Goal: Task Accomplishment & Management: Complete application form

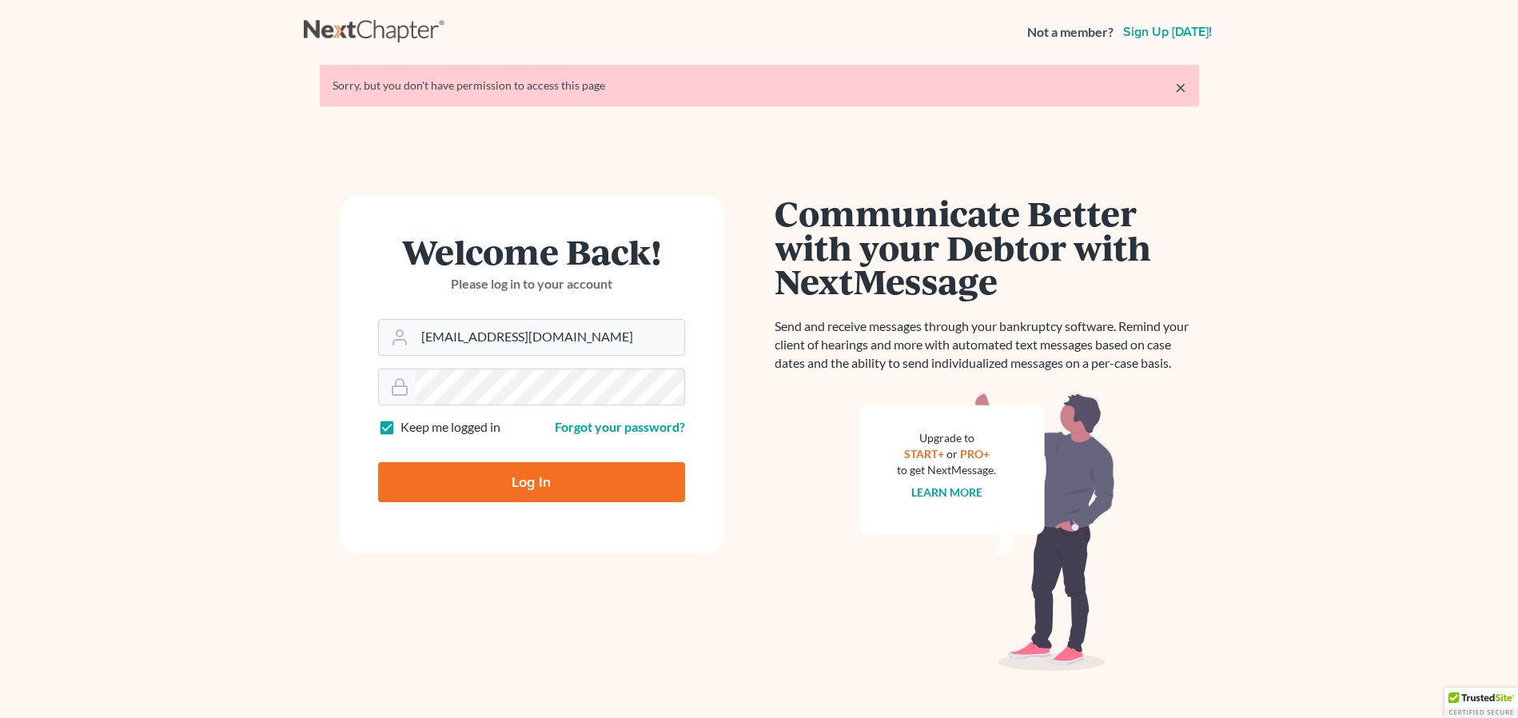
type input "Thinking..."
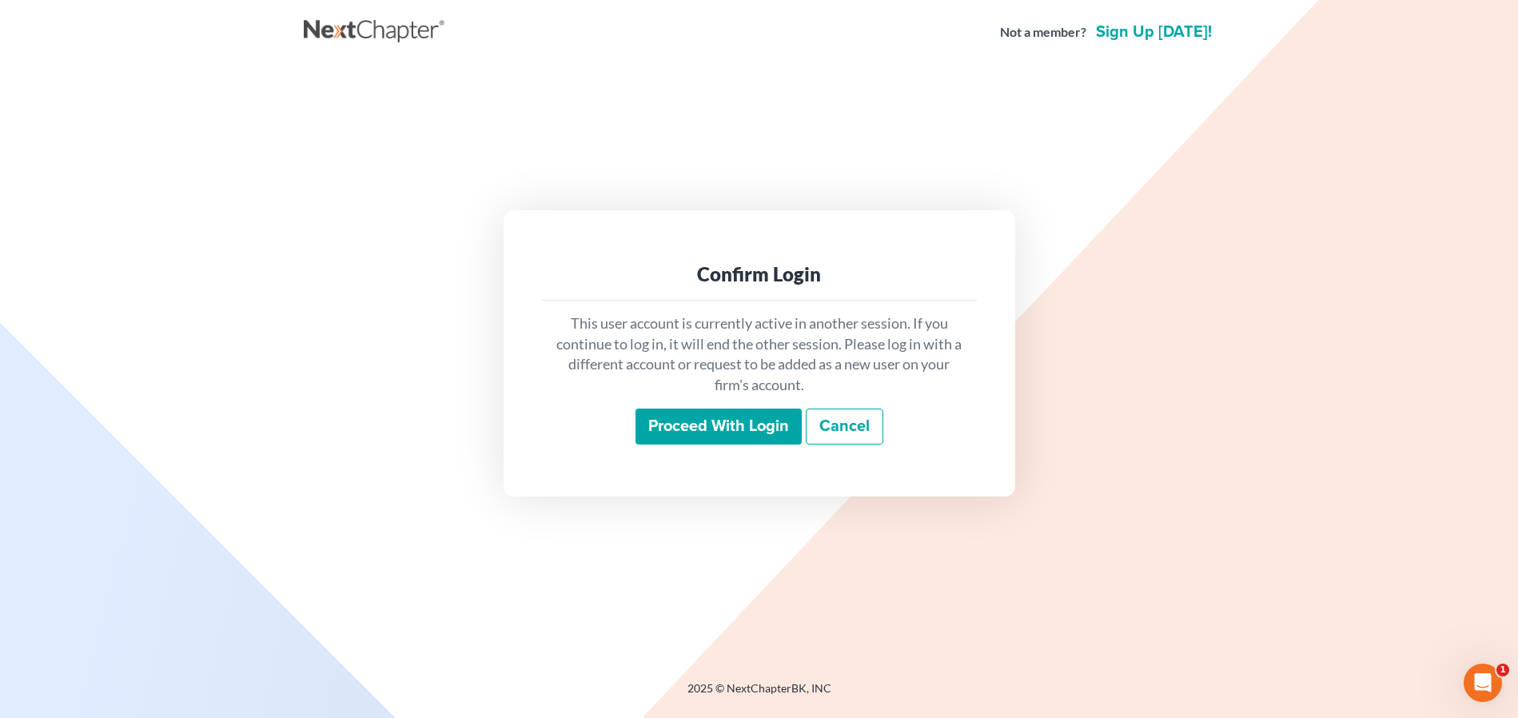
click at [726, 417] on input "Proceed with login" at bounding box center [719, 427] width 166 height 37
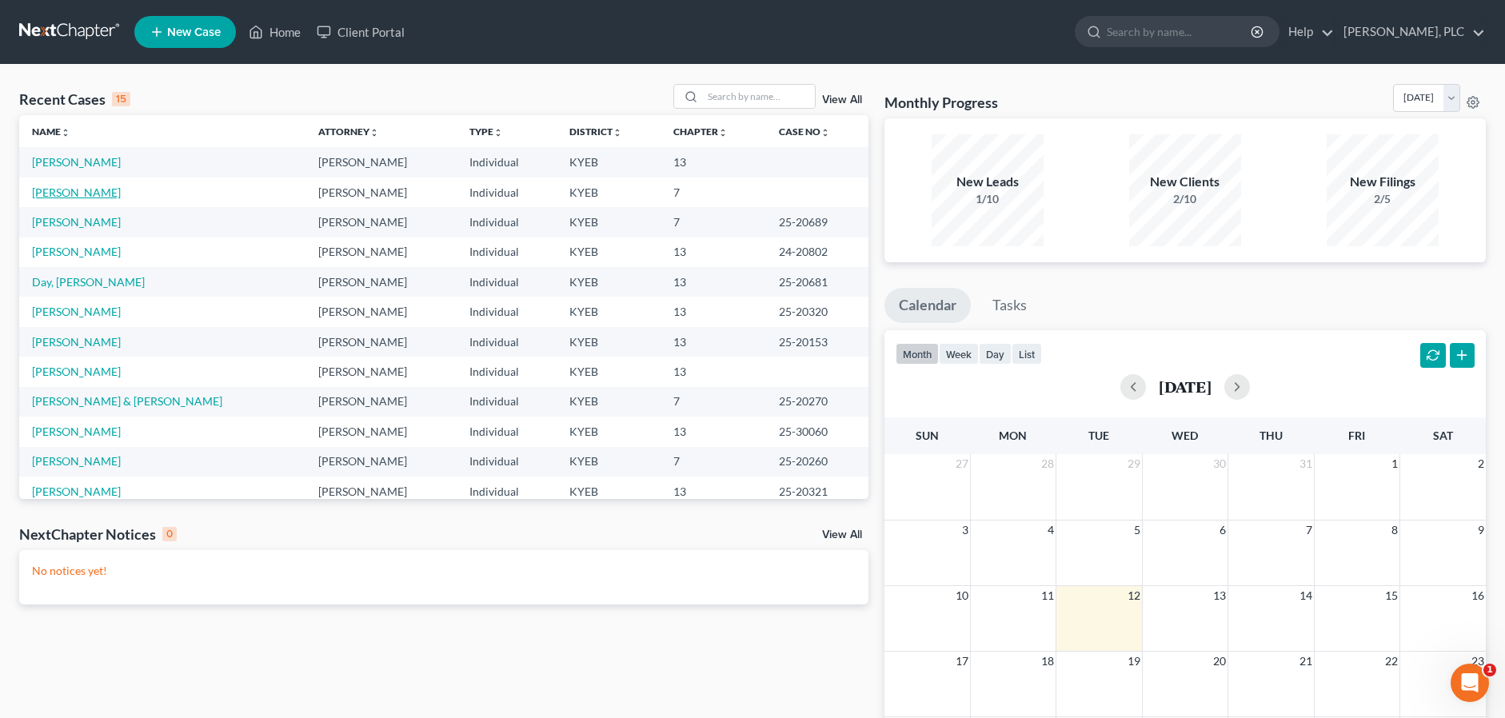
click at [43, 188] on link "Pelfrey, Diane" at bounding box center [76, 192] width 89 height 14
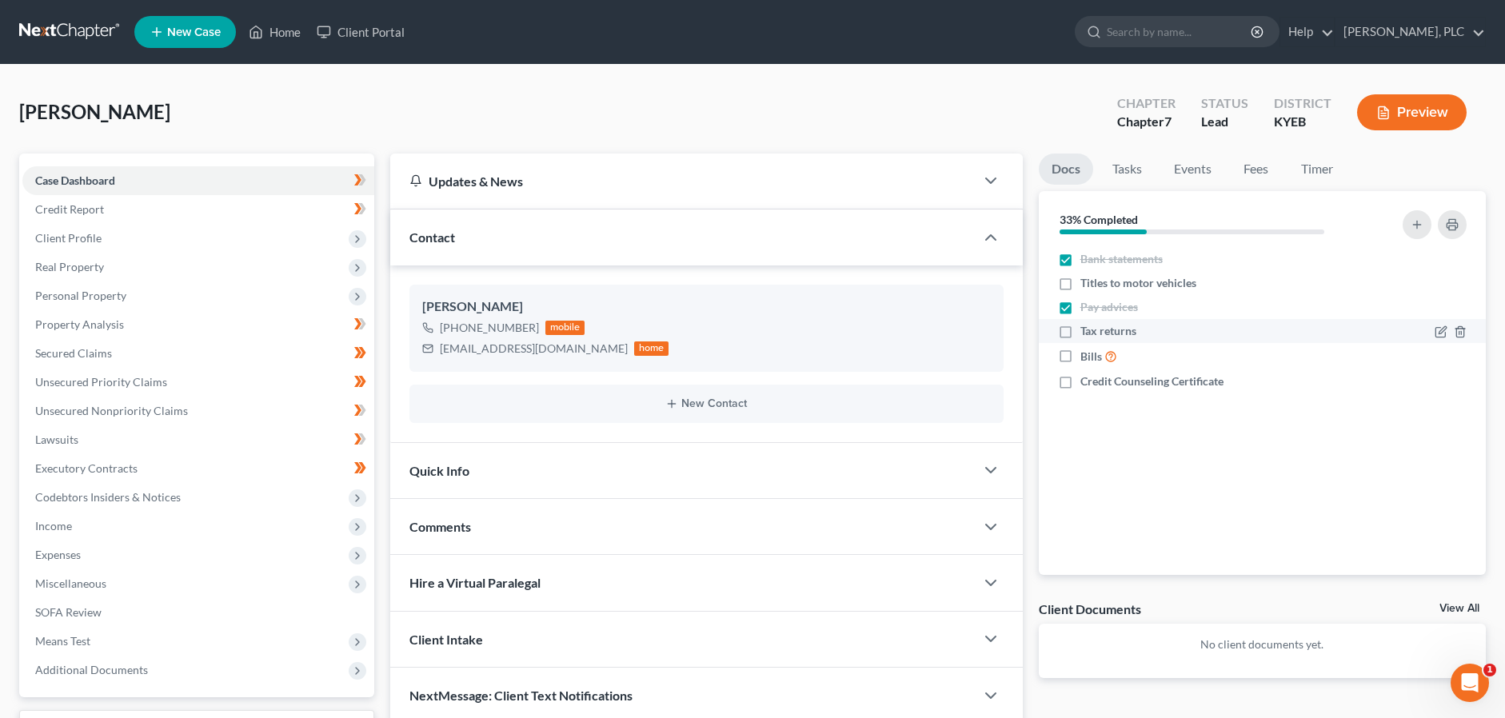
click at [1080, 331] on label "Tax returns" at bounding box center [1108, 331] width 56 height 16
click at [1087, 331] on input "Tax returns" at bounding box center [1092, 328] width 10 height 10
checkbox input "true"
click at [1080, 357] on label "Bills" at bounding box center [1098, 356] width 37 height 18
click at [1087, 357] on input "Bills" at bounding box center [1092, 352] width 10 height 10
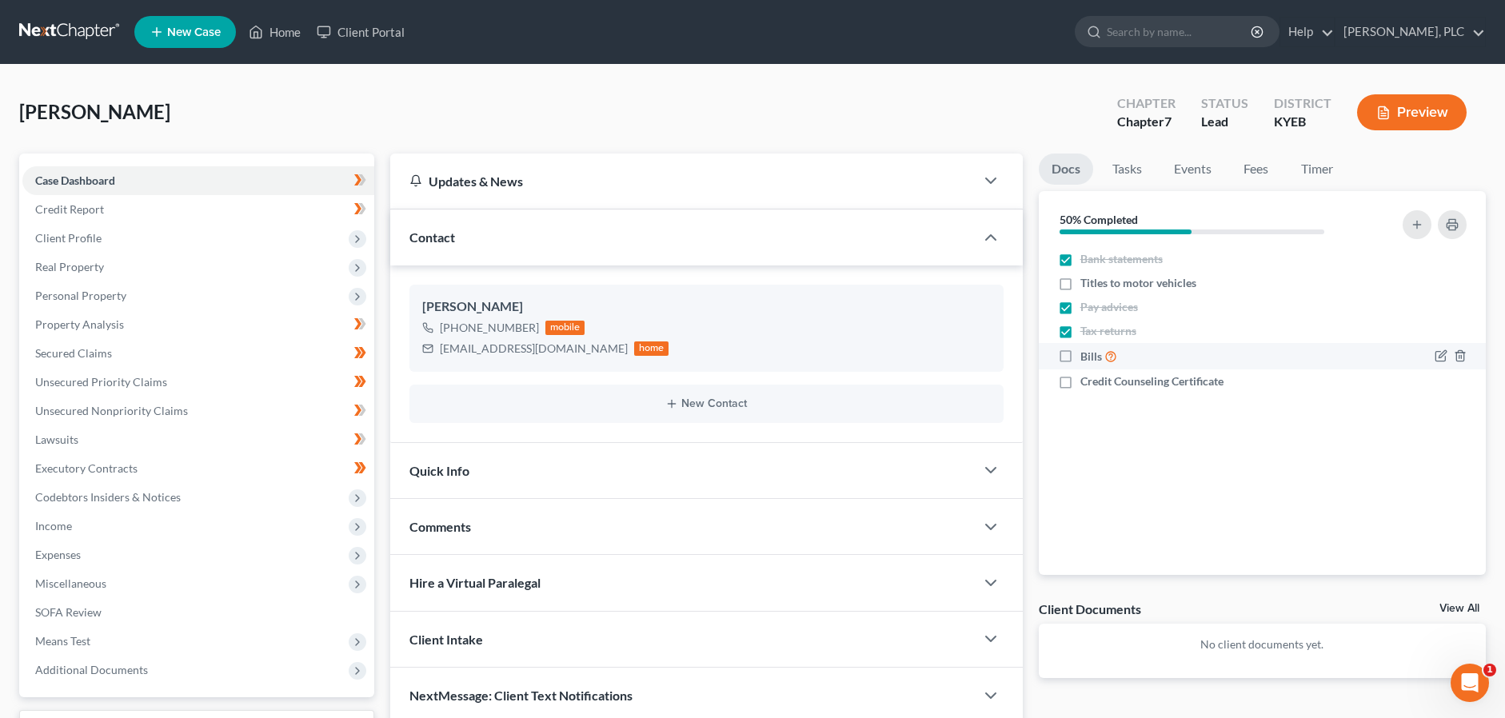
checkbox input "true"
click at [1080, 385] on label "Credit Counseling Certificate" at bounding box center [1151, 381] width 143 height 16
click at [1087, 384] on input "Credit Counseling Certificate" at bounding box center [1092, 378] width 10 height 10
checkbox input "true"
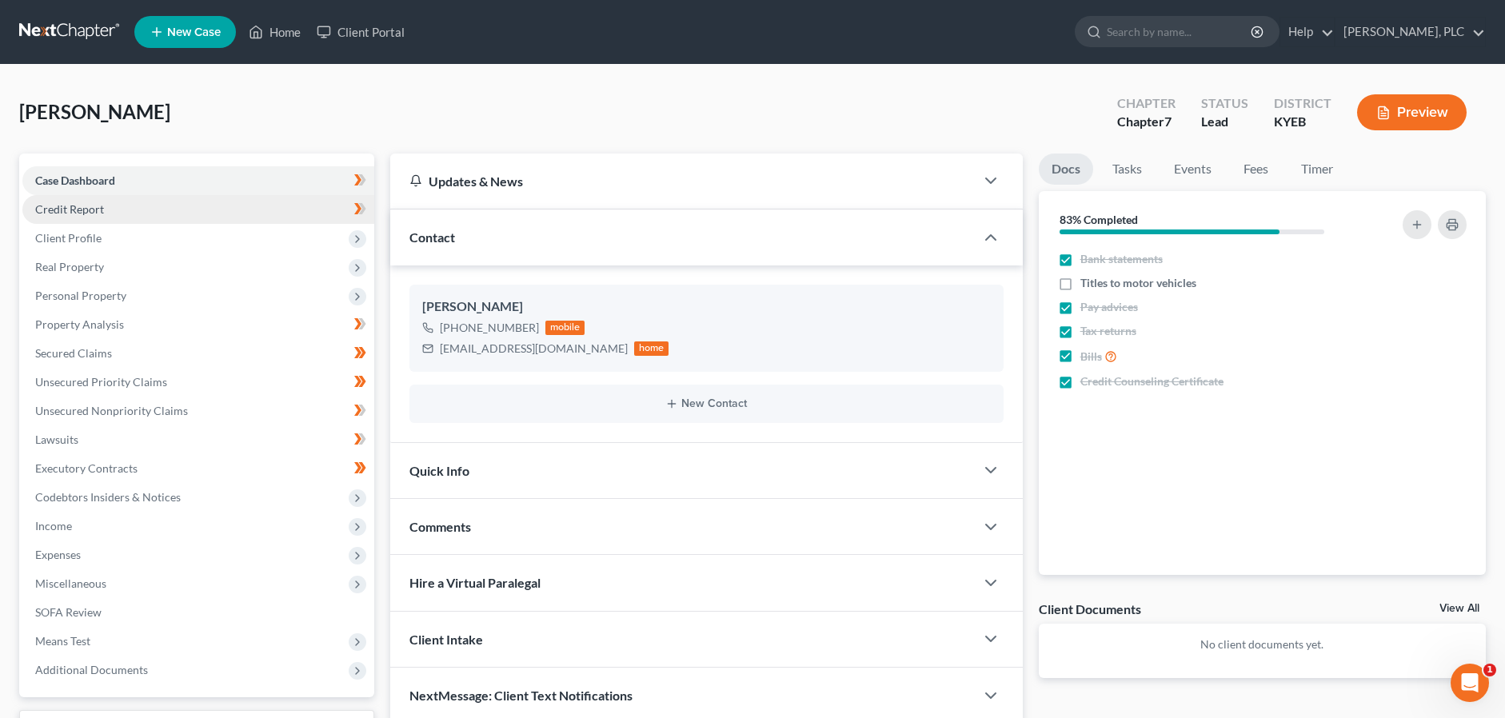
click at [100, 209] on span "Credit Report" at bounding box center [69, 209] width 69 height 14
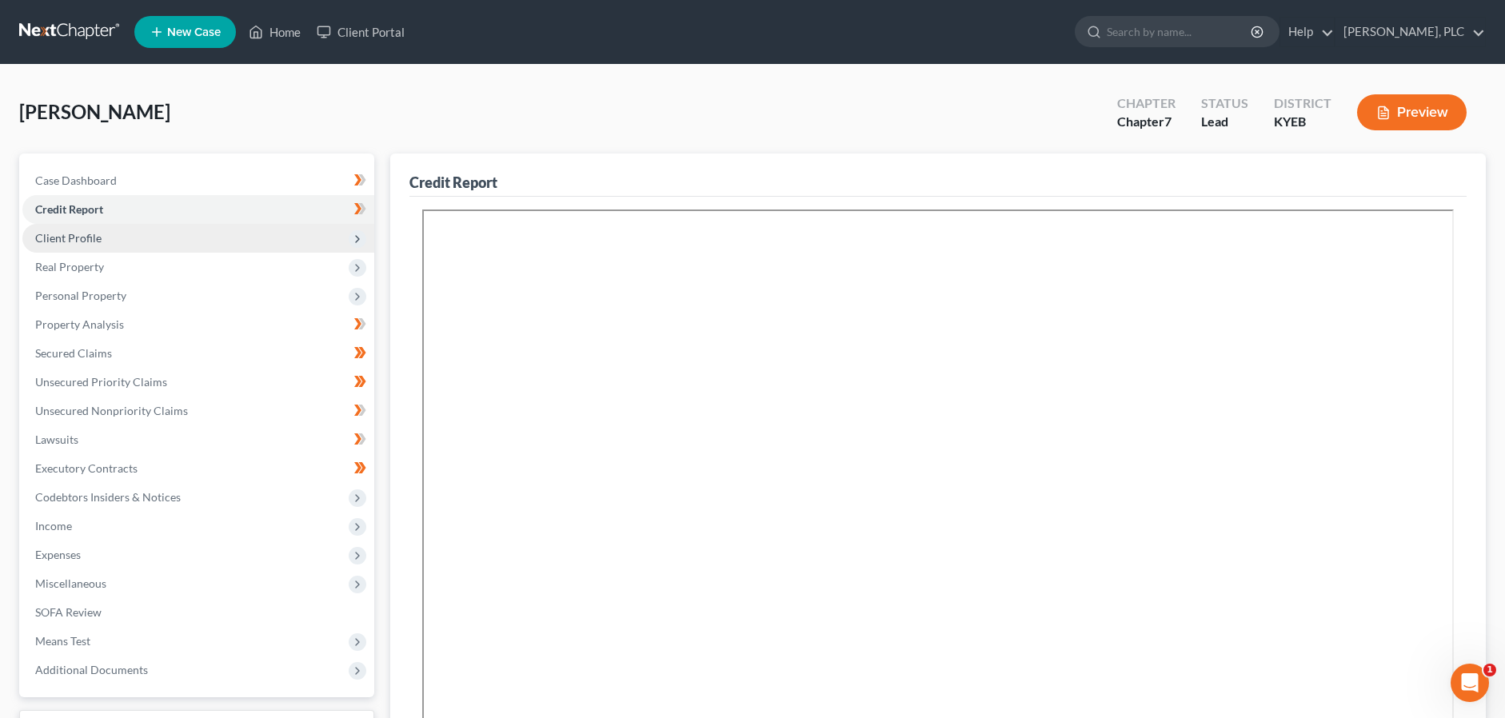
click at [86, 237] on span "Client Profile" at bounding box center [68, 238] width 66 height 14
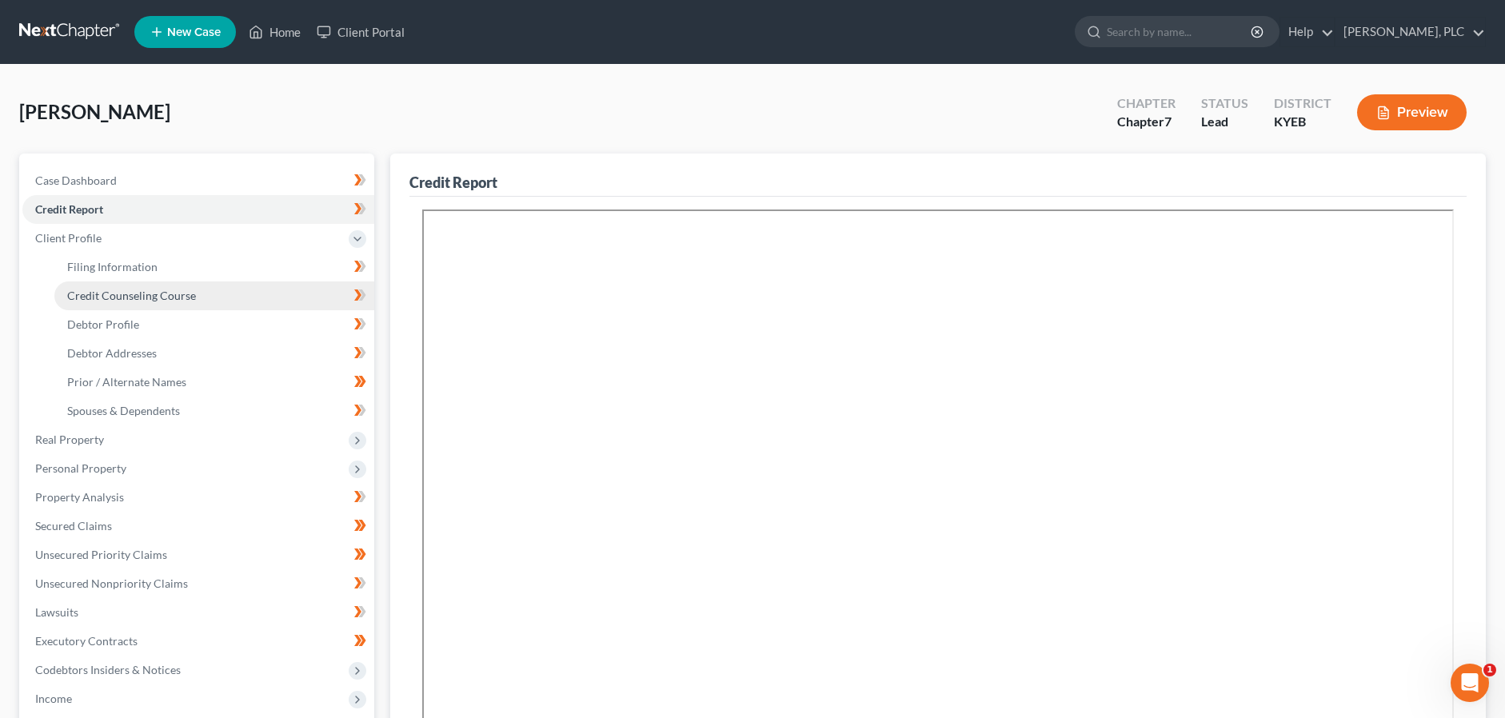
click at [102, 301] on span "Credit Counseling Course" at bounding box center [131, 296] width 129 height 14
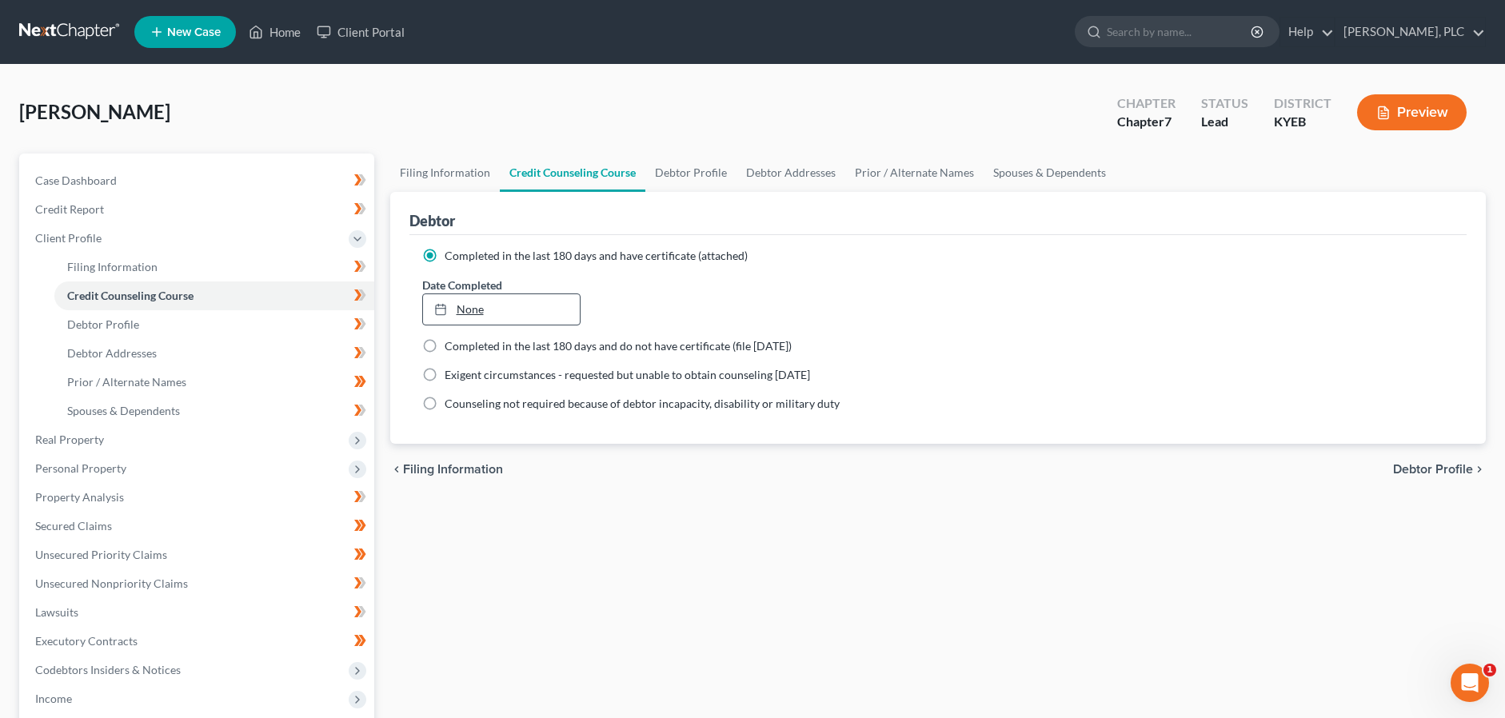
click at [480, 313] on link "None" at bounding box center [501, 309] width 157 height 30
type input "8/12/2025"
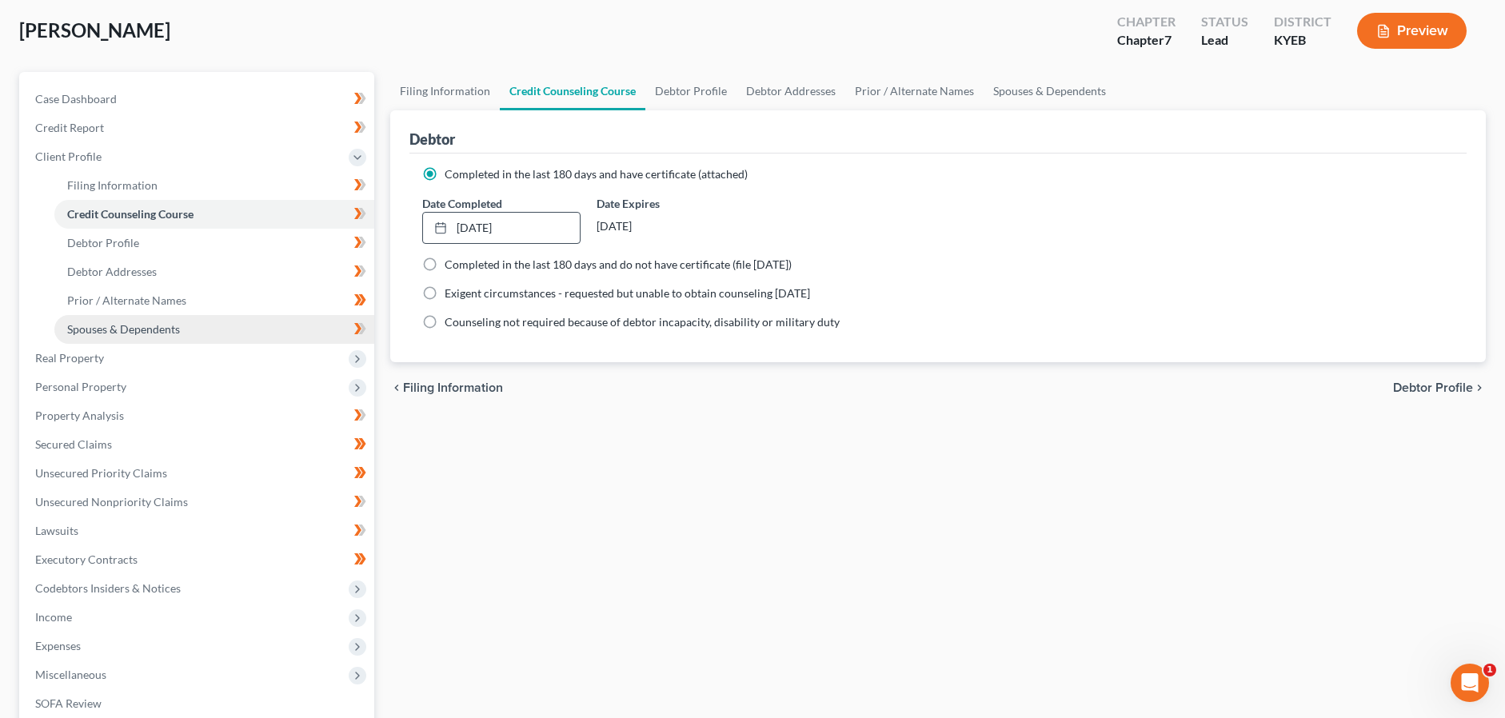
scroll to position [163, 0]
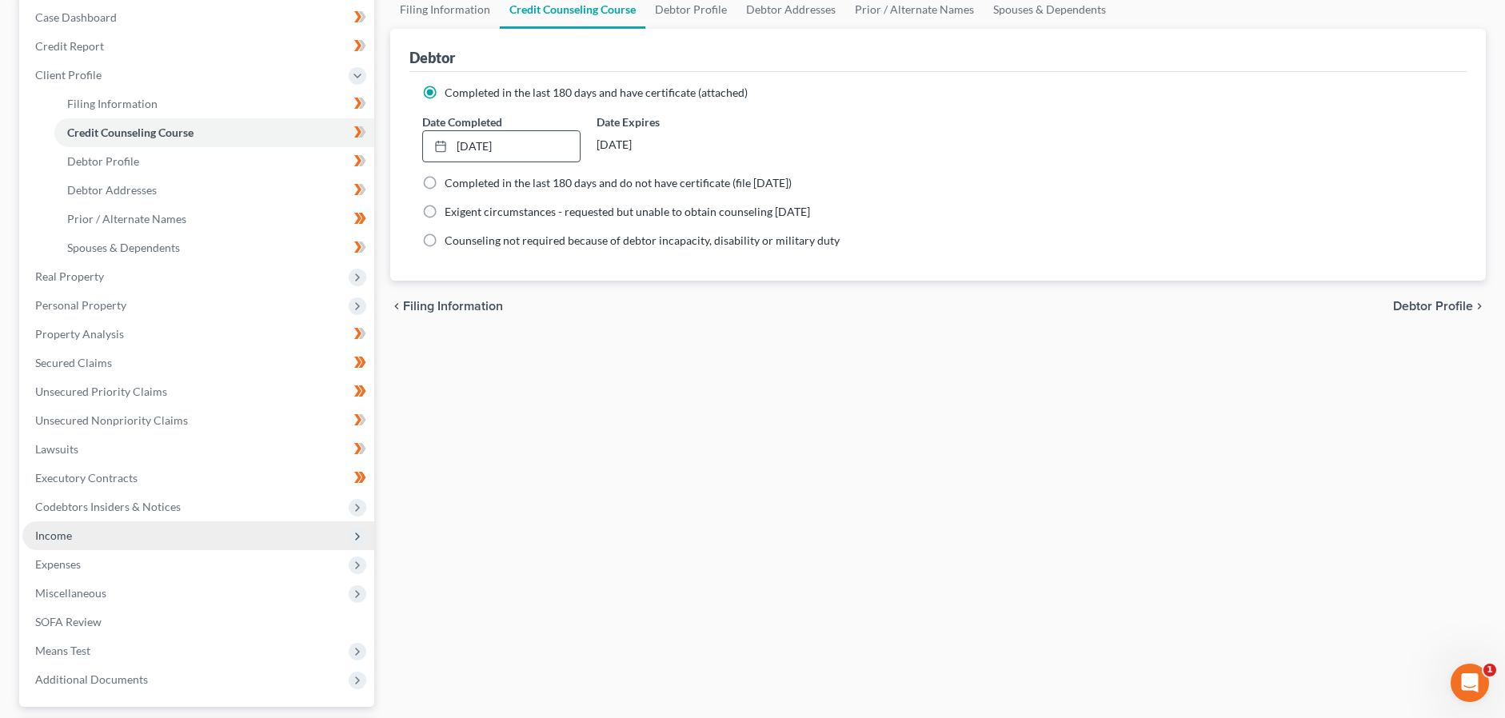
click at [82, 535] on span "Income" at bounding box center [198, 535] width 352 height 29
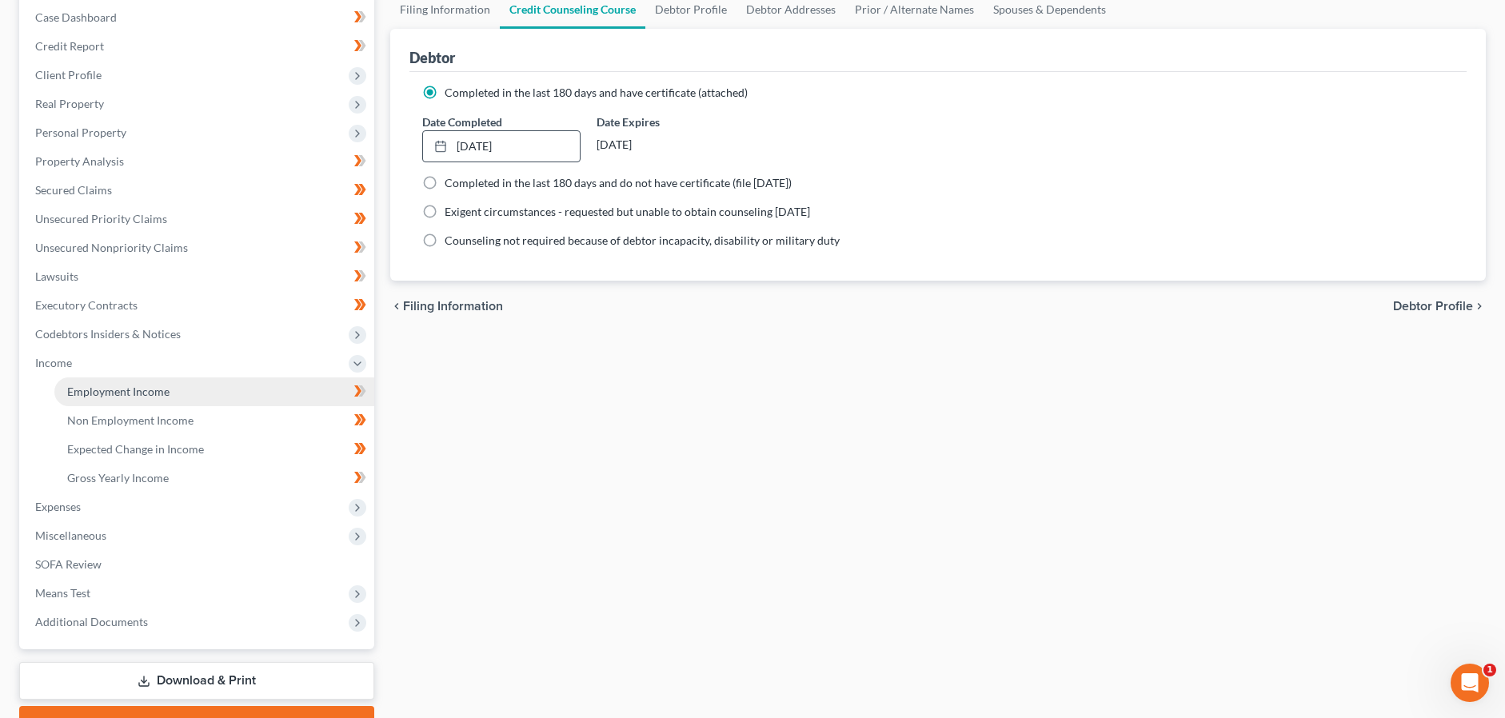
click at [210, 401] on link "Employment Income" at bounding box center [214, 391] width 320 height 29
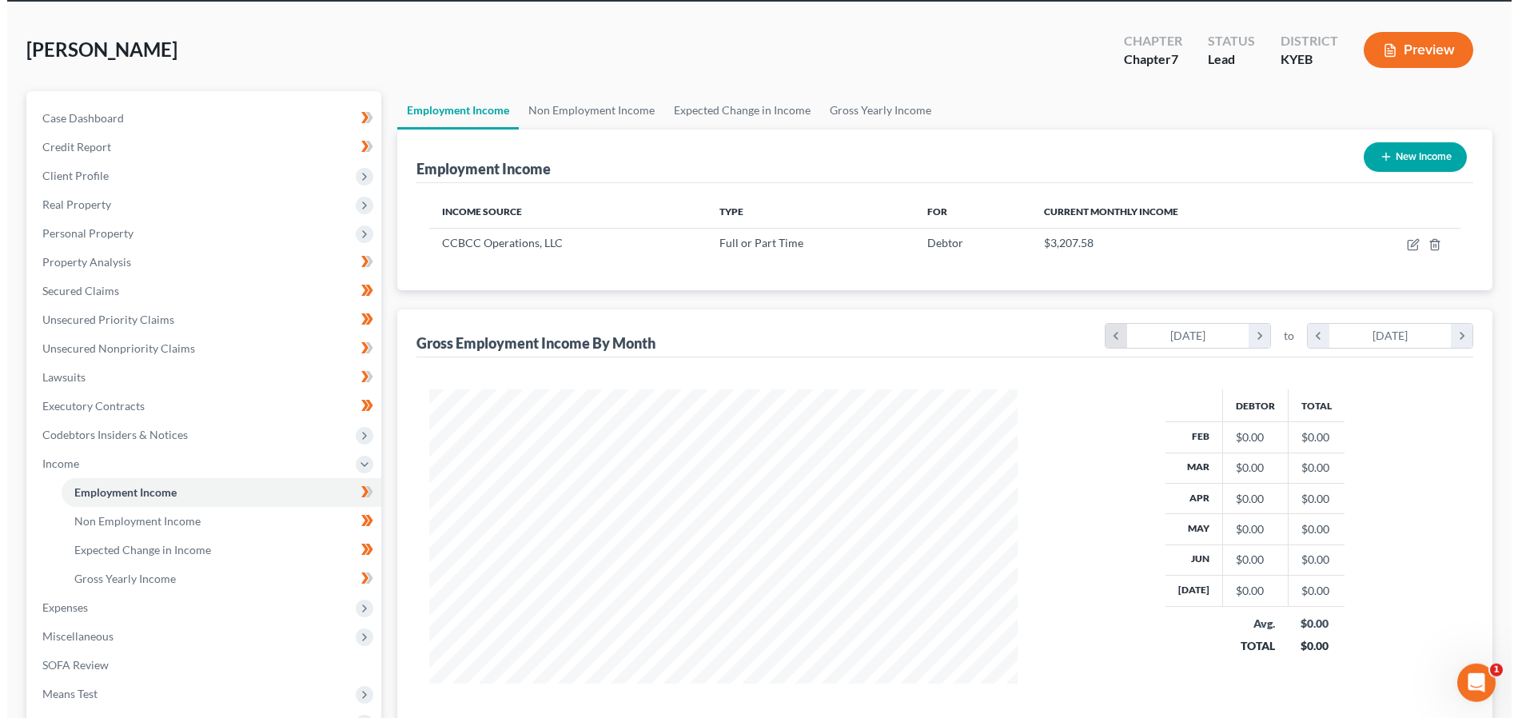
scroll to position [82, 0]
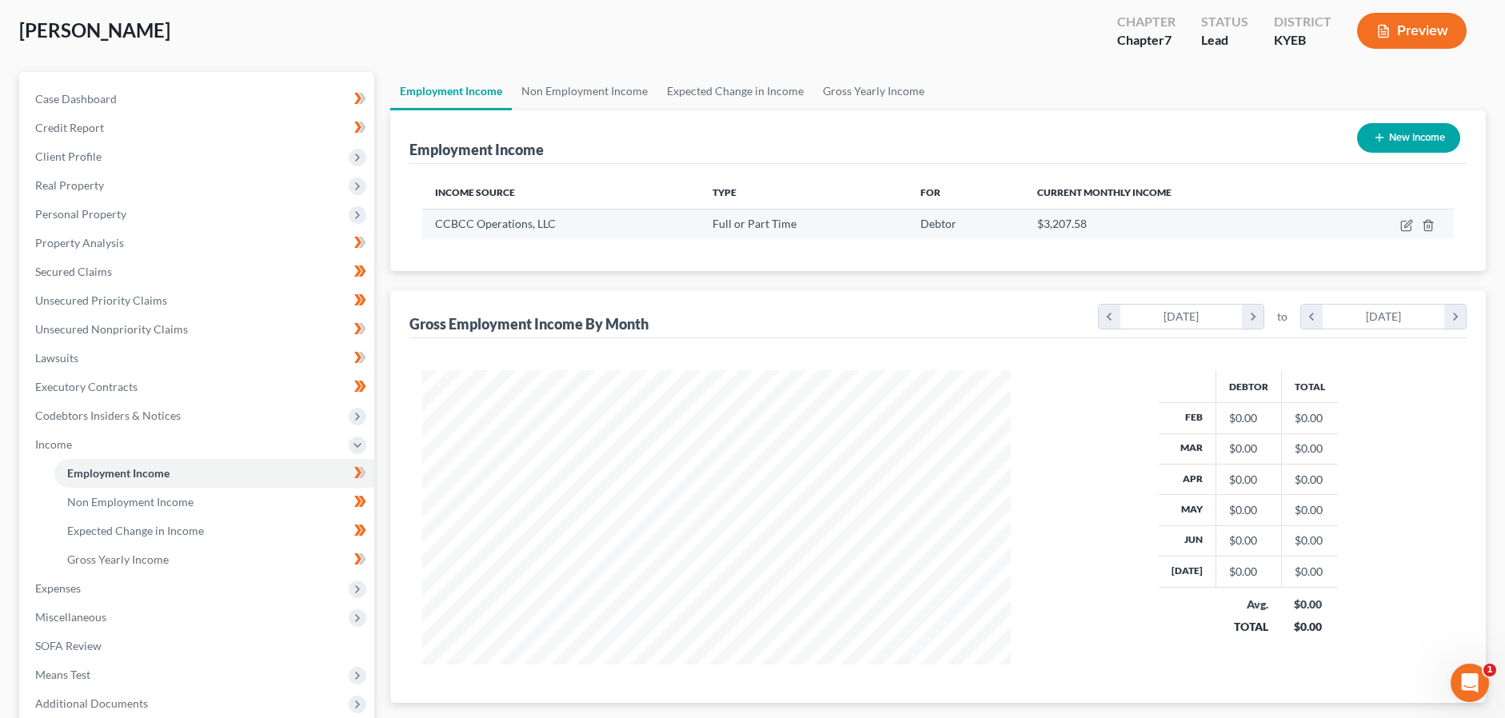
click at [1409, 233] on td at bounding box center [1390, 224] width 126 height 30
click at [1408, 228] on icon "button" at bounding box center [1406, 225] width 13 height 13
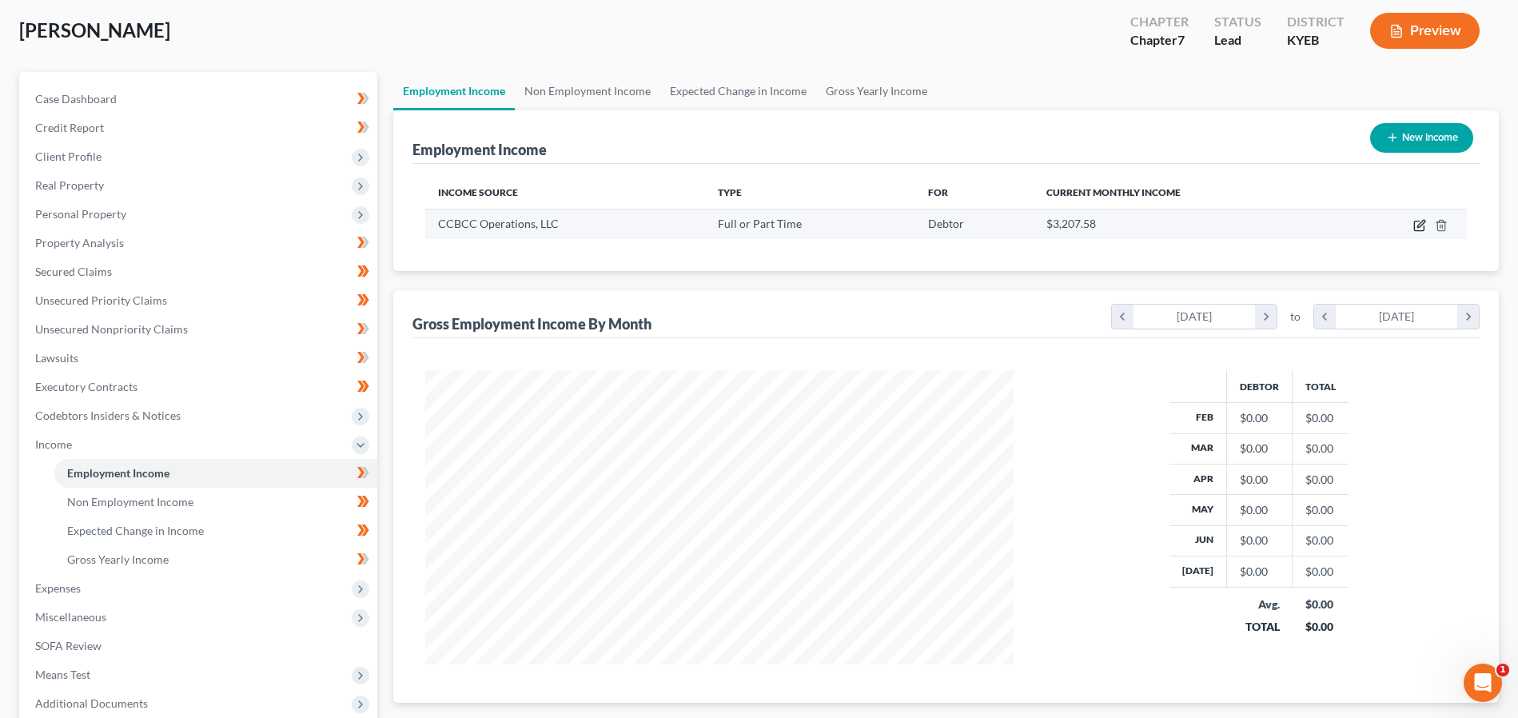
select select "0"
select select "28"
select select "2"
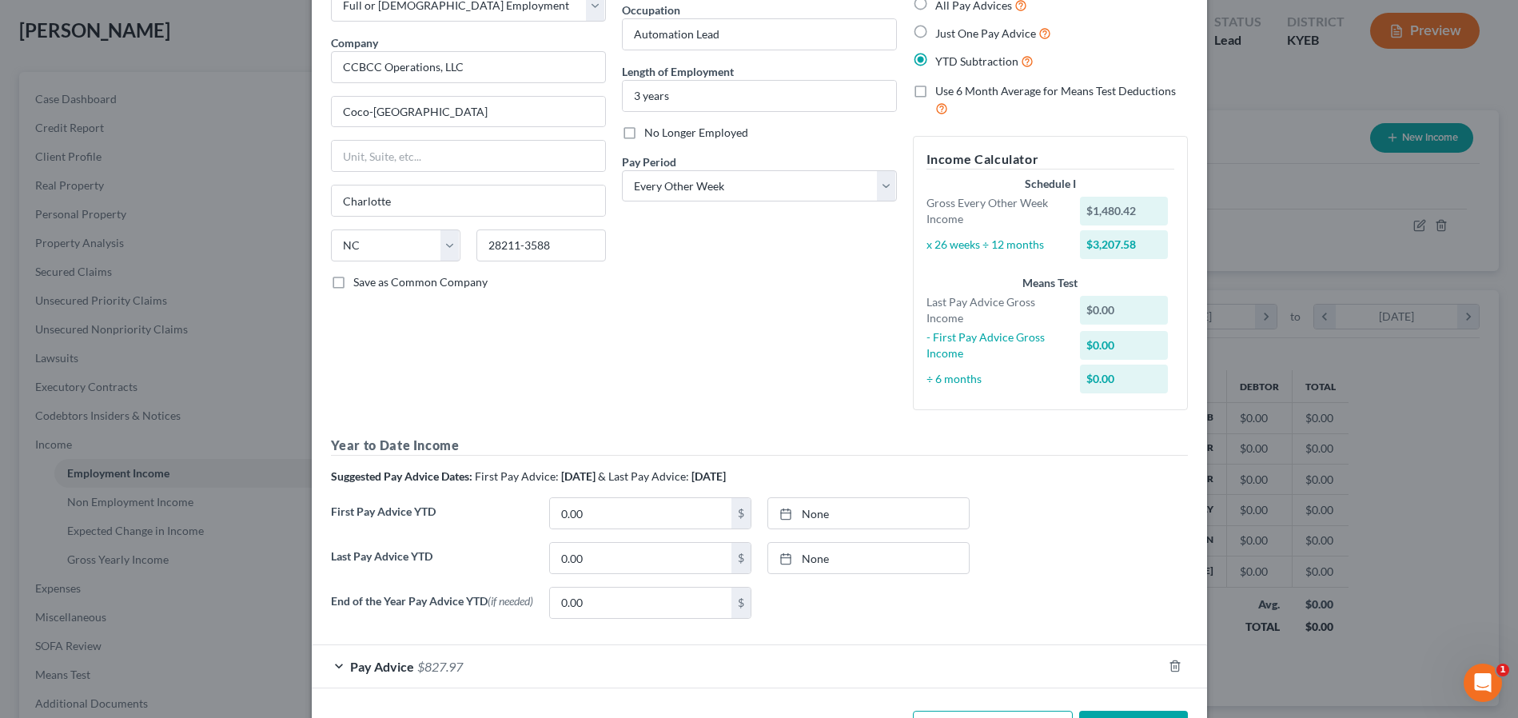
scroll to position [162, 0]
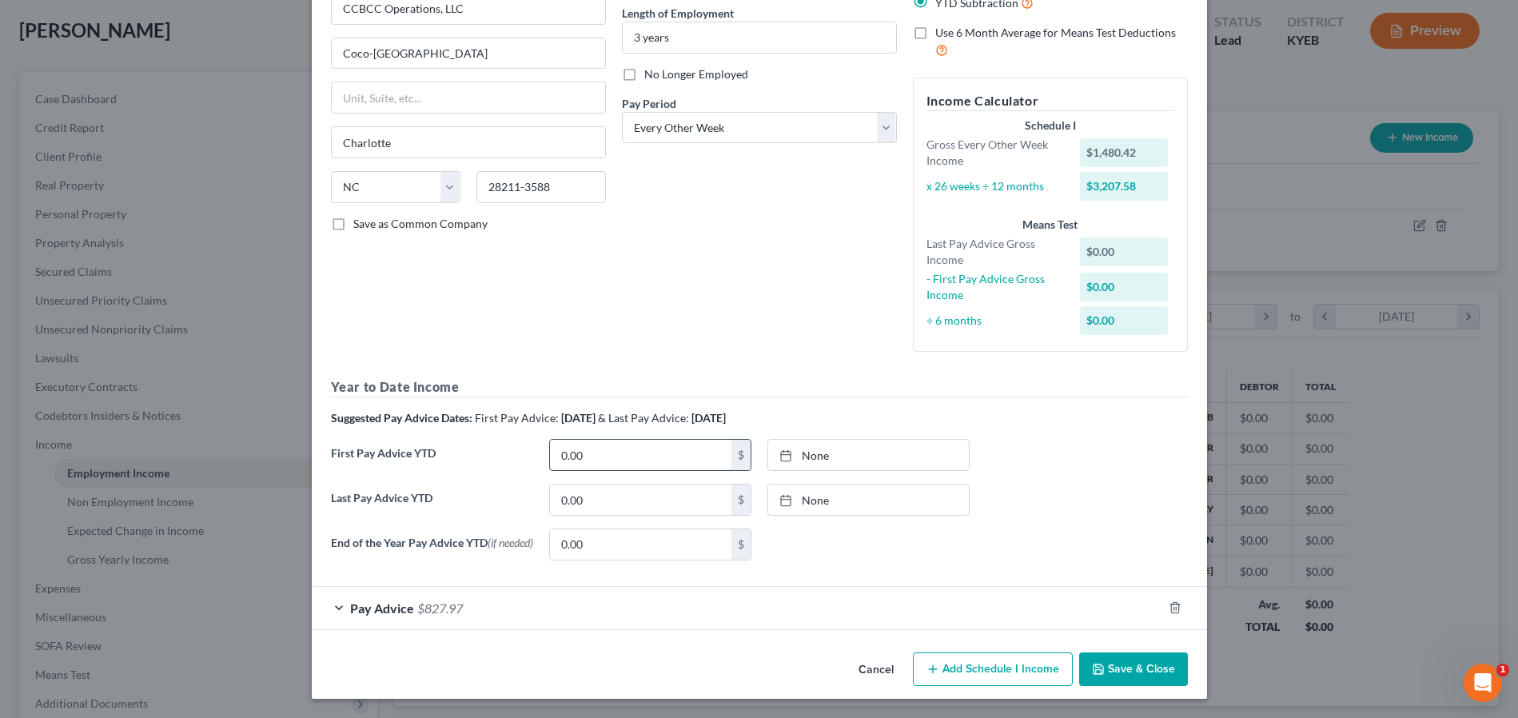
click at [580, 453] on input "0.00" at bounding box center [640, 455] width 181 height 30
drag, startPoint x: 603, startPoint y: 447, endPoint x: 552, endPoint y: 456, distance: 51.1
click at [552, 456] on input "0.00" at bounding box center [640, 455] width 181 height 30
type input "2,973.23"
click at [808, 455] on link "None" at bounding box center [868, 455] width 201 height 30
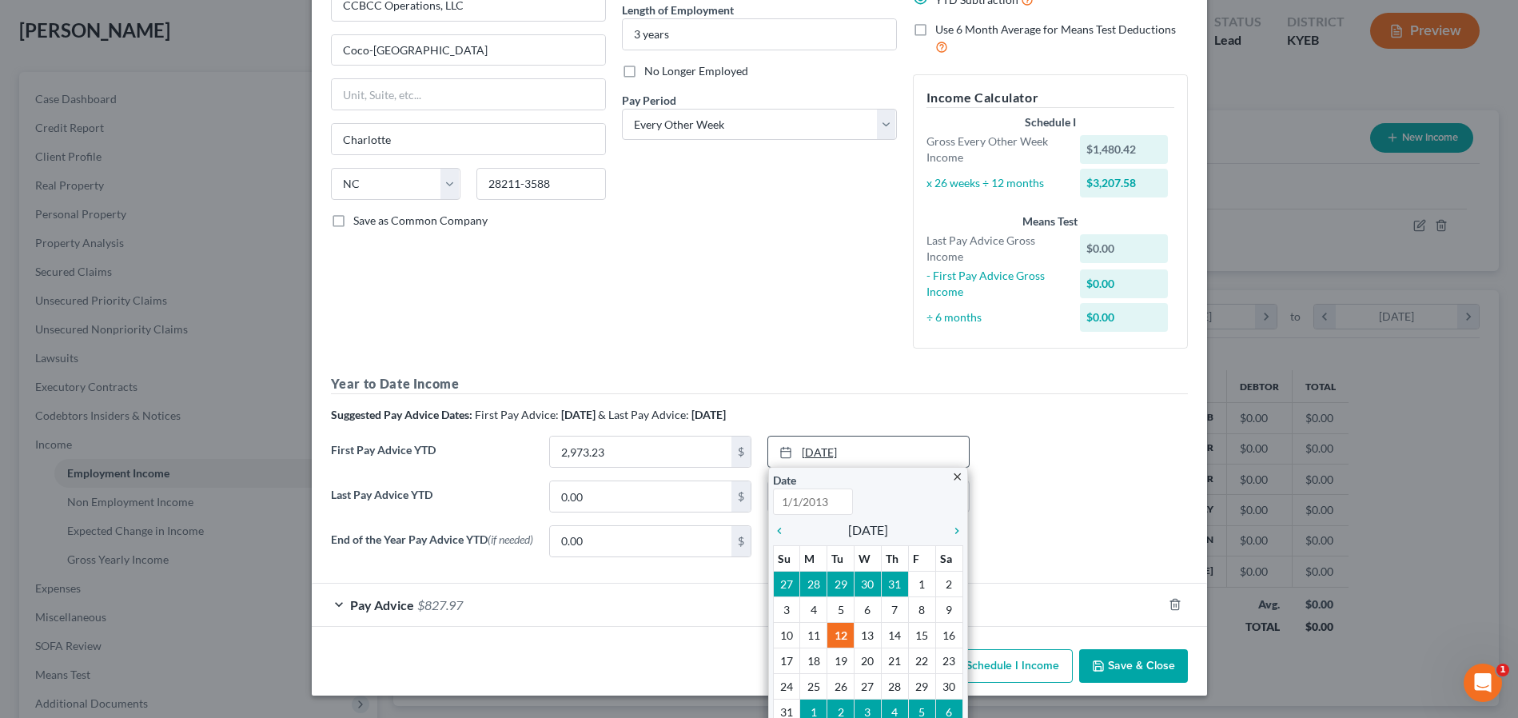
type input "8/12/2025"
click at [777, 529] on icon "chevron_left" at bounding box center [783, 531] width 21 height 13
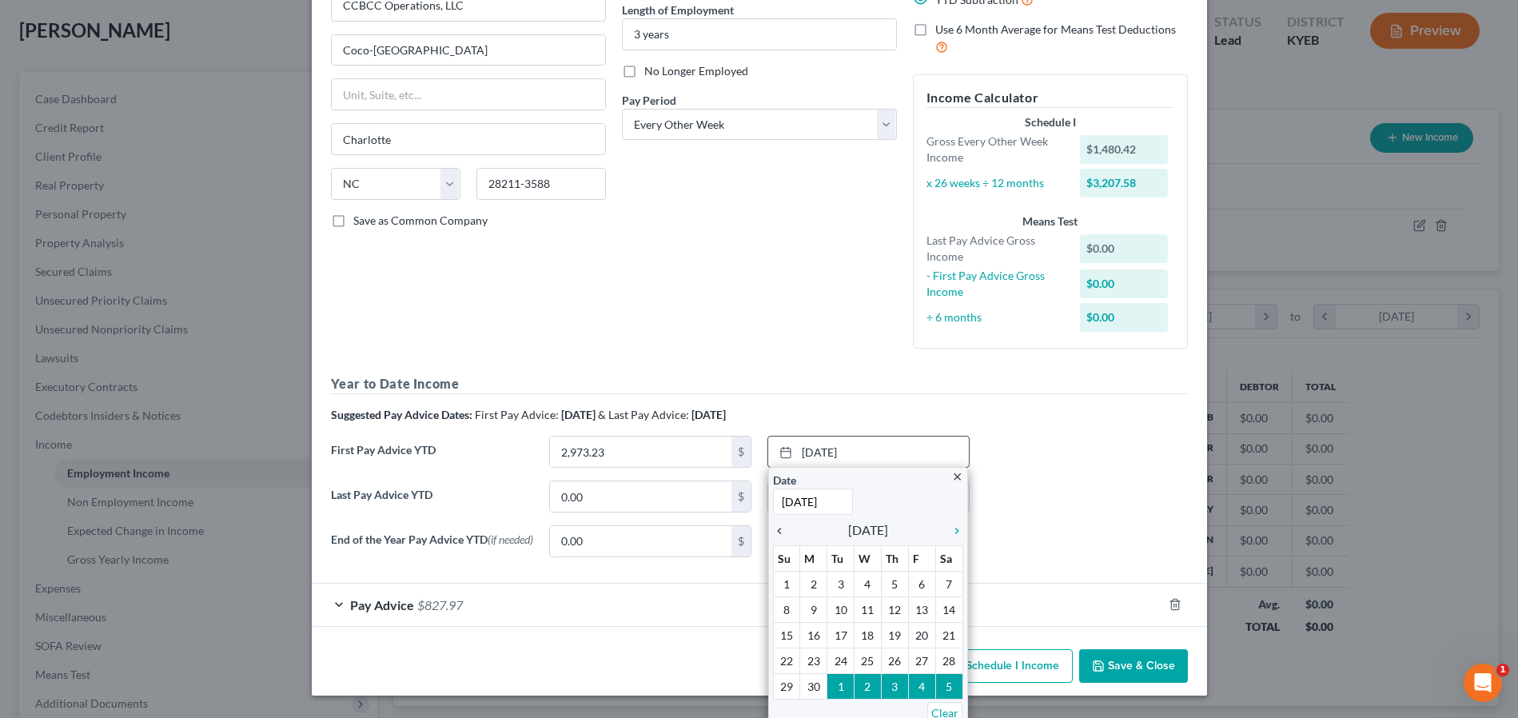
click at [777, 529] on icon "chevron_left" at bounding box center [783, 531] width 21 height 13
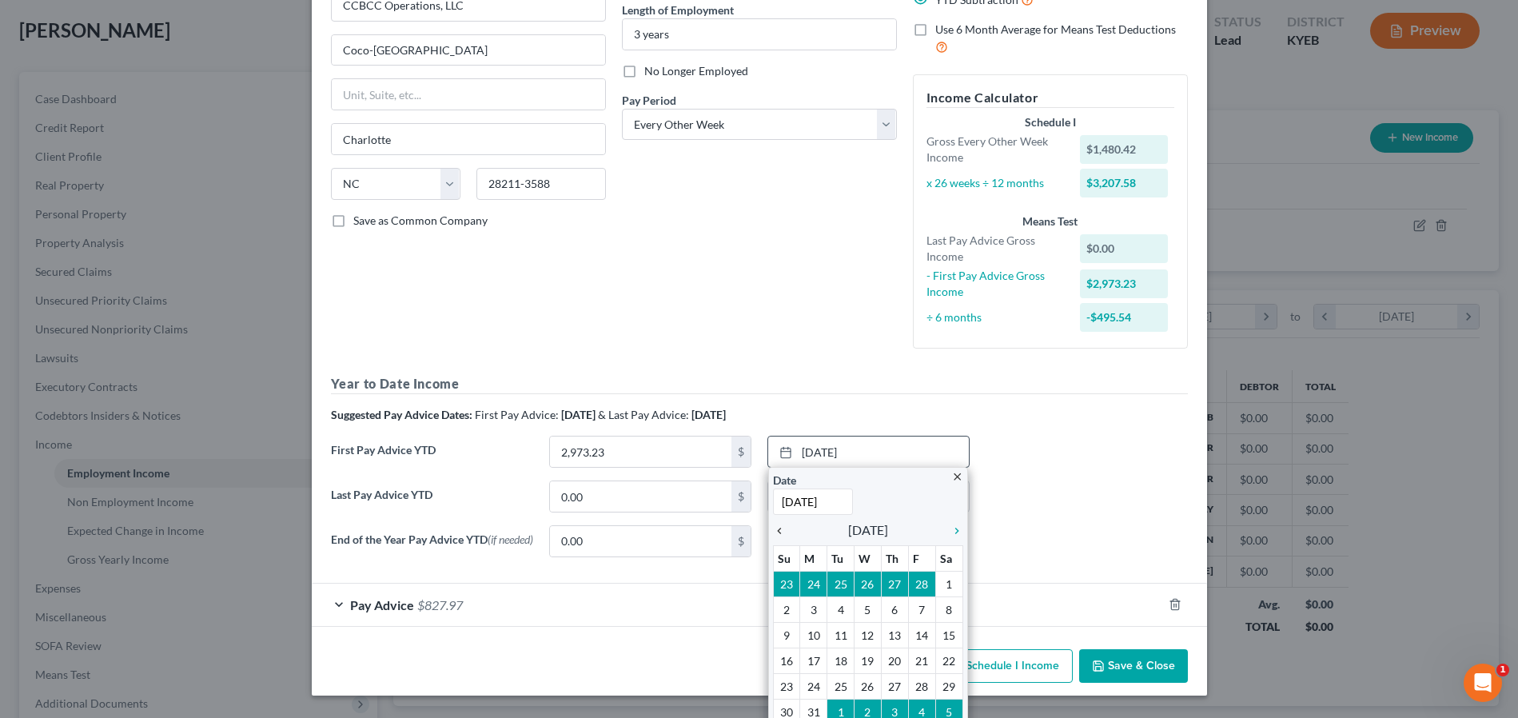
click at [777, 529] on icon "chevron_left" at bounding box center [783, 531] width 21 height 13
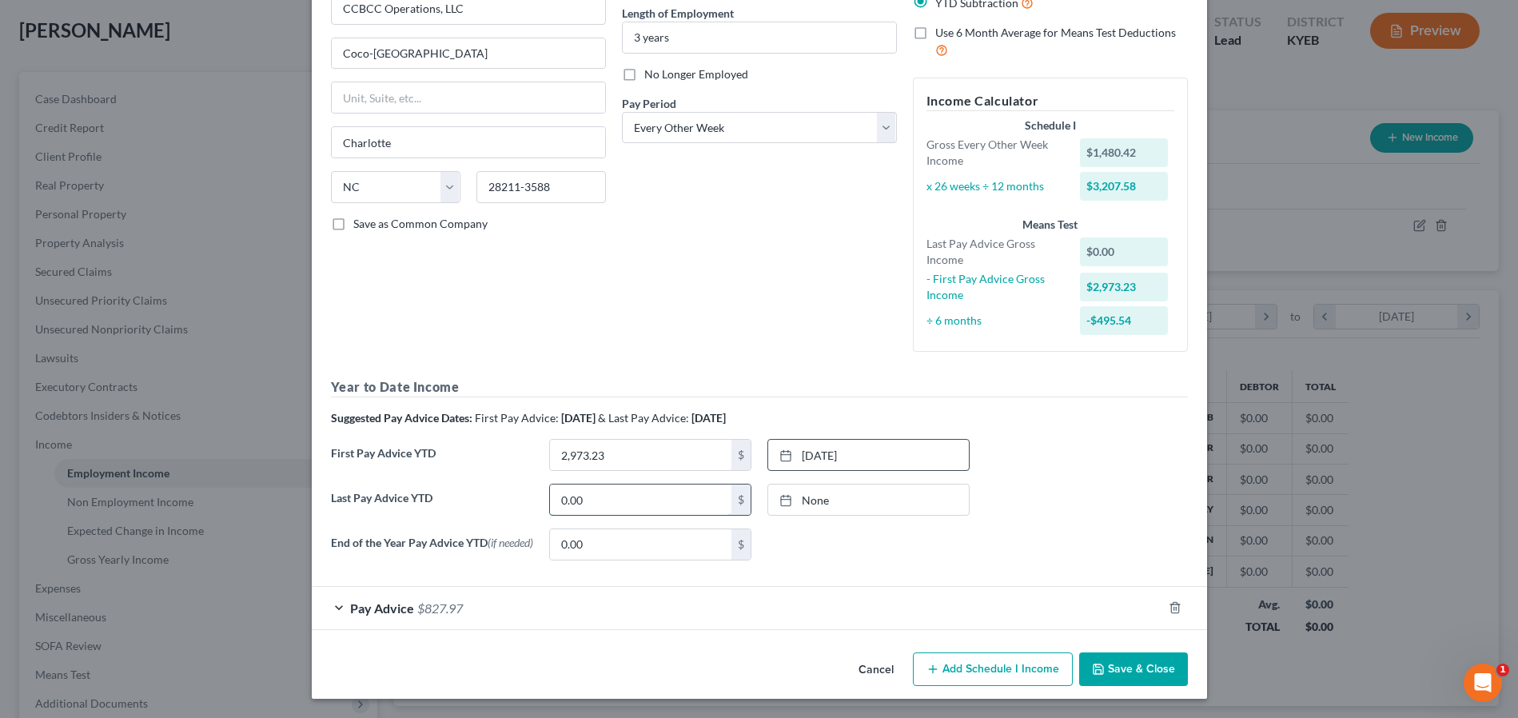
click at [608, 495] on input "0.00" at bounding box center [640, 500] width 181 height 30
type input "22,057.25"
click at [797, 491] on link "None" at bounding box center [868, 500] width 201 height 30
type input "8/12/2025"
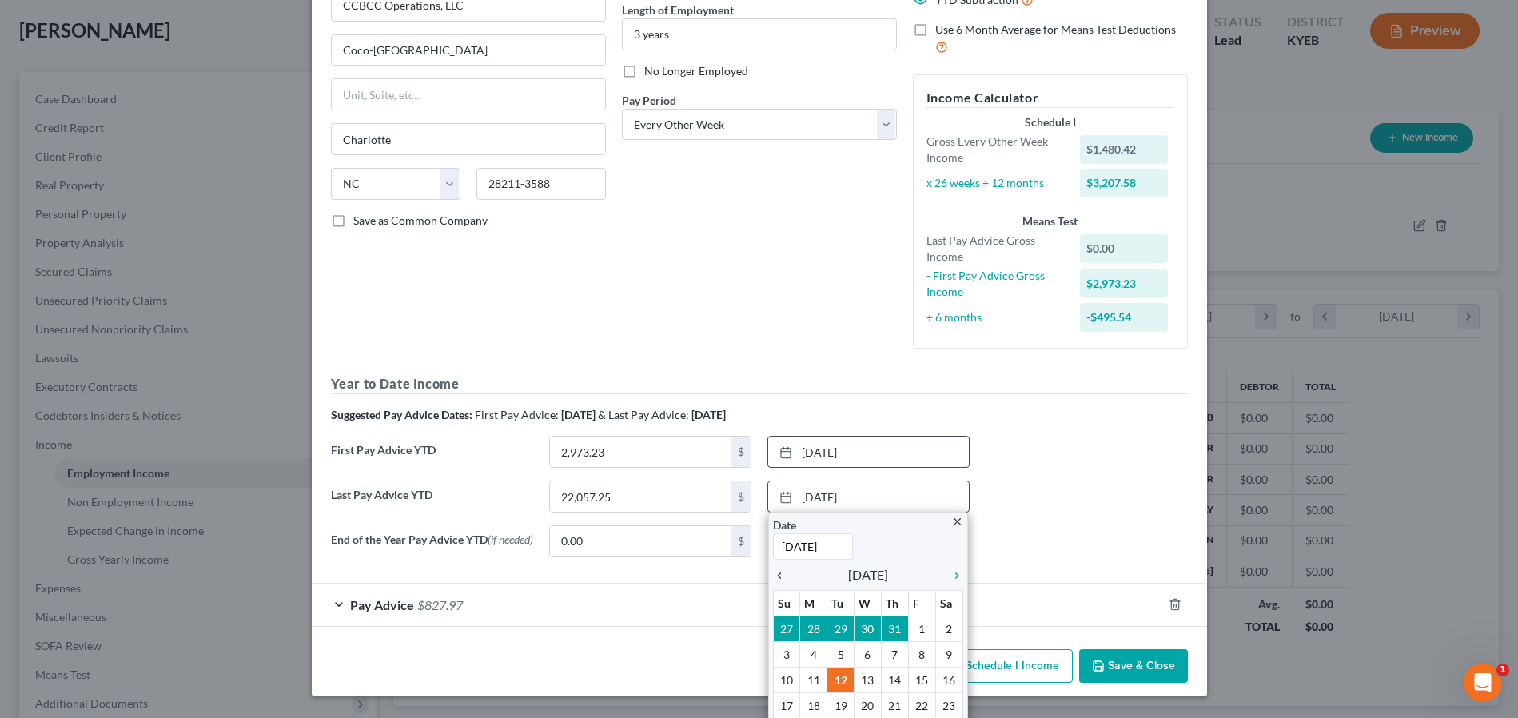
click at [773, 577] on icon "chevron_left" at bounding box center [783, 575] width 21 height 13
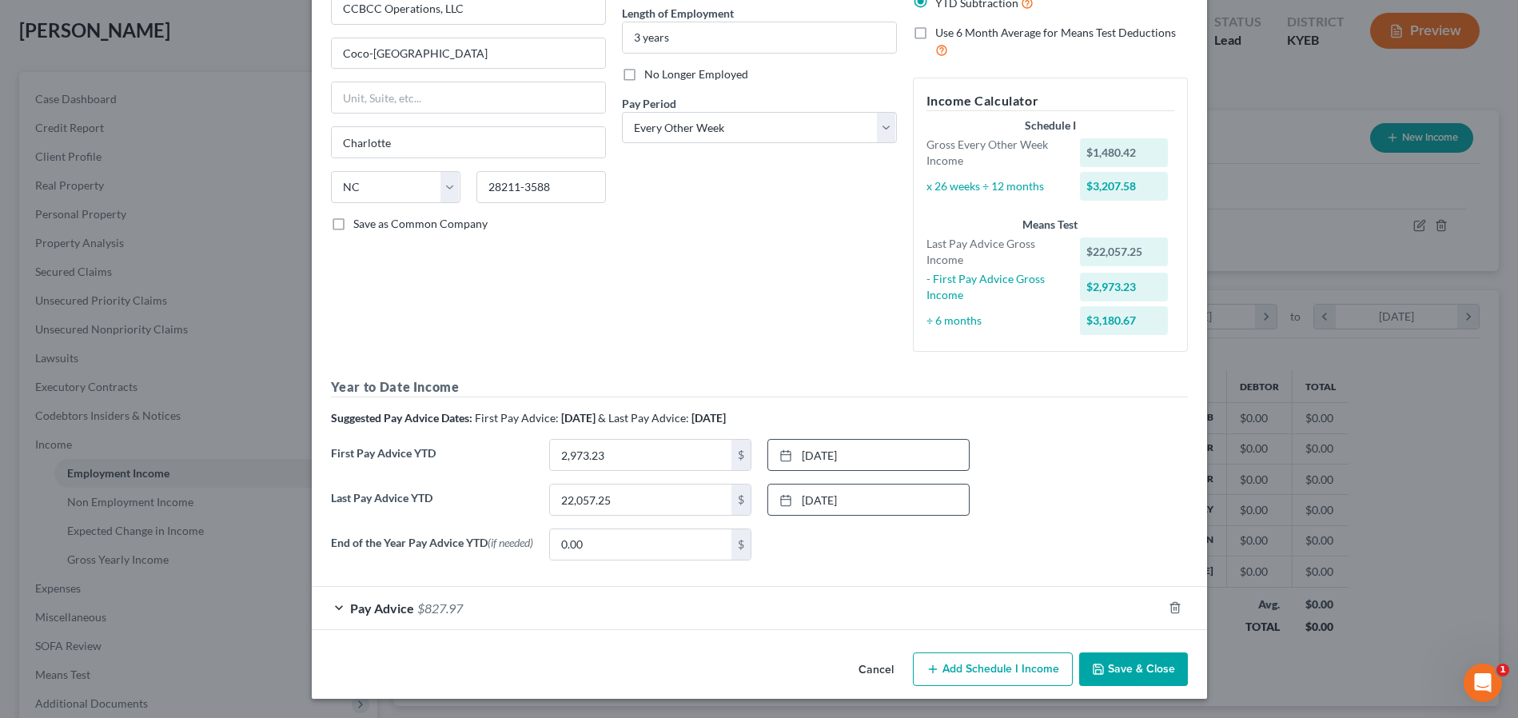
click at [976, 557] on div "End of the Year Pay Advice YTD (if needed) 0.00 $ None close Date Time chevron_…" at bounding box center [759, 551] width 873 height 45
click at [389, 612] on span "Pay Advice" at bounding box center [382, 607] width 64 height 15
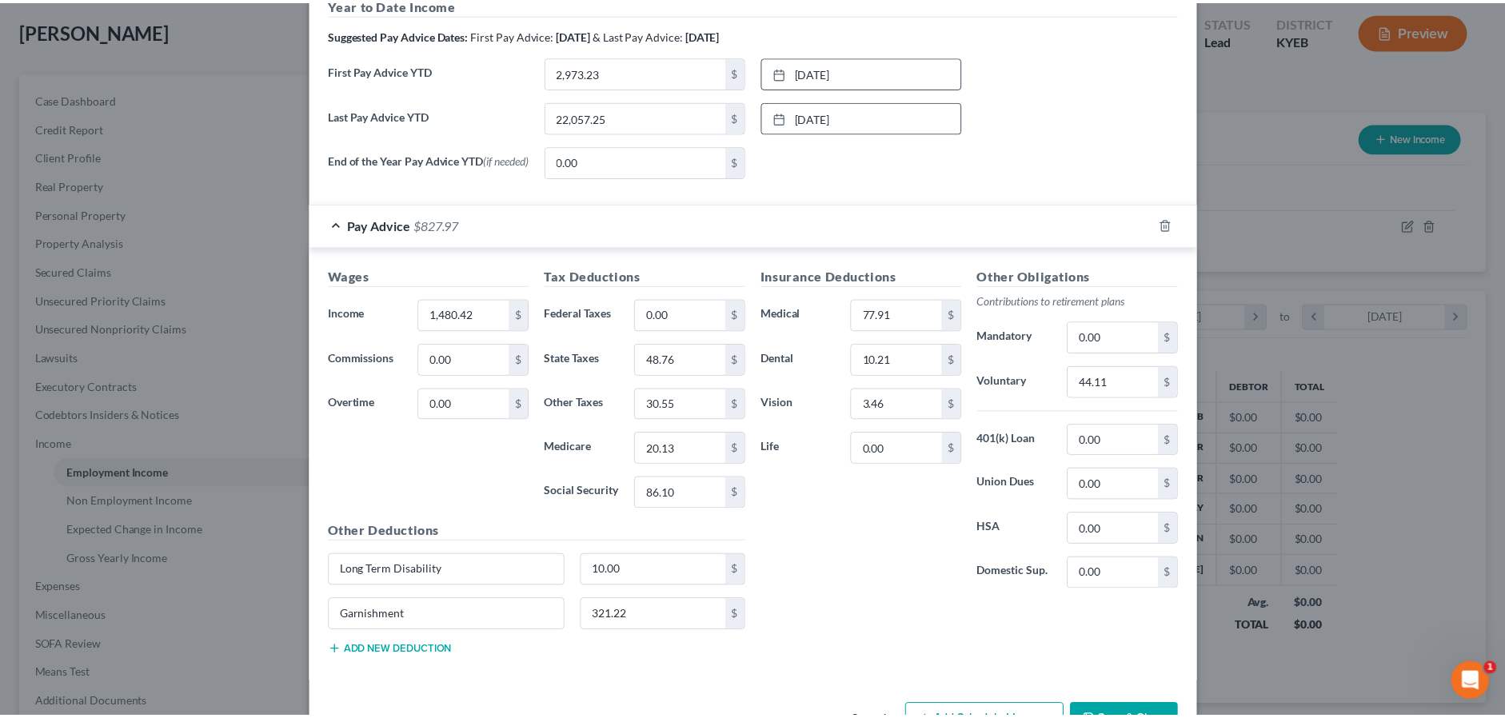
scroll to position [570, 0]
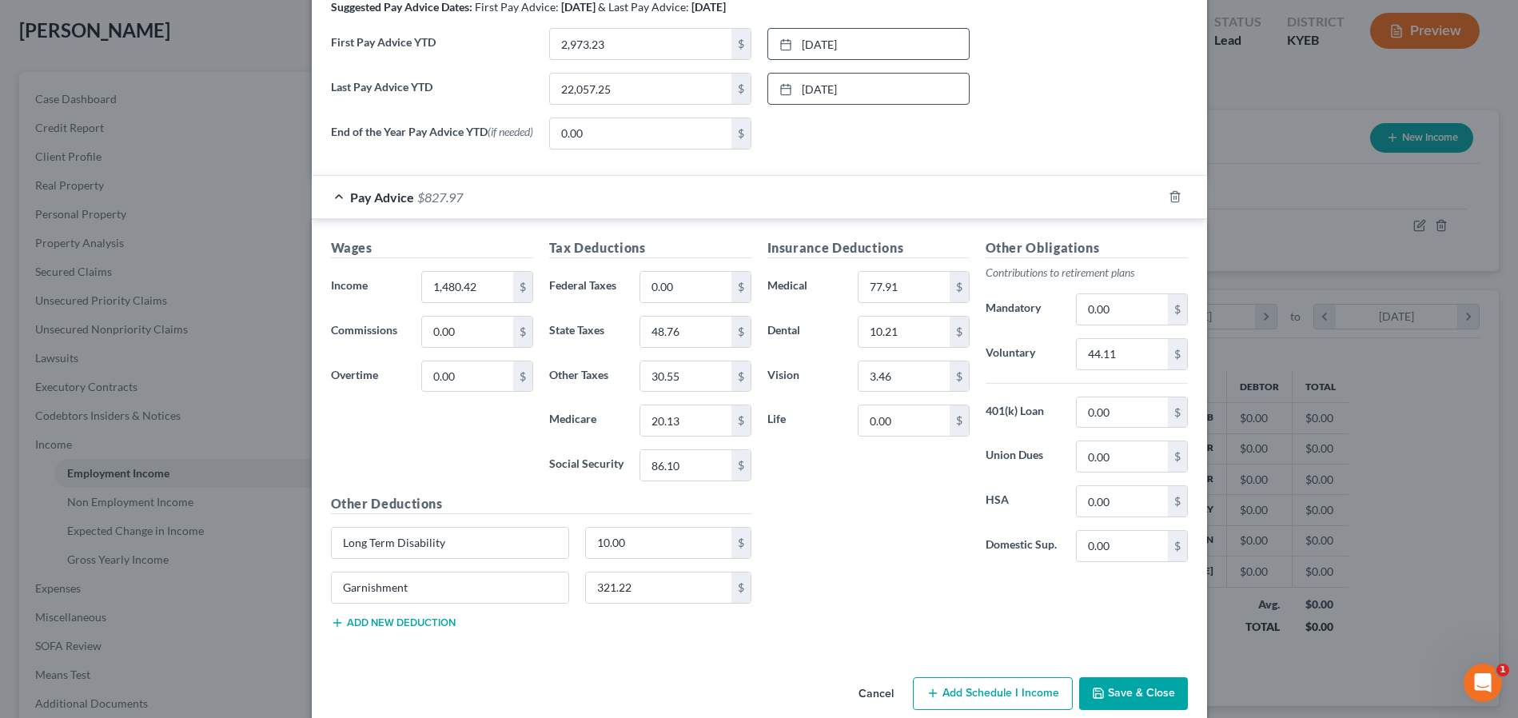
click at [1142, 700] on button "Save & Close" at bounding box center [1133, 694] width 109 height 34
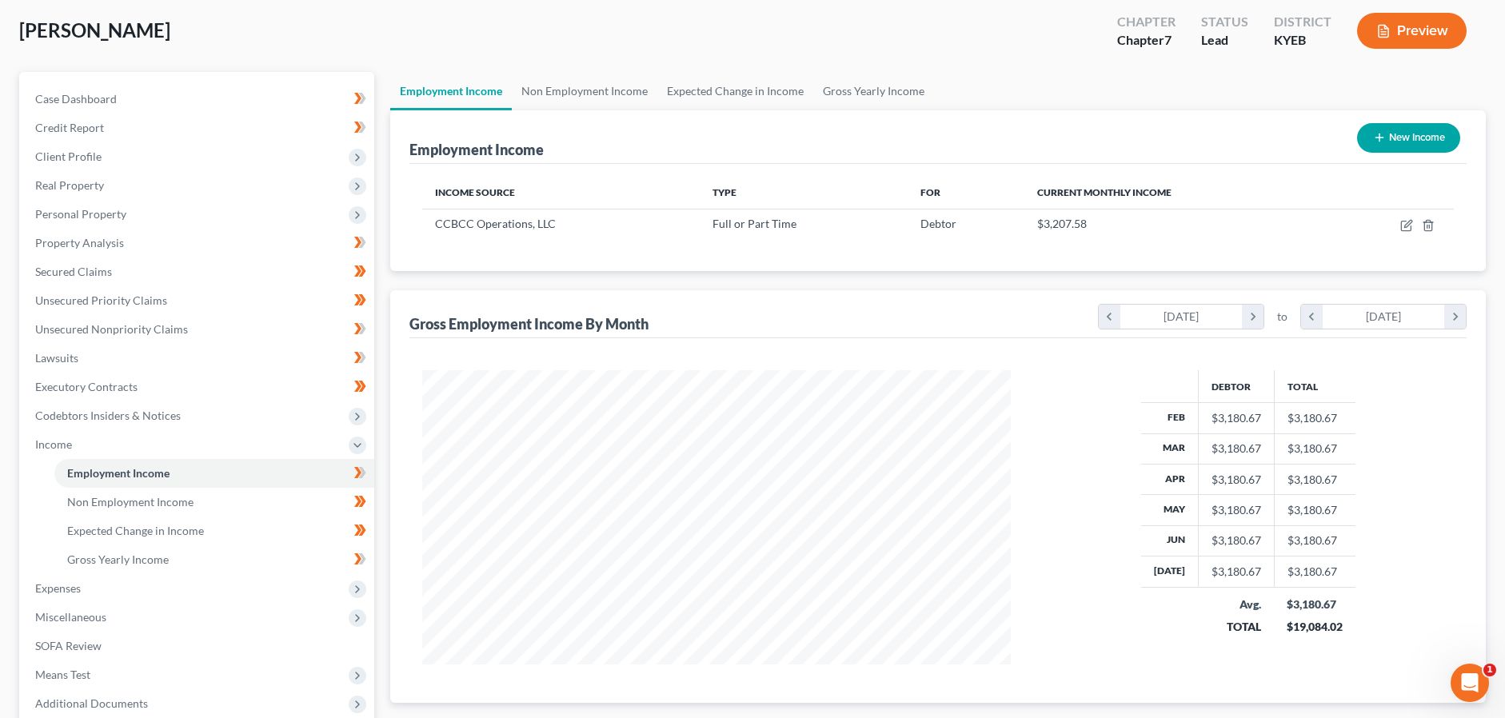
scroll to position [799257, 798930]
click at [180, 497] on span "Non Employment Income" at bounding box center [130, 502] width 126 height 14
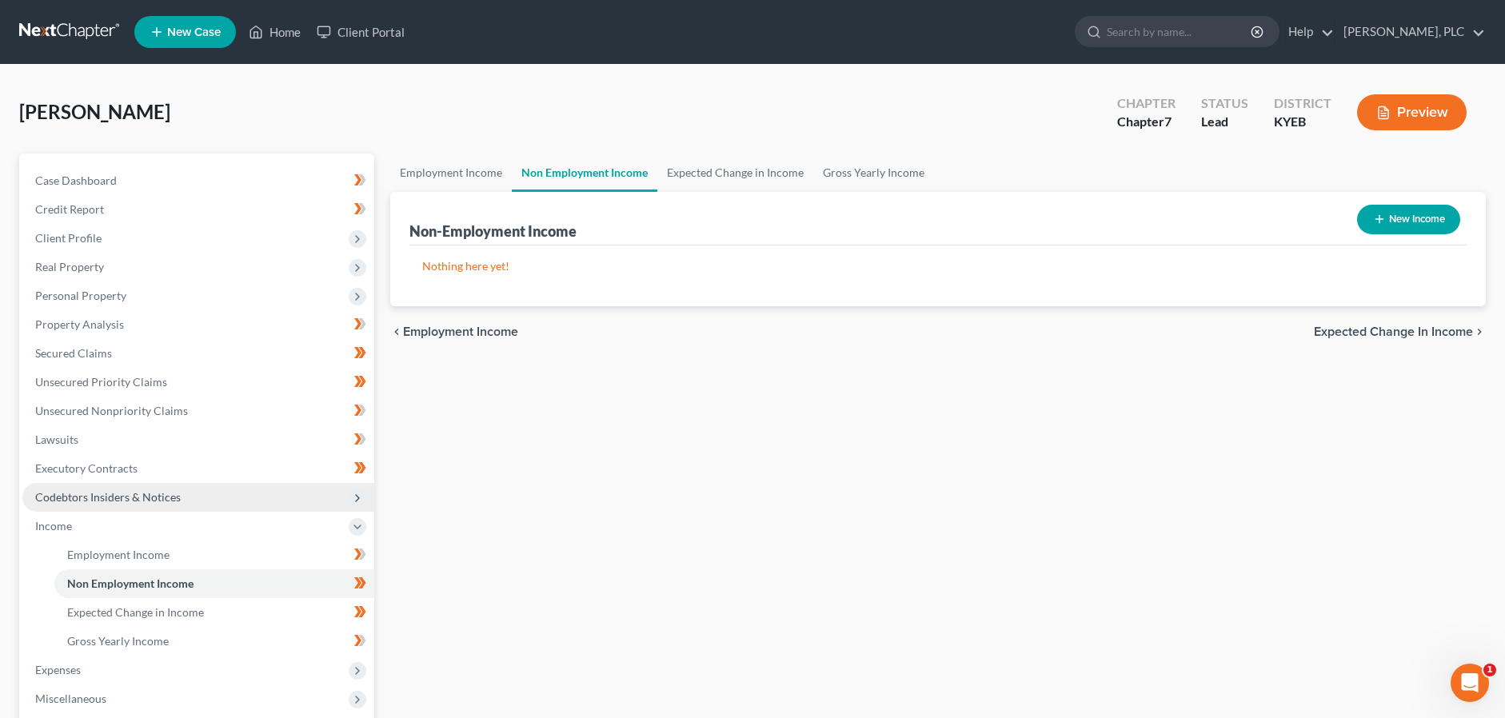
scroll to position [245, 0]
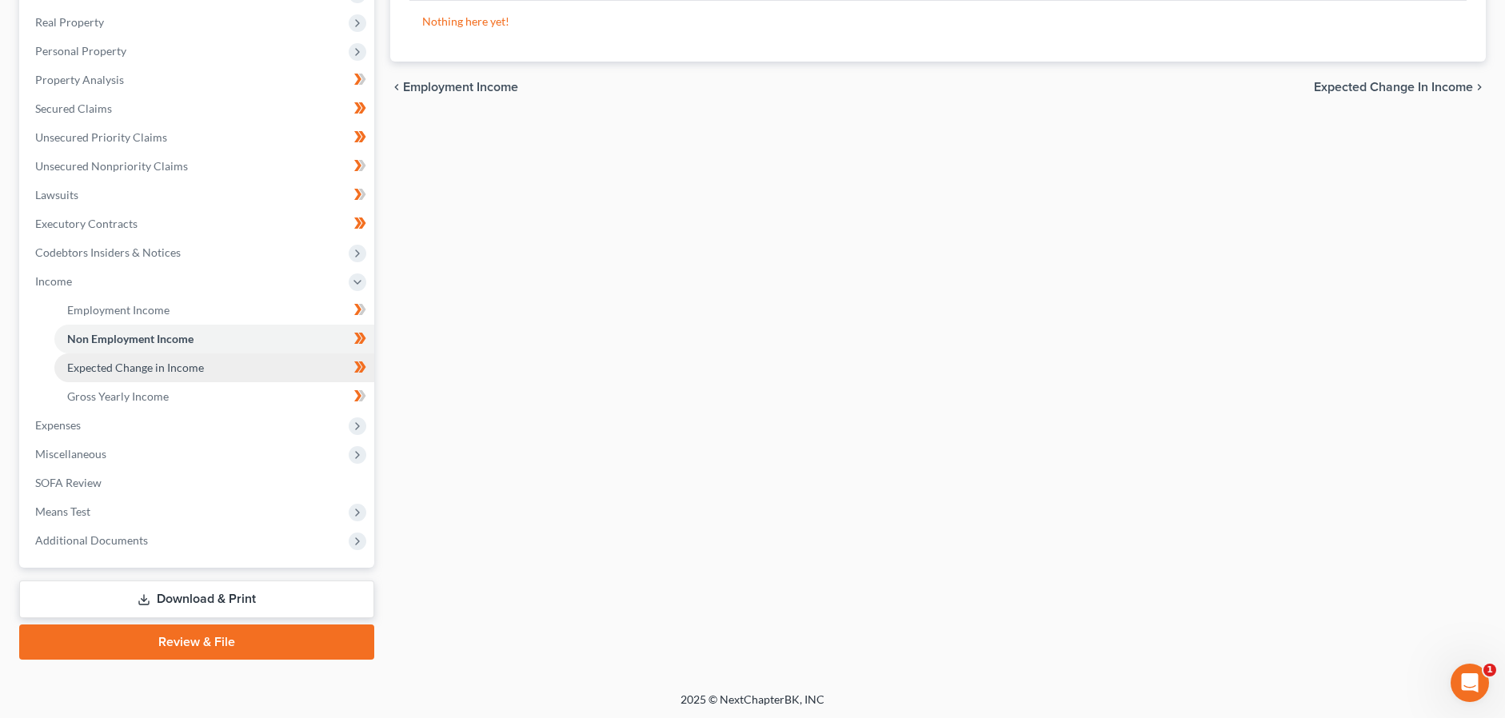
click at [160, 365] on span "Expected Change in Income" at bounding box center [135, 368] width 137 height 14
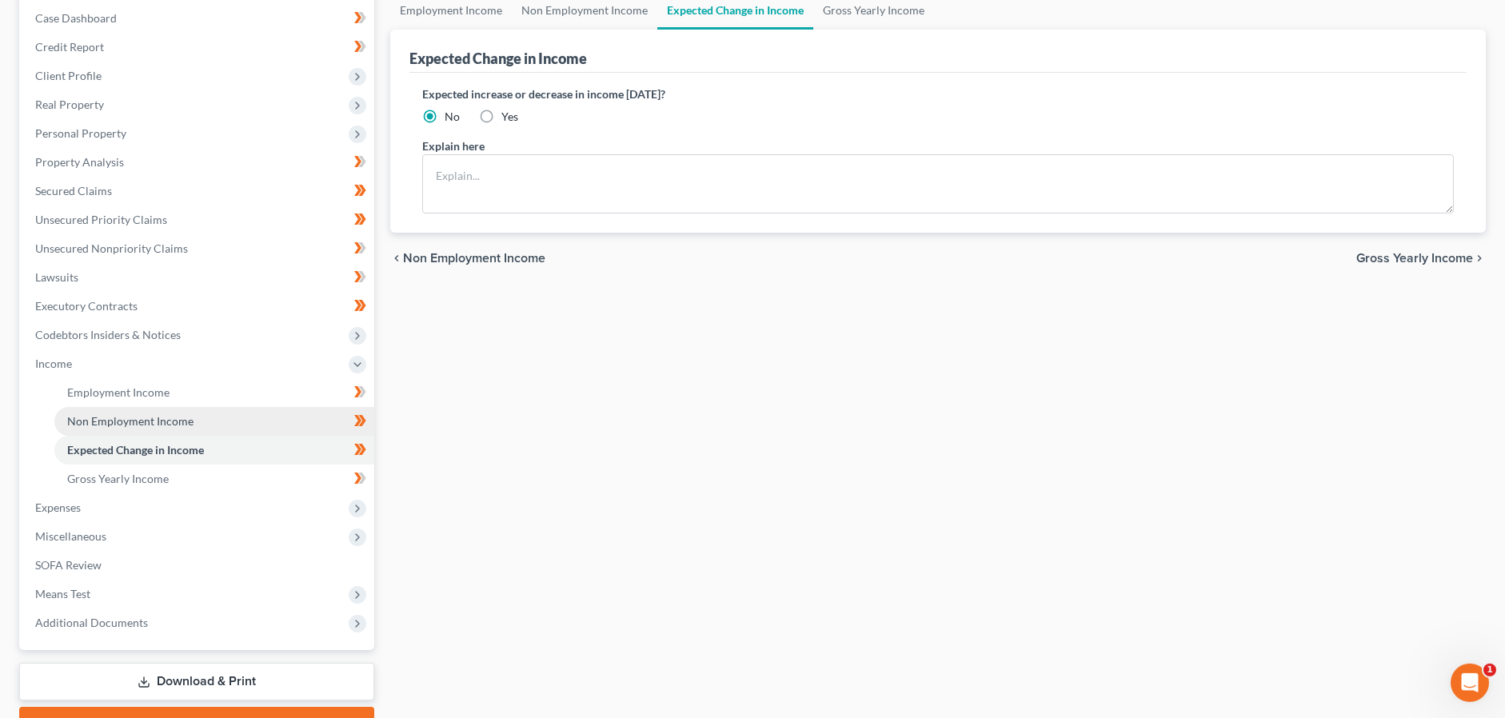
scroll to position [163, 0]
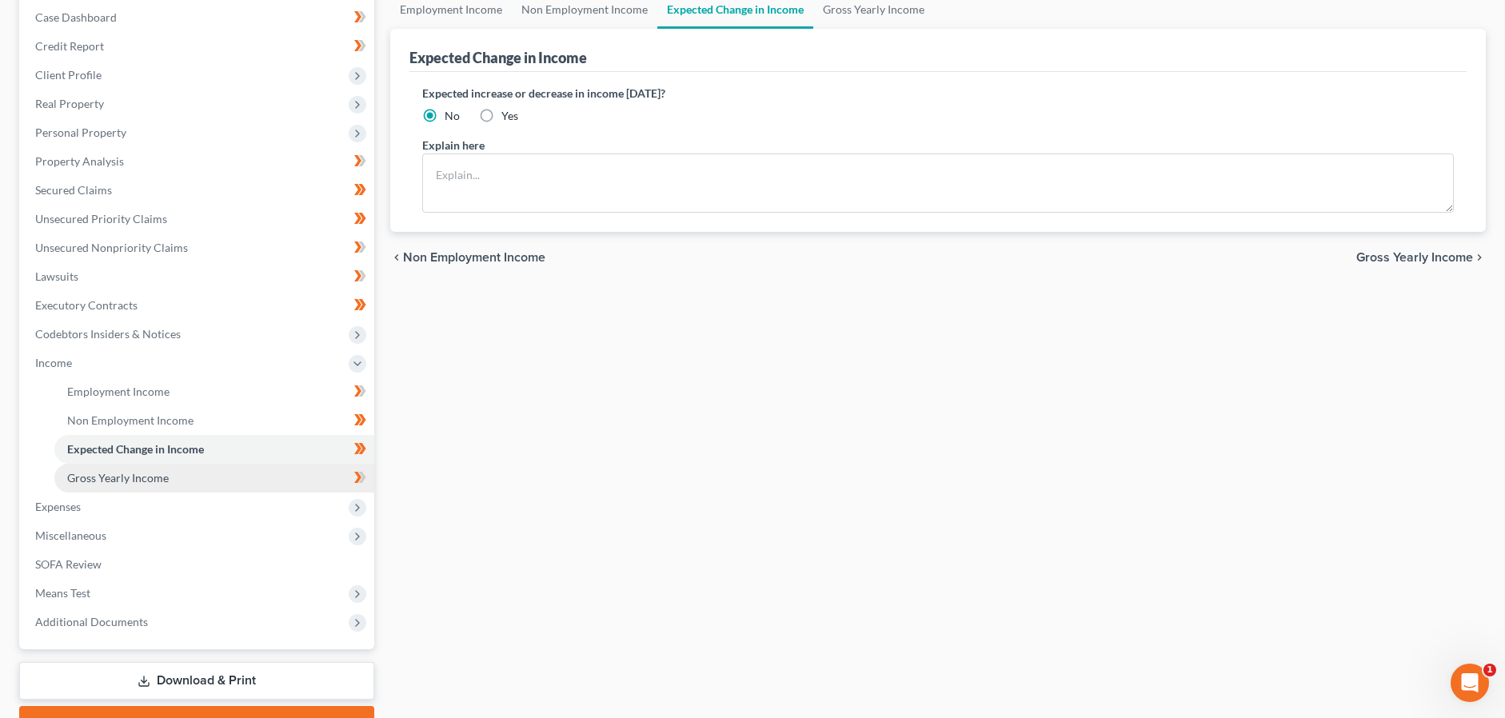
click at [154, 482] on span "Gross Yearly Income" at bounding box center [118, 478] width 102 height 14
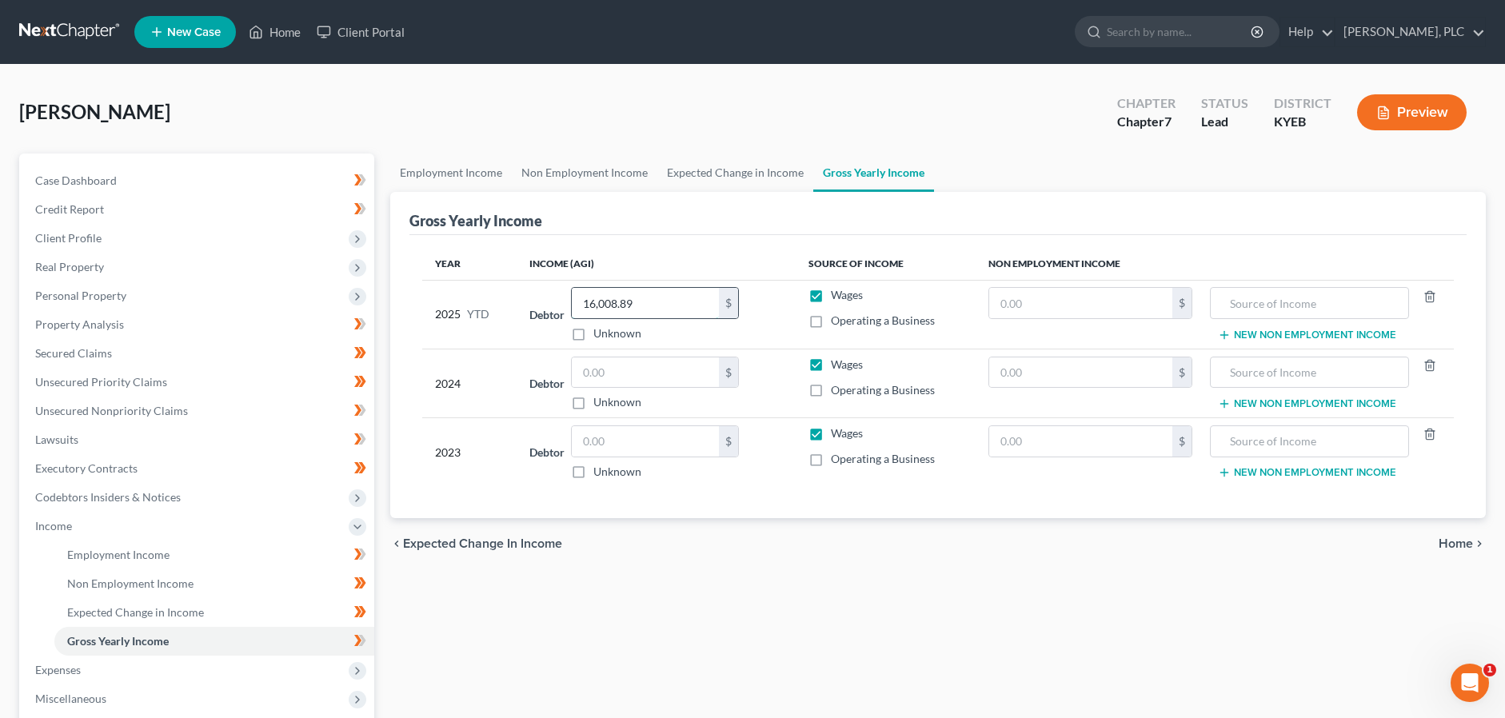
drag, startPoint x: 648, startPoint y: 310, endPoint x: 575, endPoint y: 313, distance: 72.8
click at [575, 313] on input "16,008.89" at bounding box center [645, 303] width 147 height 30
click at [595, 314] on input "16,008.89" at bounding box center [645, 303] width 147 height 30
drag, startPoint x: 637, startPoint y: 313, endPoint x: 570, endPoint y: 315, distance: 67.2
click at [572, 315] on input "16,008.89" at bounding box center [645, 303] width 147 height 30
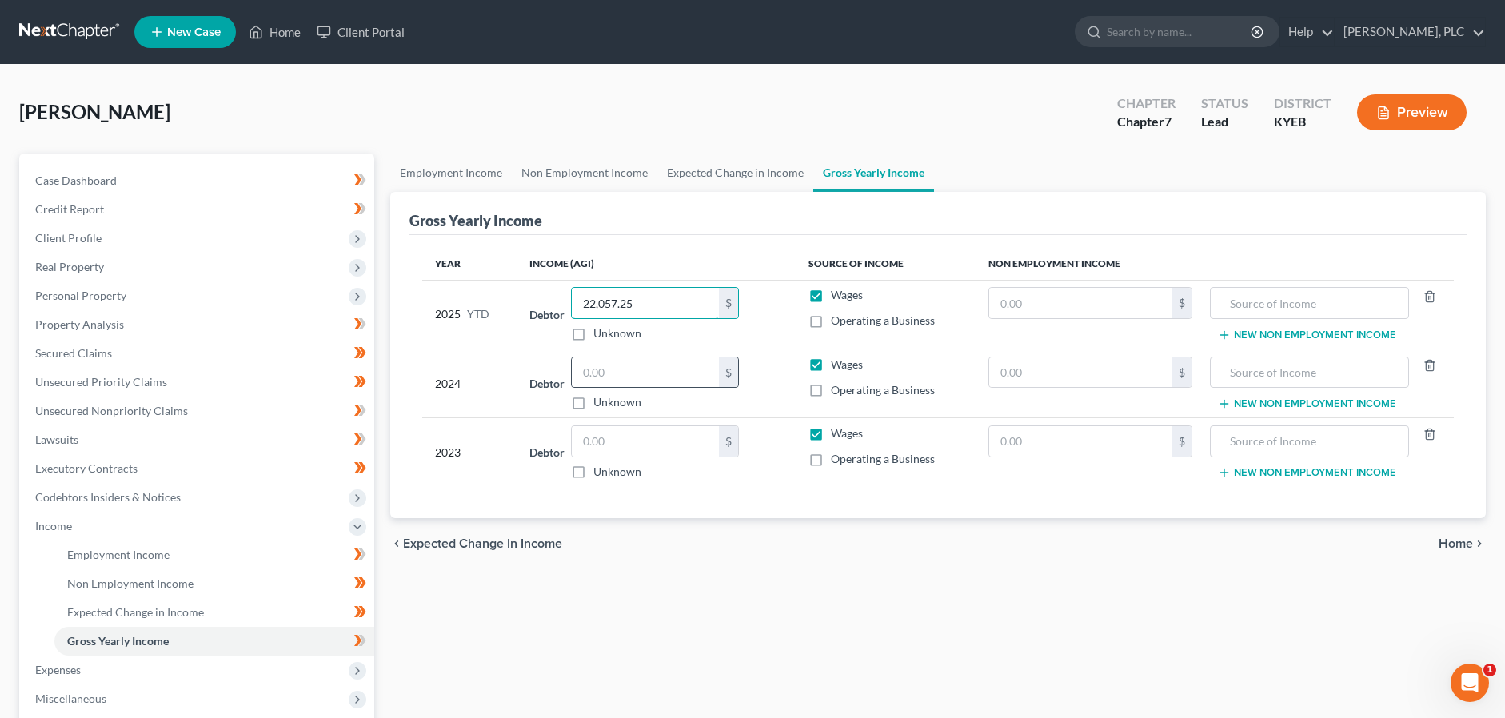
type input "22,057.25"
click at [636, 387] on div "$" at bounding box center [655, 373] width 168 height 32
click at [644, 371] on input "text" at bounding box center [645, 372] width 147 height 30
drag, startPoint x: 652, startPoint y: 375, endPoint x: 560, endPoint y: 373, distance: 91.2
click at [572, 373] on input "56,033" at bounding box center [645, 372] width 147 height 30
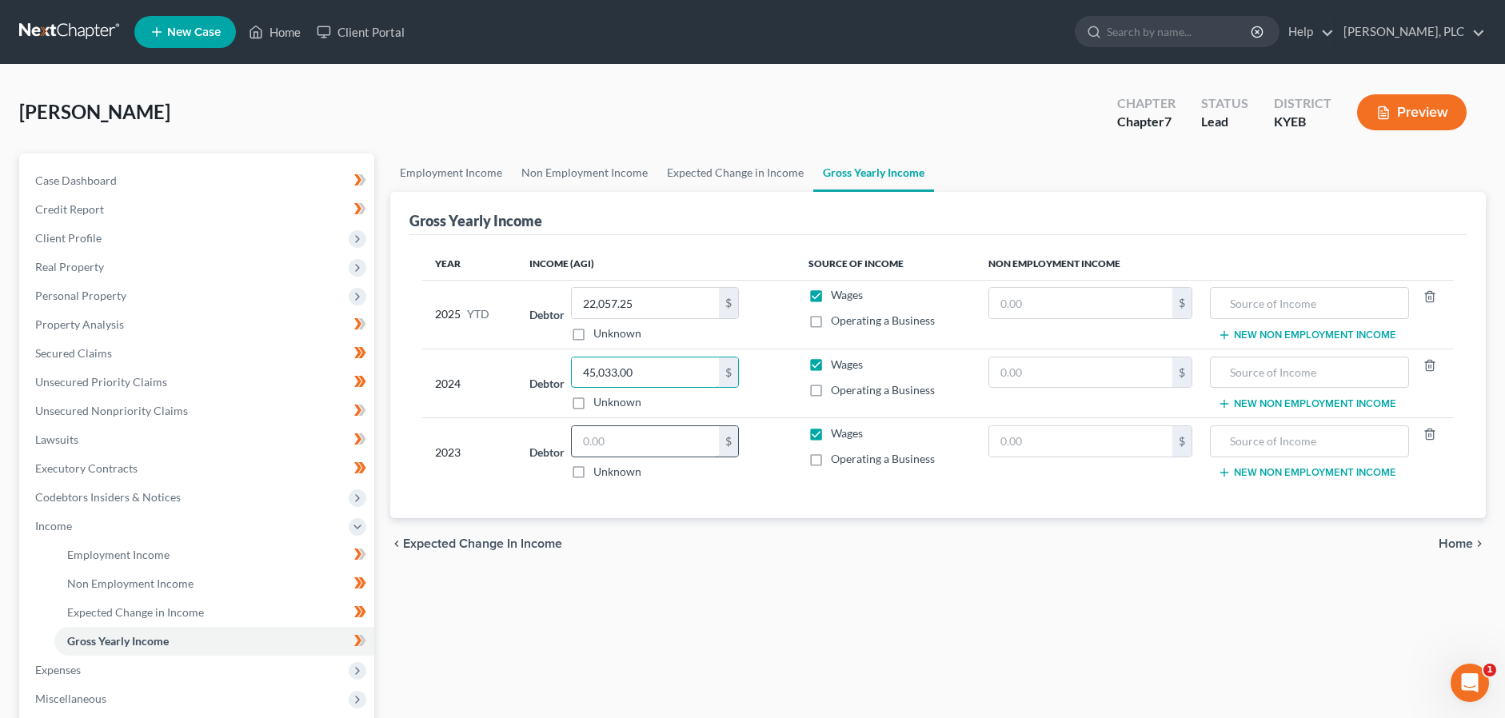
type input "45,033.00"
click at [709, 443] on input "text" at bounding box center [645, 441] width 147 height 30
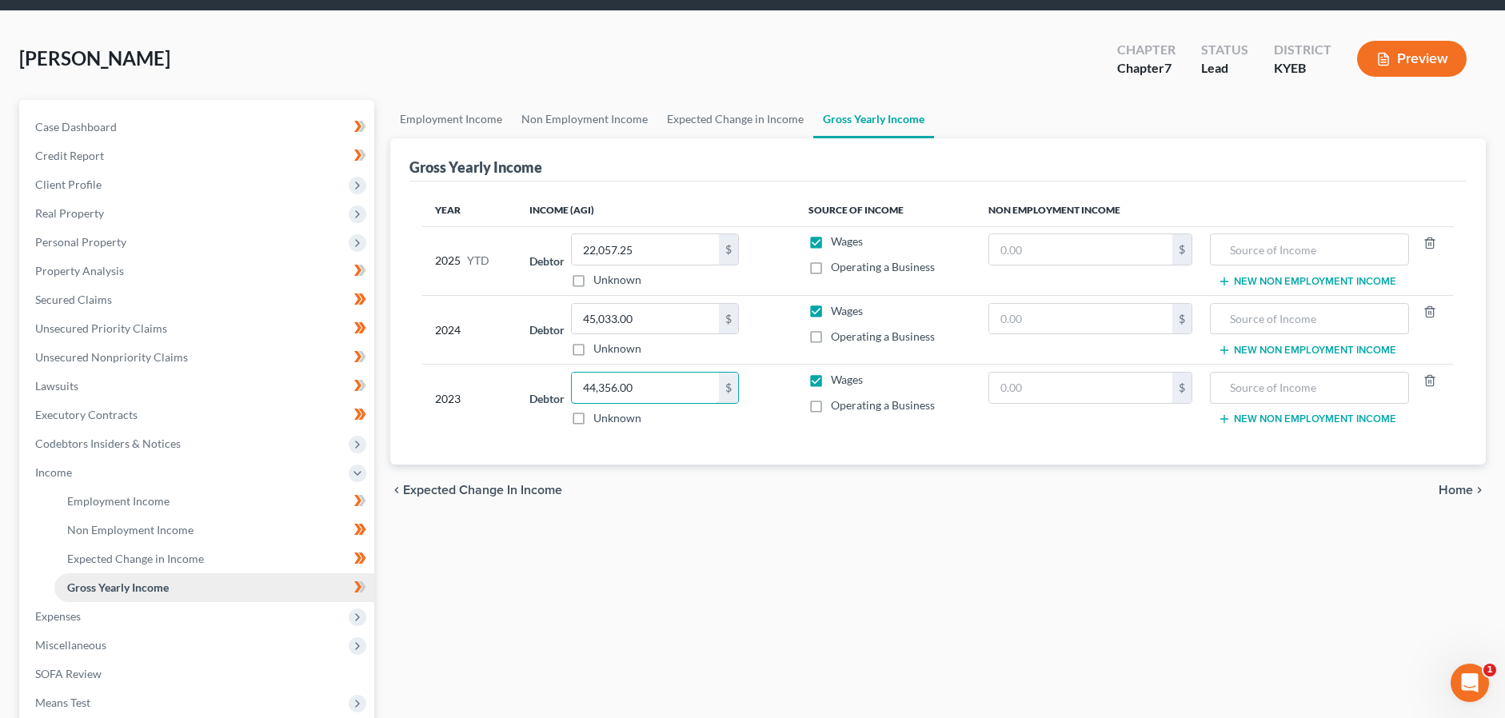
scroll to position [82, 0]
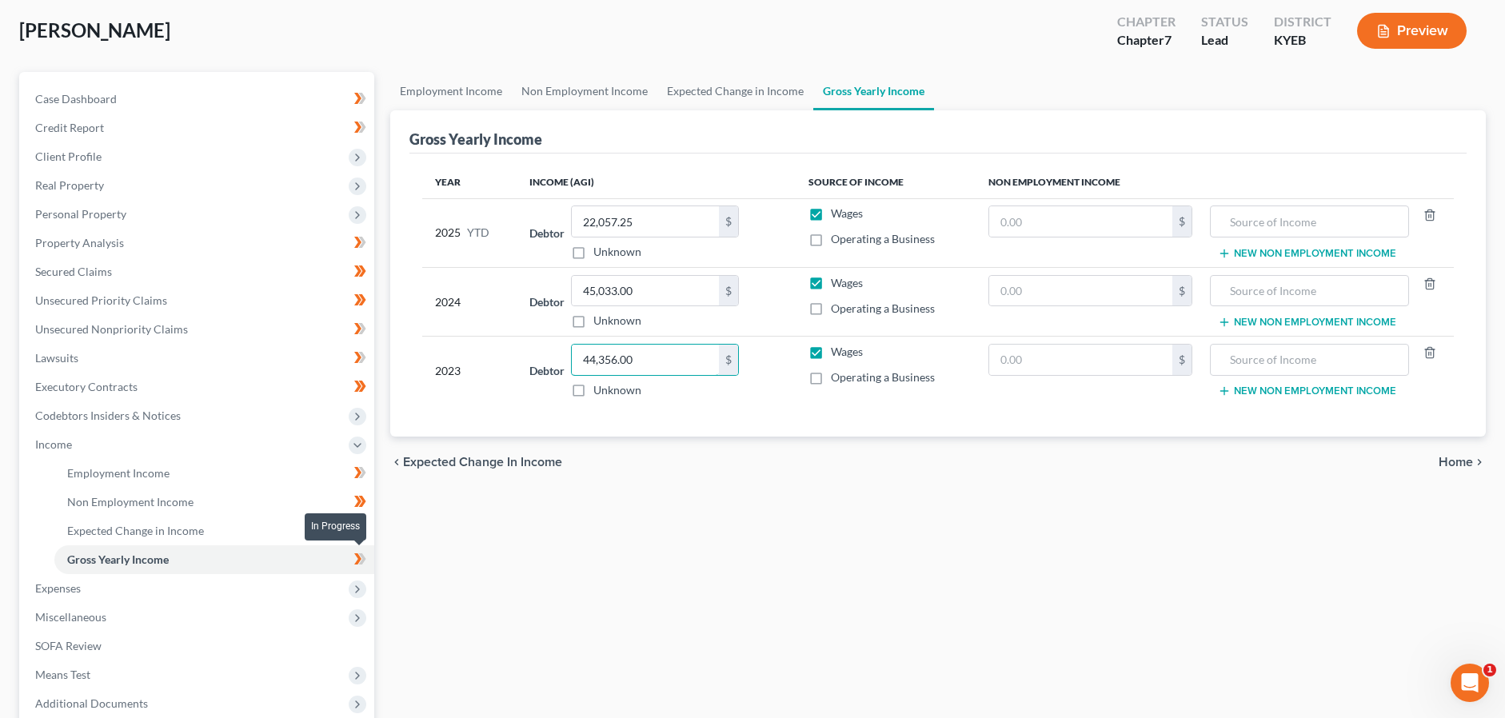
type input "44,356.00"
click at [361, 553] on icon at bounding box center [361, 558] width 7 height 11
click at [82, 590] on span "Expenses" at bounding box center [198, 588] width 352 height 29
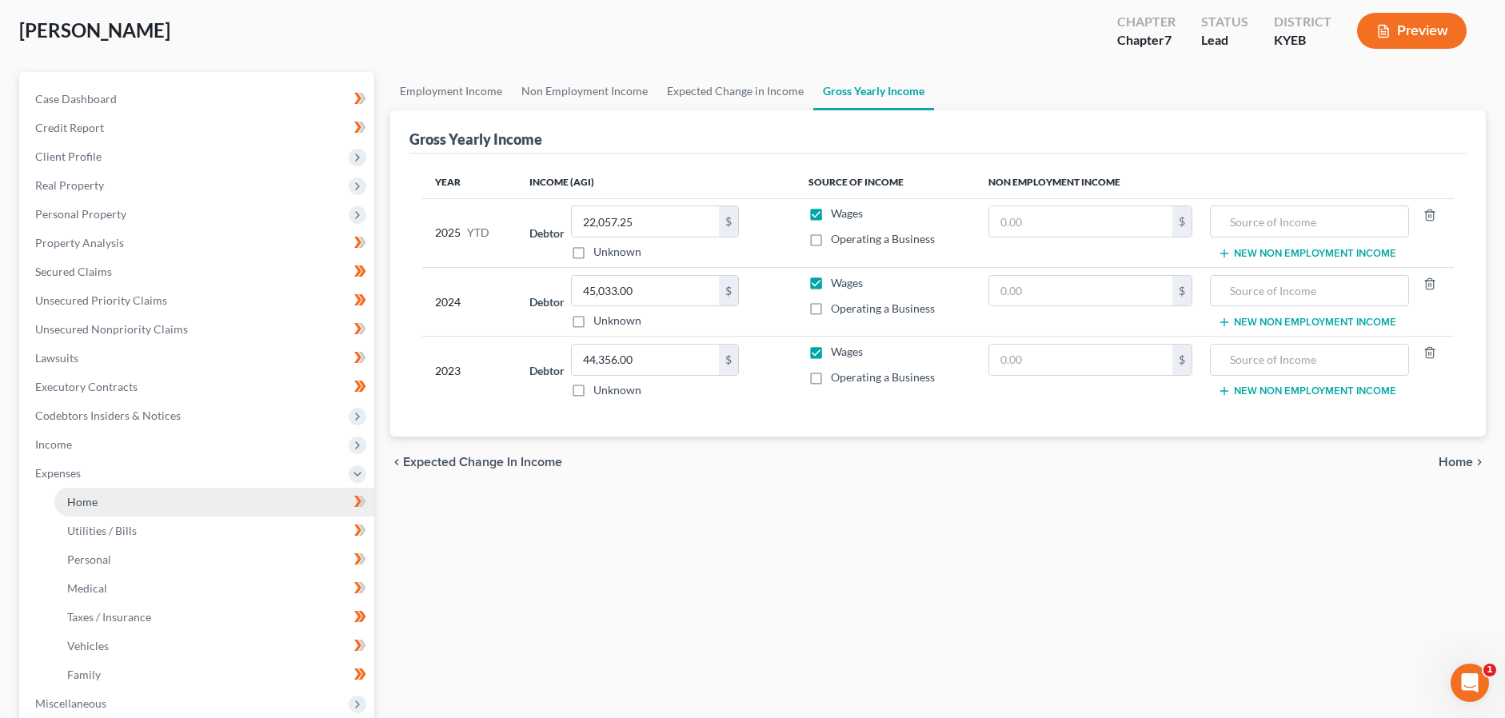
click at [87, 497] on span "Home" at bounding box center [82, 502] width 30 height 14
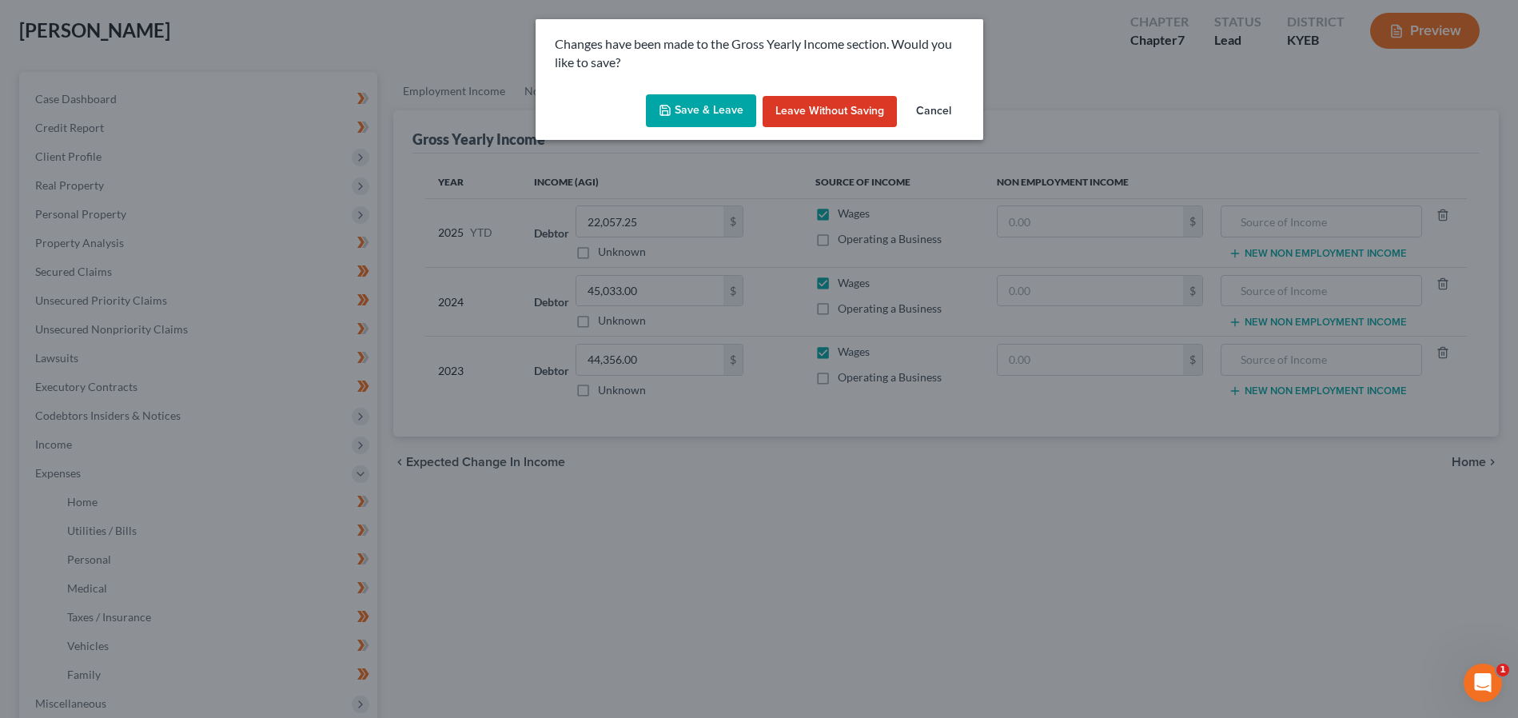
click at [740, 101] on button "Save & Leave" at bounding box center [701, 111] width 110 height 34
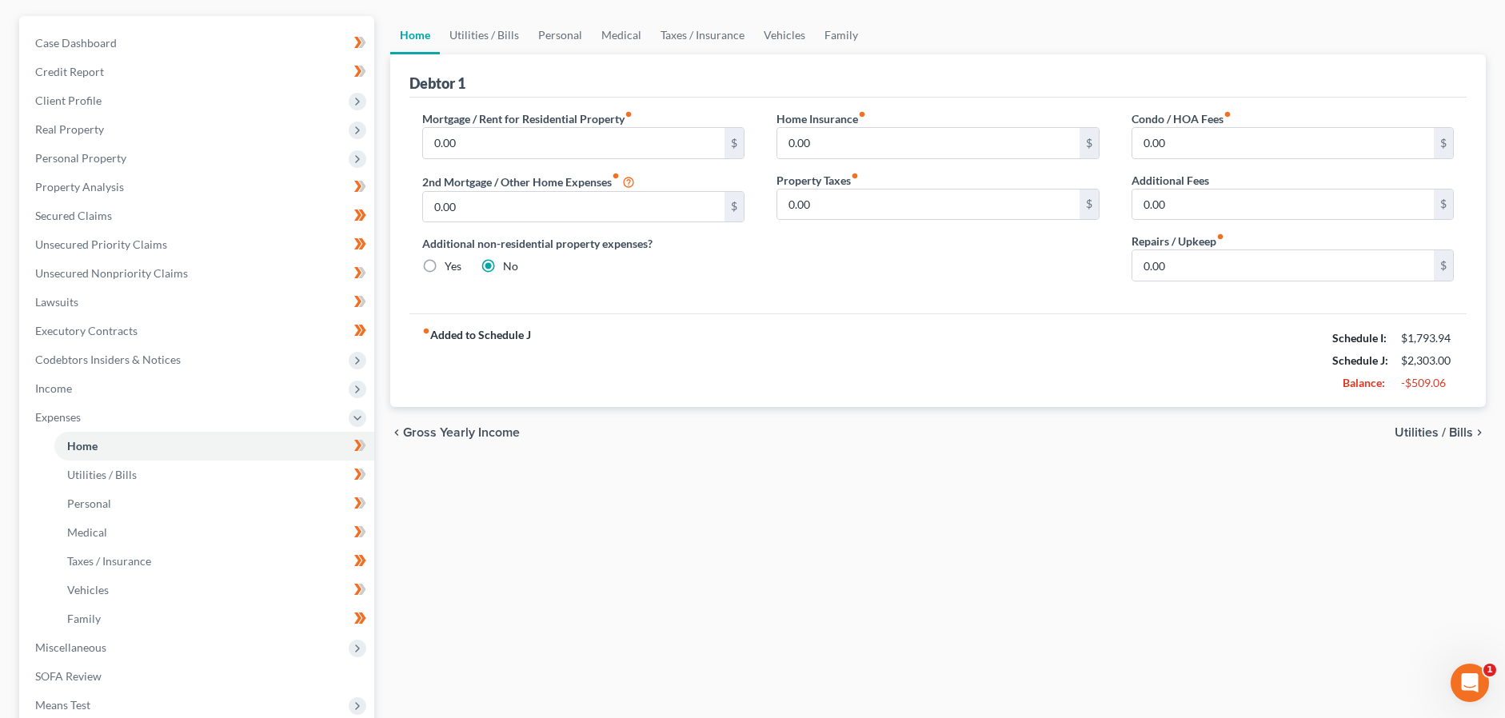
scroll to position [163, 0]
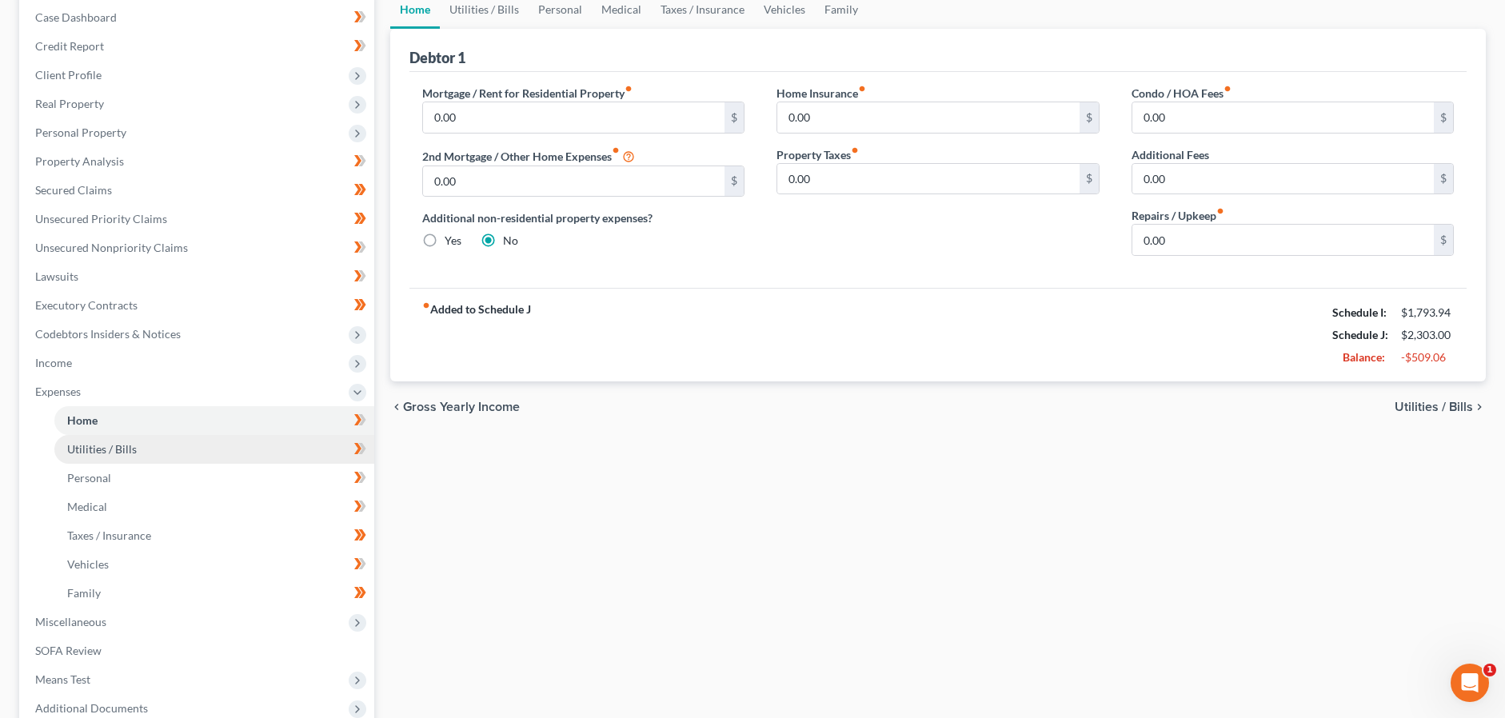
click at [250, 450] on link "Utilities / Bills" at bounding box center [214, 449] width 320 height 29
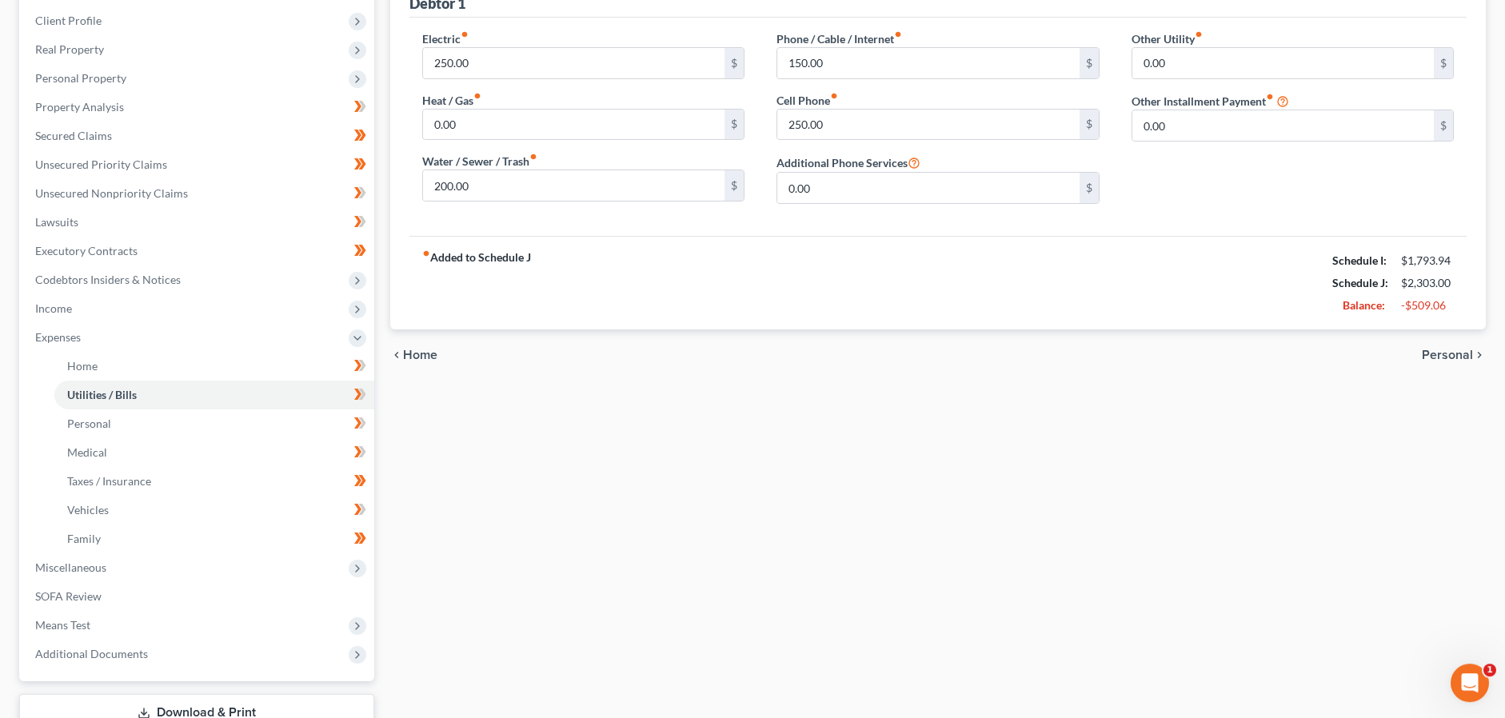
scroll to position [326, 0]
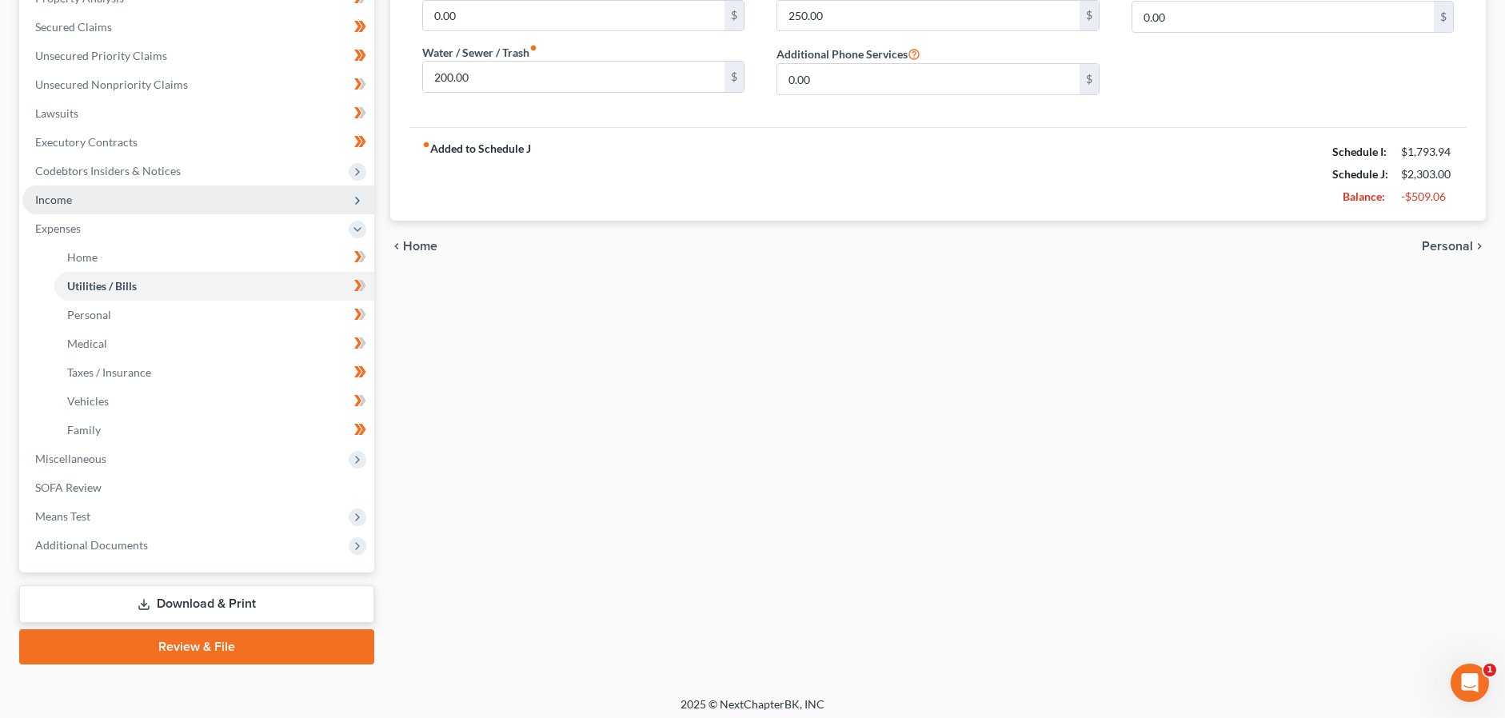
click at [81, 205] on span "Income" at bounding box center [198, 199] width 352 height 29
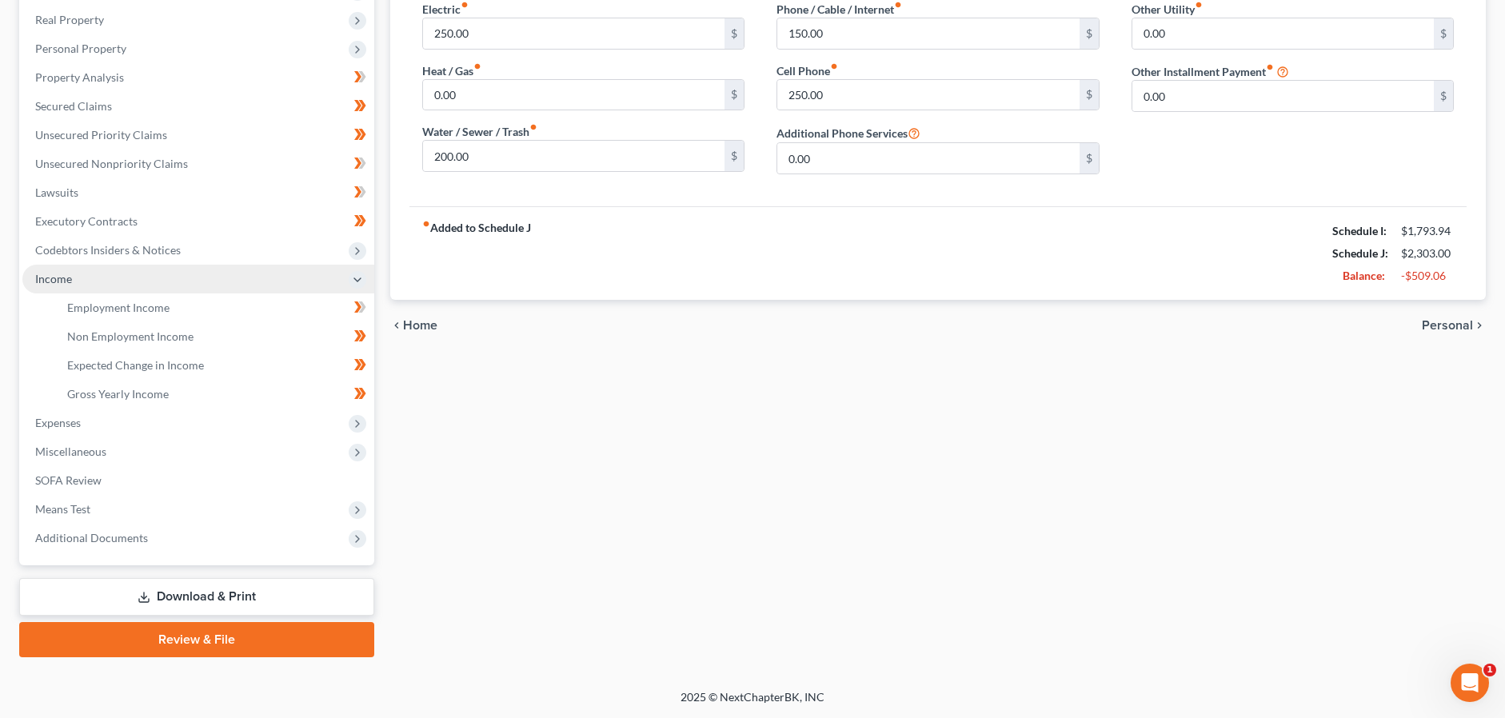
scroll to position [245, 0]
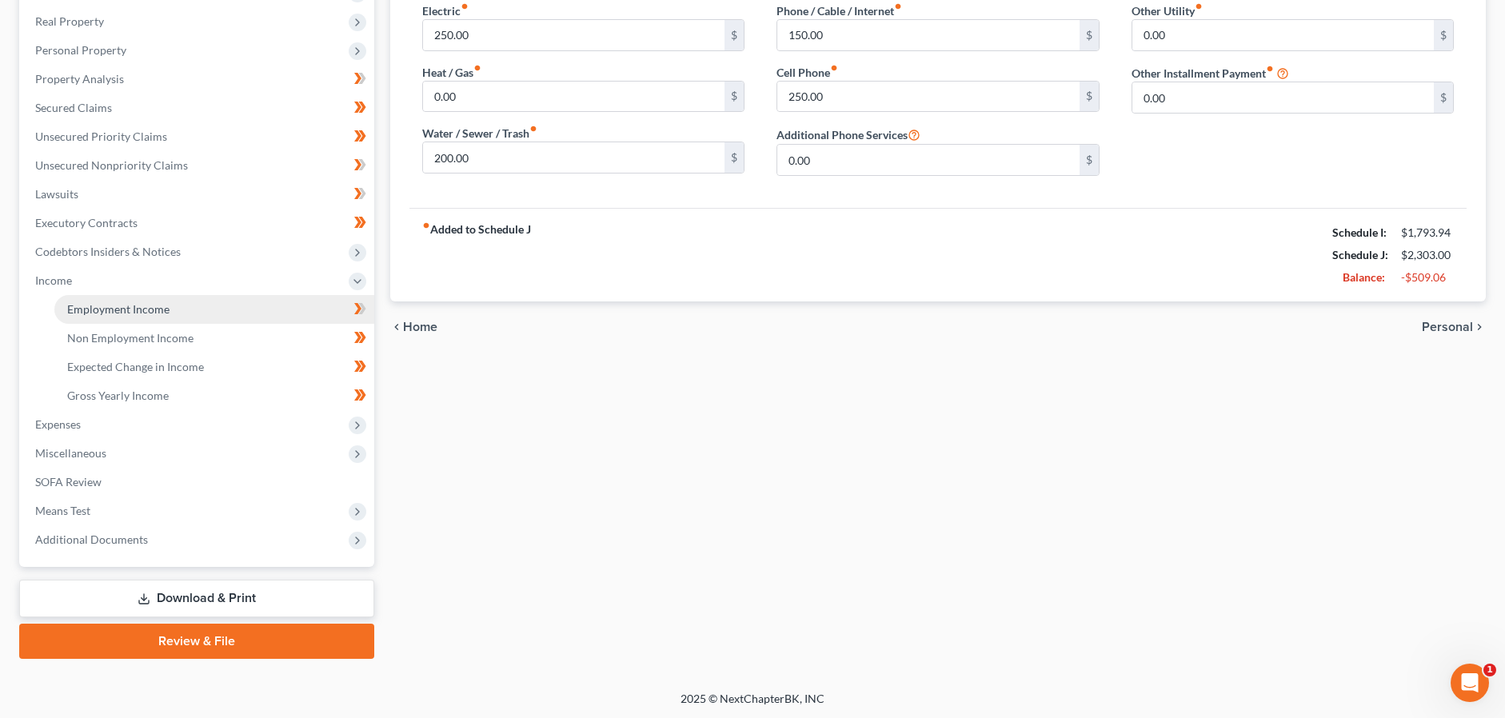
click at [147, 317] on link "Employment Income" at bounding box center [214, 309] width 320 height 29
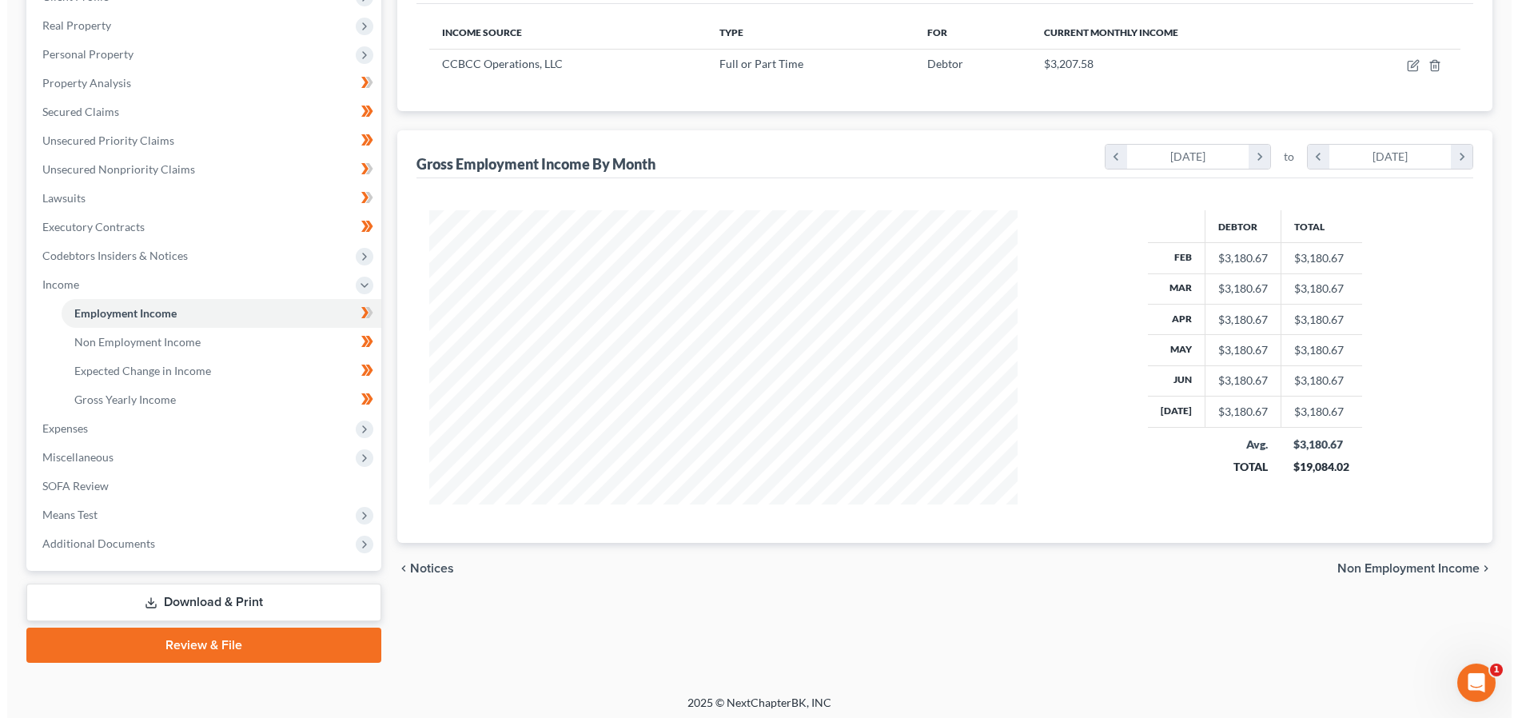
scroll to position [245, 0]
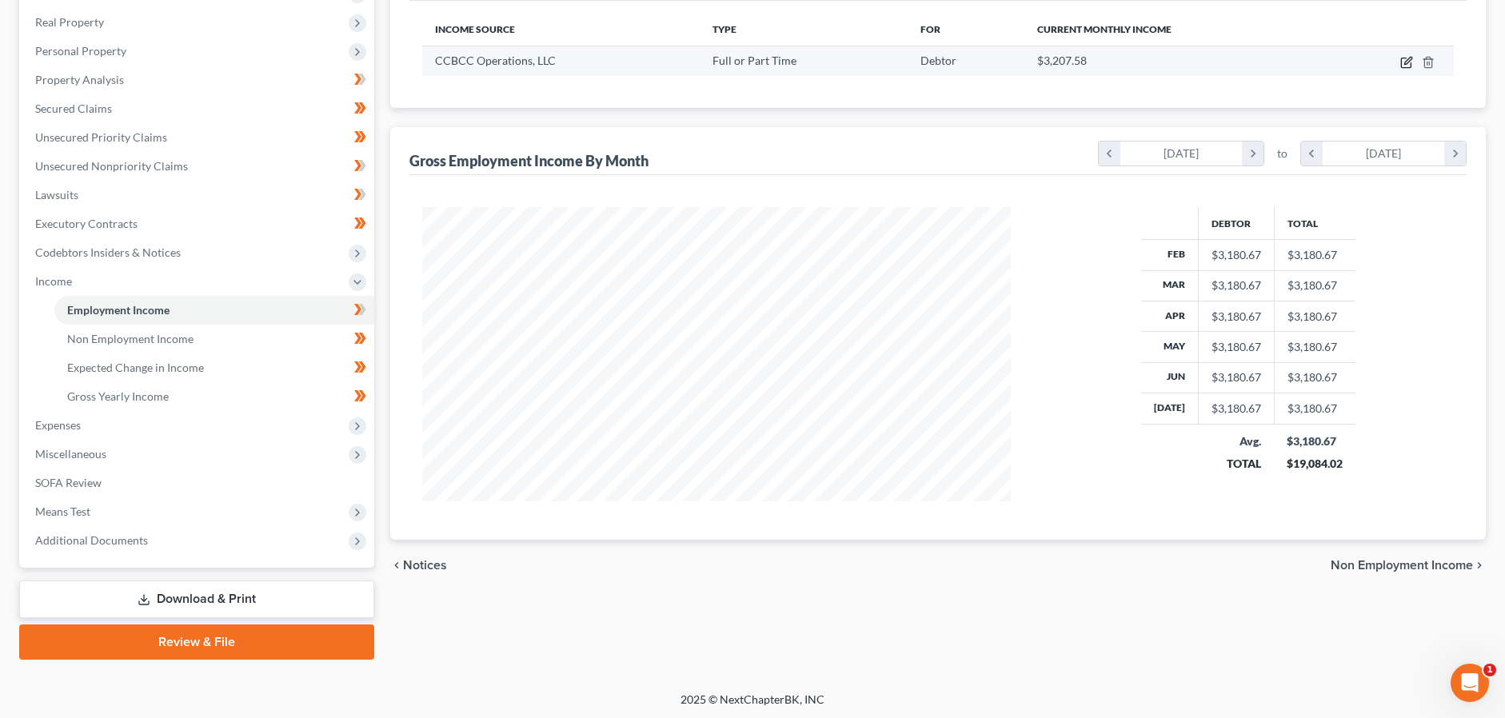
click at [1405, 63] on icon "button" at bounding box center [1407, 60] width 7 height 7
select select "0"
select select "28"
select select "2"
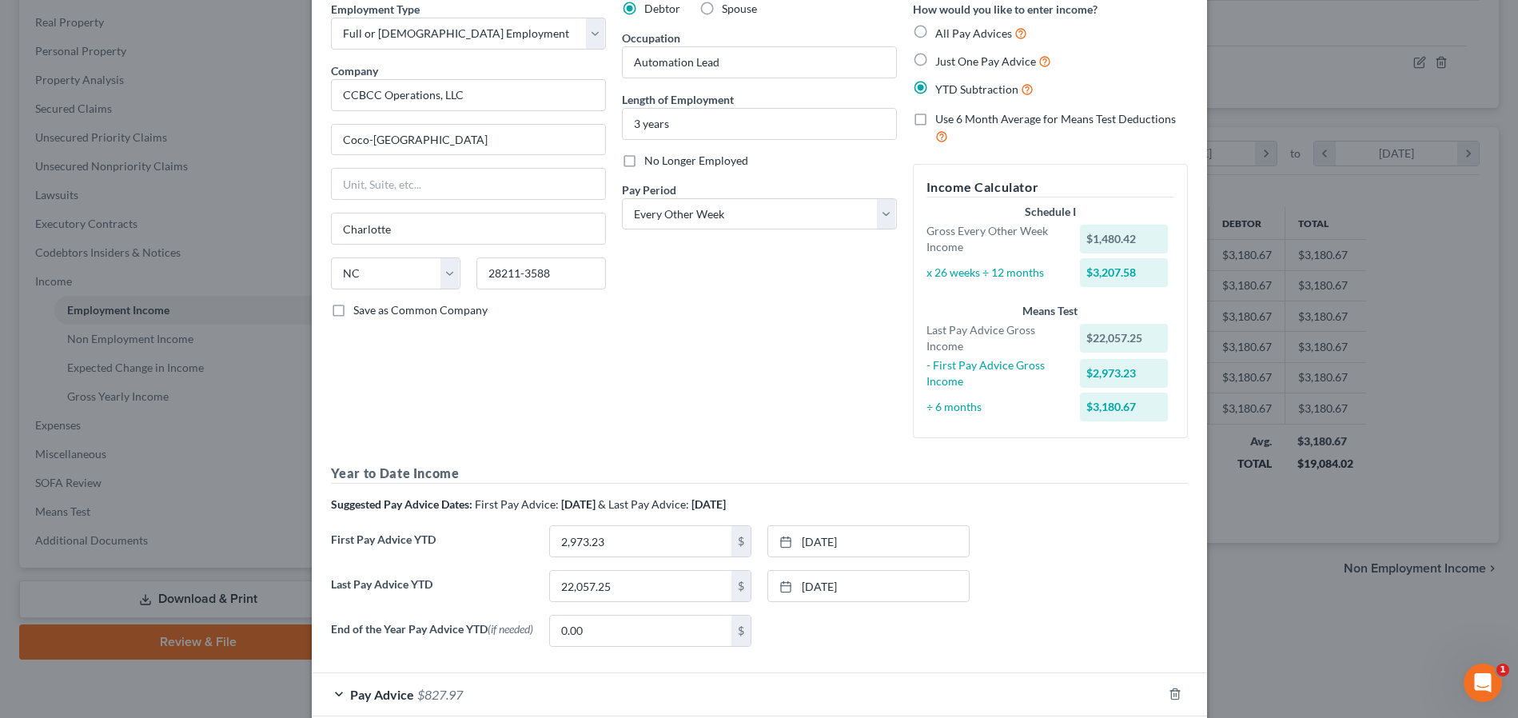
scroll to position [162, 0]
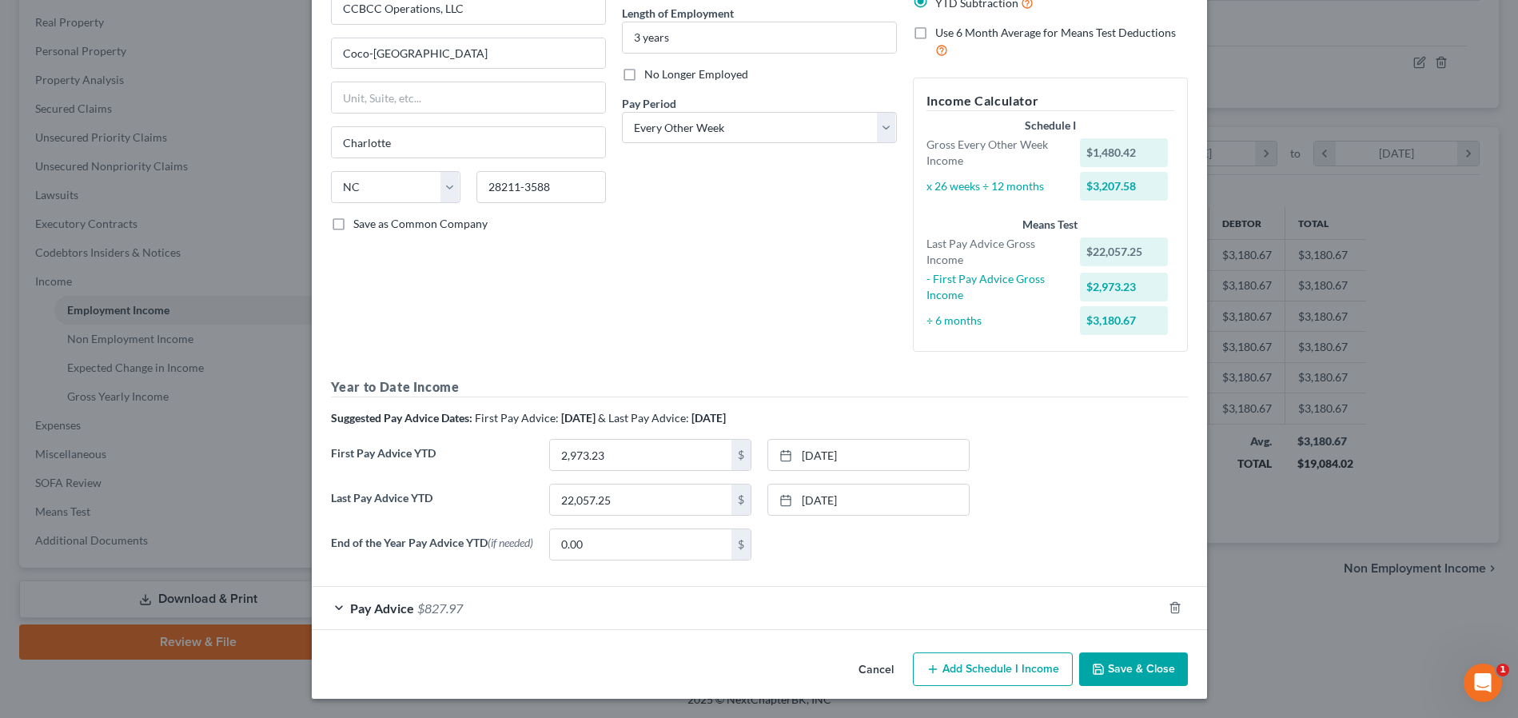
click at [372, 608] on span "Pay Advice" at bounding box center [382, 607] width 64 height 15
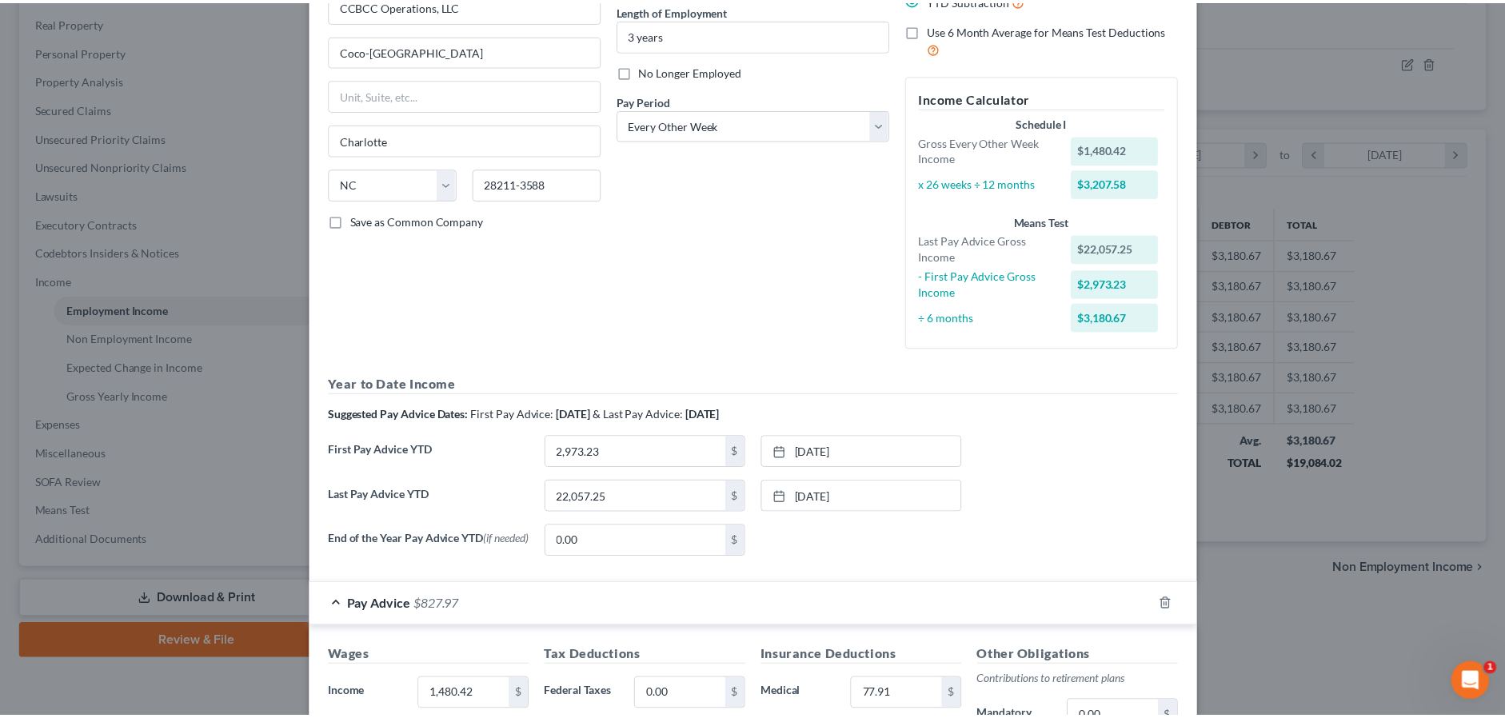
scroll to position [570, 0]
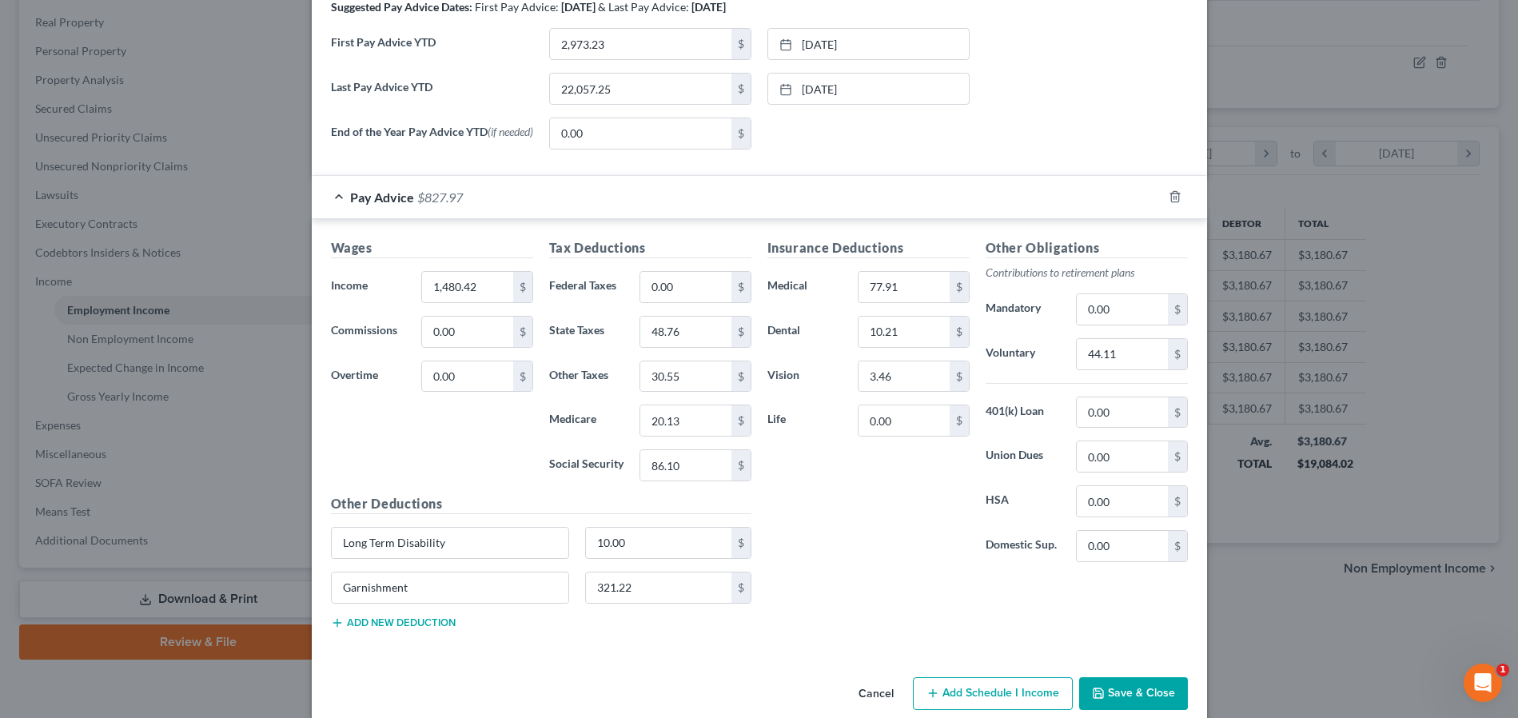
click at [1094, 704] on button "Save & Close" at bounding box center [1133, 694] width 109 height 34
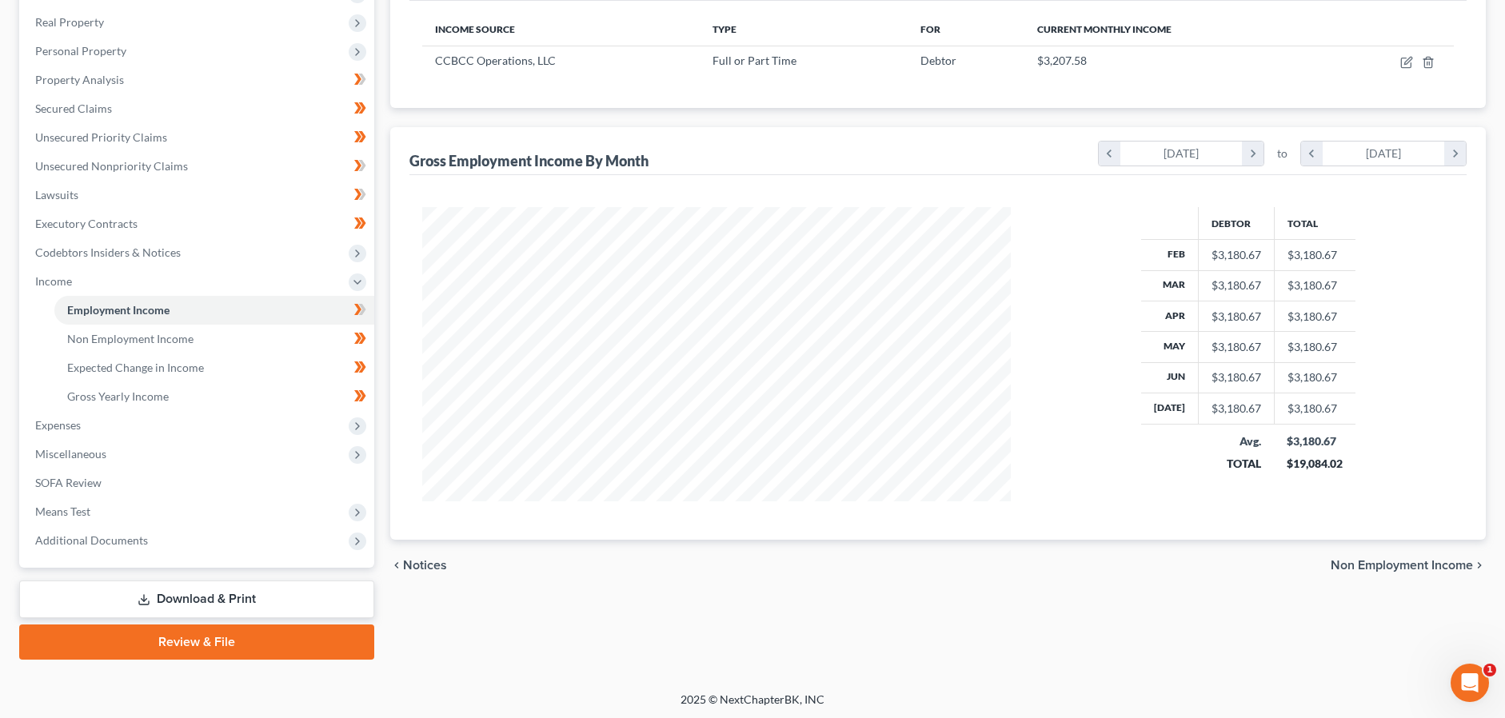
scroll to position [245, 0]
click at [89, 486] on span "SOFA Review" at bounding box center [68, 482] width 66 height 14
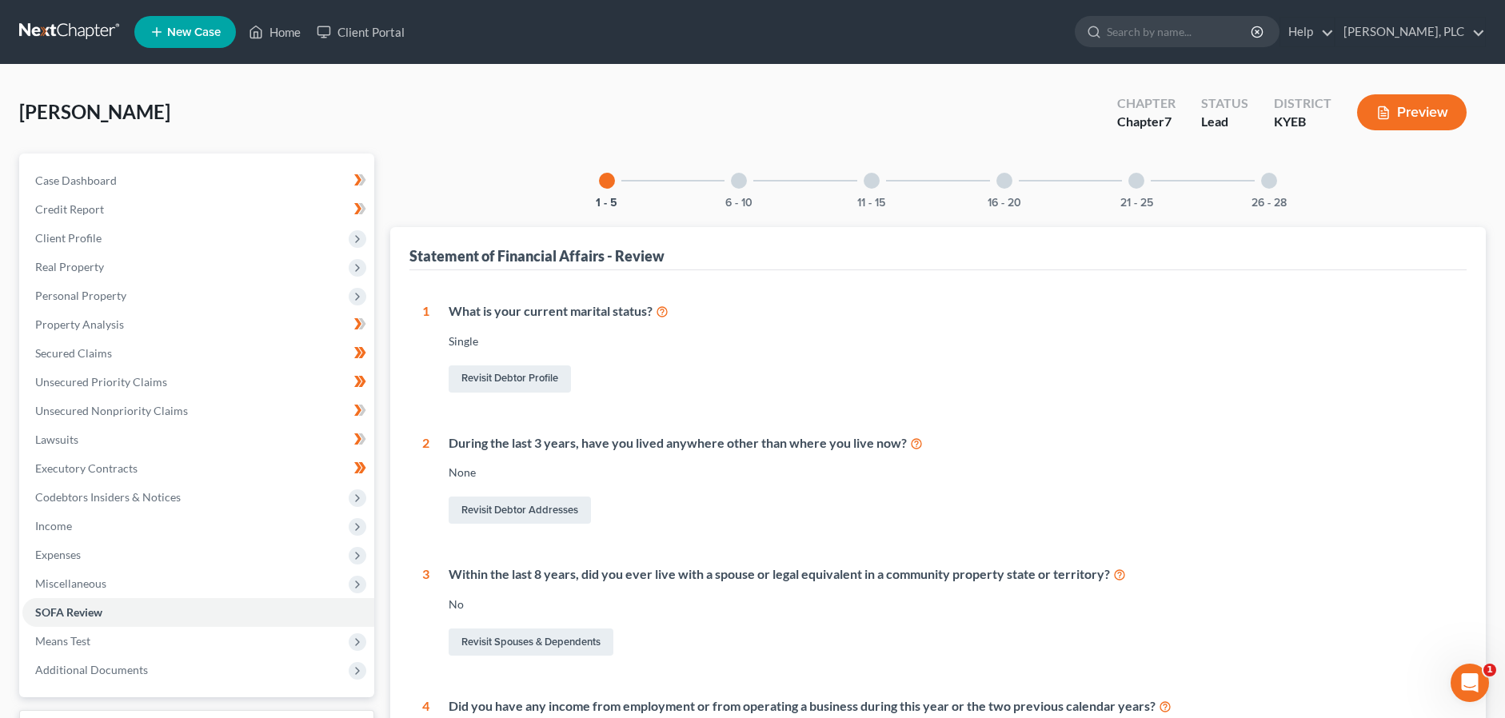
click at [739, 176] on div at bounding box center [739, 181] width 16 height 16
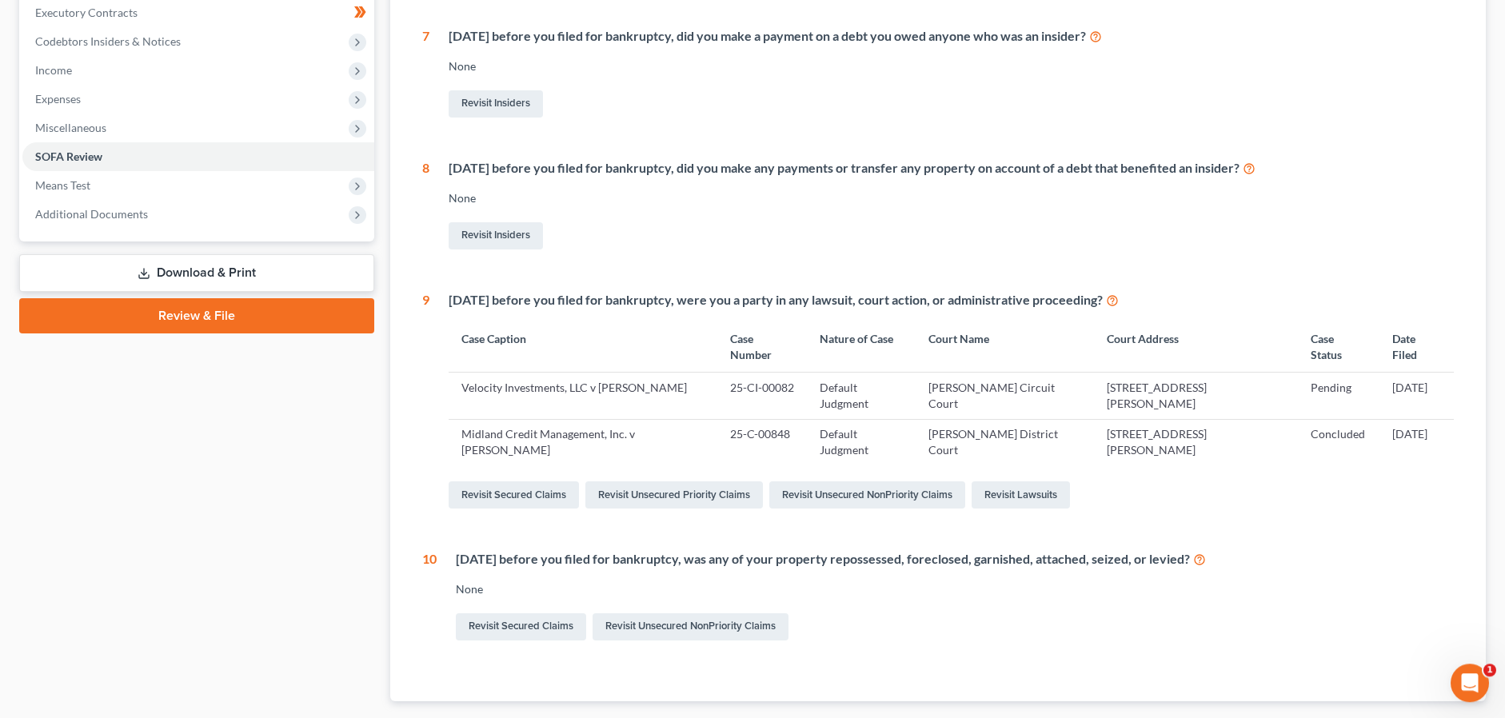
scroll to position [489, 0]
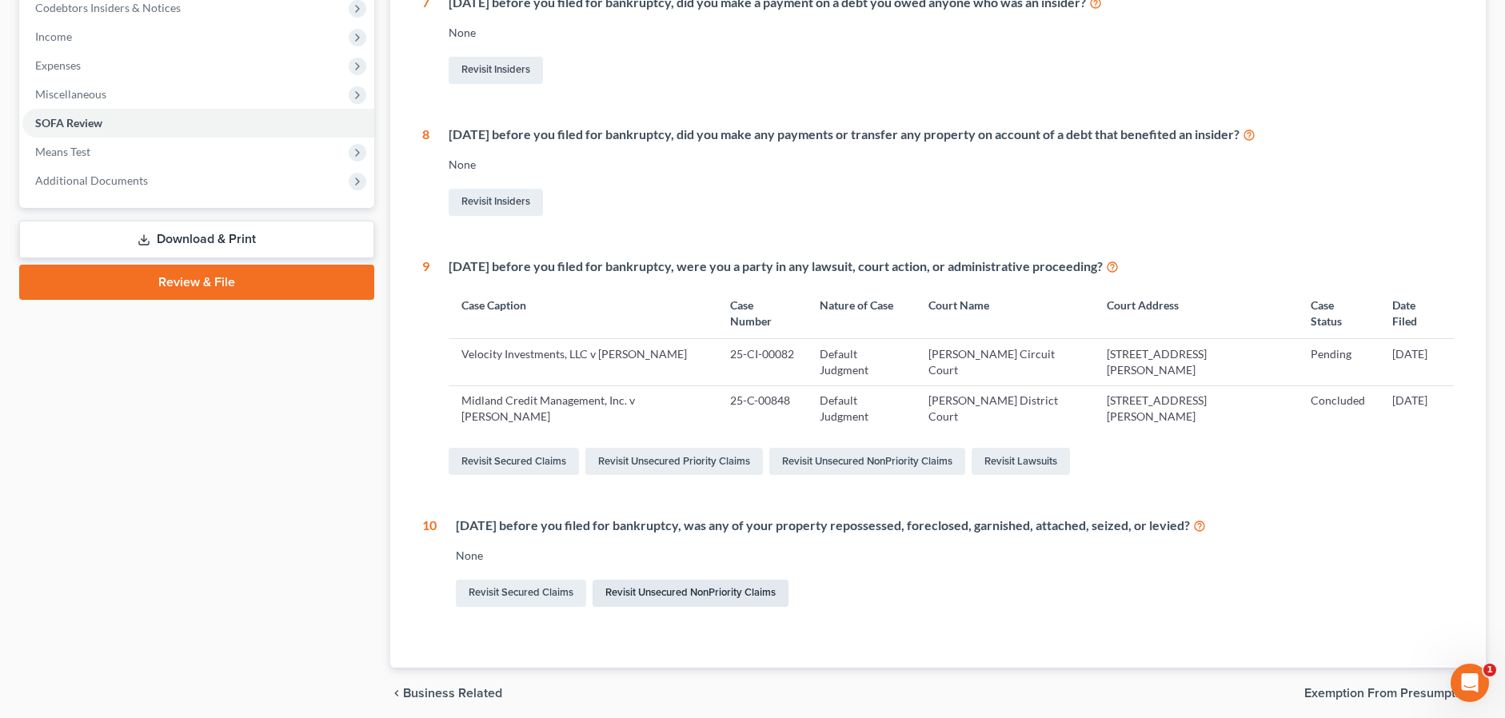
click at [658, 580] on link "Revisit Unsecured NonPriority Claims" at bounding box center [690, 593] width 196 height 27
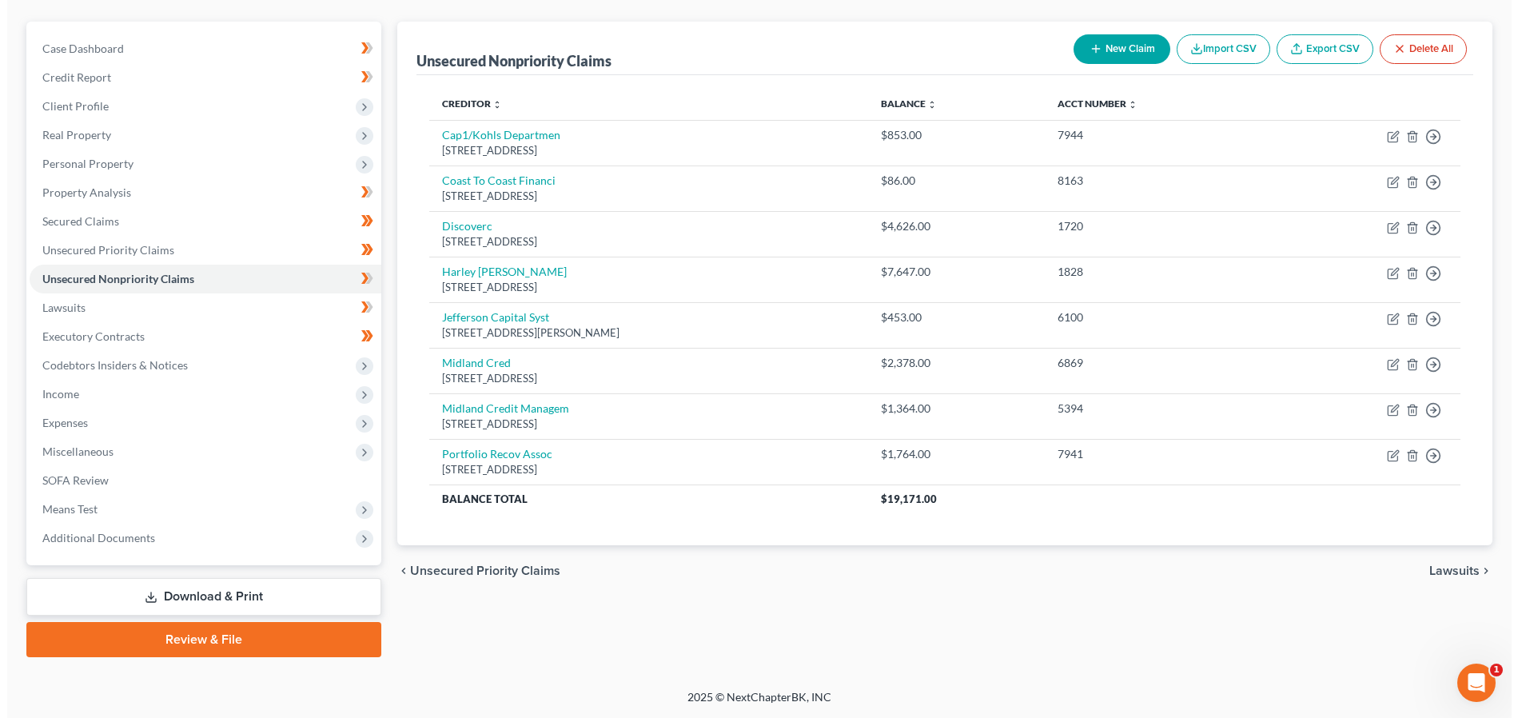
scroll to position [130, 0]
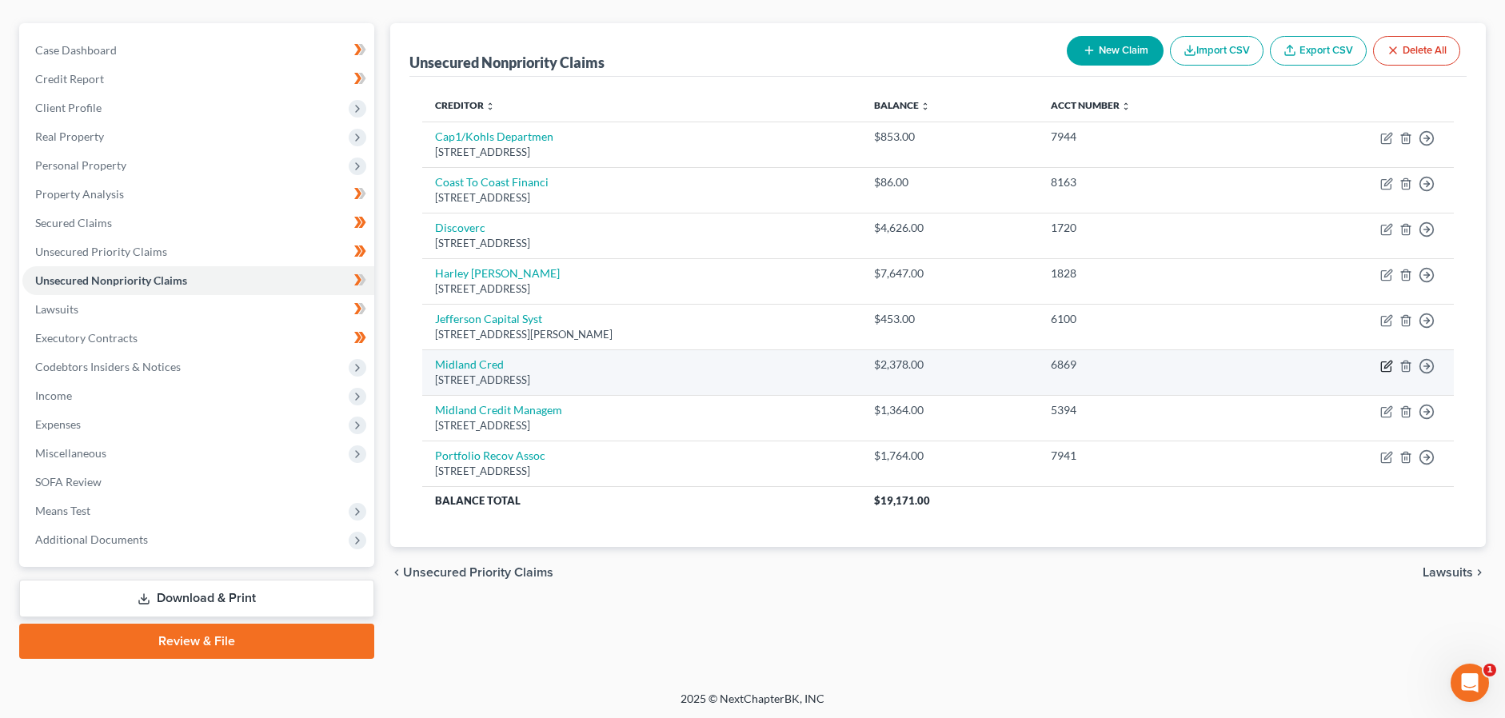
click at [1382, 366] on icon "button" at bounding box center [1386, 366] width 13 height 13
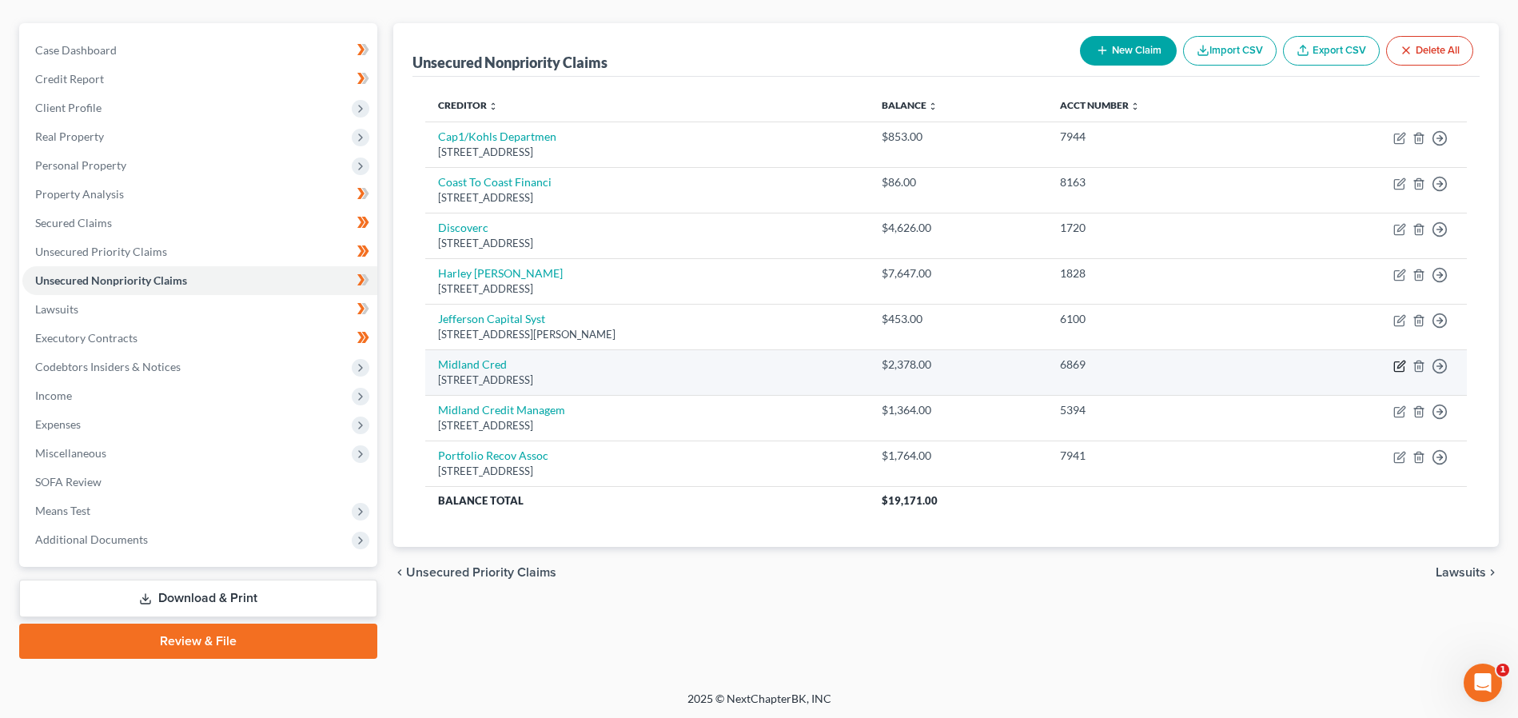
select select "23"
select select "8"
select select "0"
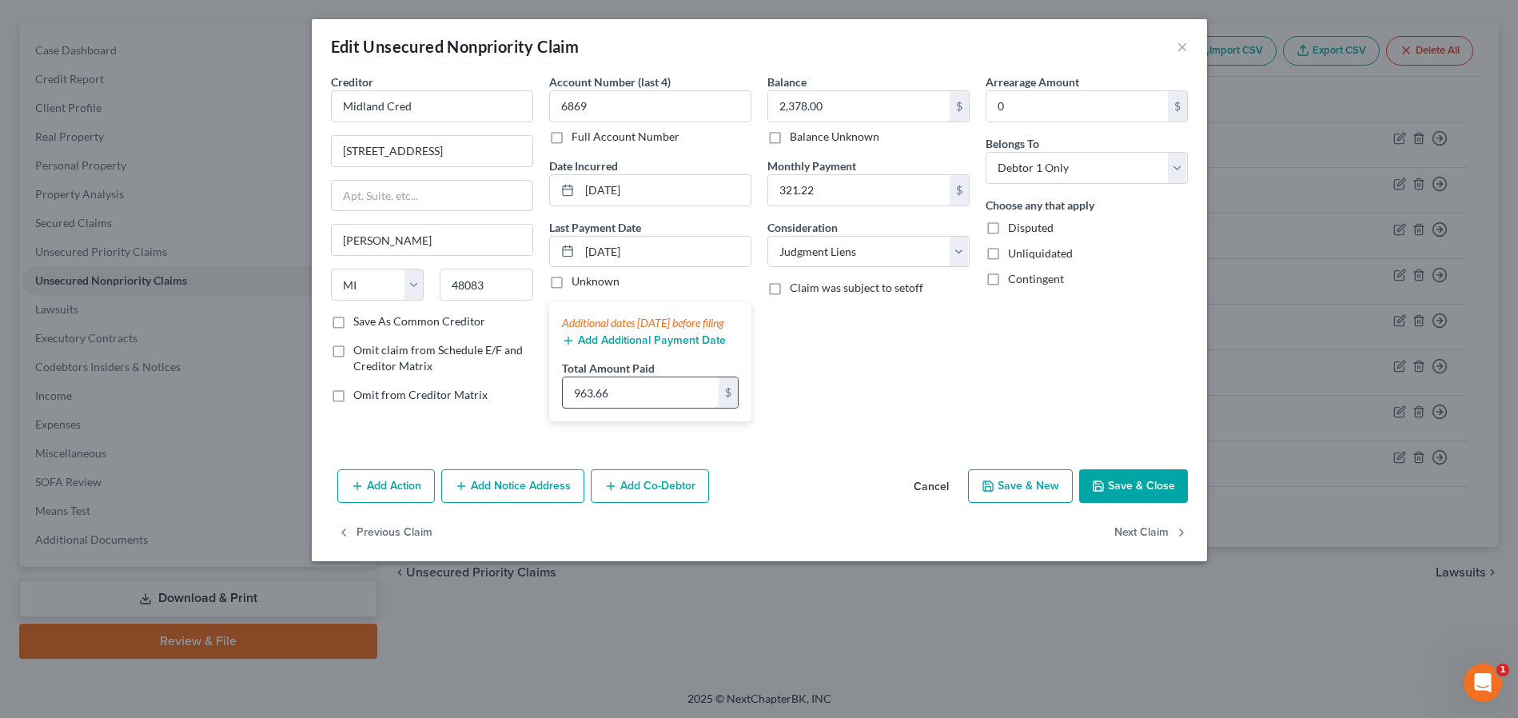
drag, startPoint x: 623, startPoint y: 417, endPoint x: 563, endPoint y: 414, distance: 60.0
click at [563, 408] on input "963.66" at bounding box center [641, 392] width 156 height 30
drag, startPoint x: 626, startPoint y: 406, endPoint x: 572, endPoint y: 413, distance: 54.0
click at [573, 408] on input "963.66" at bounding box center [641, 392] width 156 height 30
type input "2,230.69"
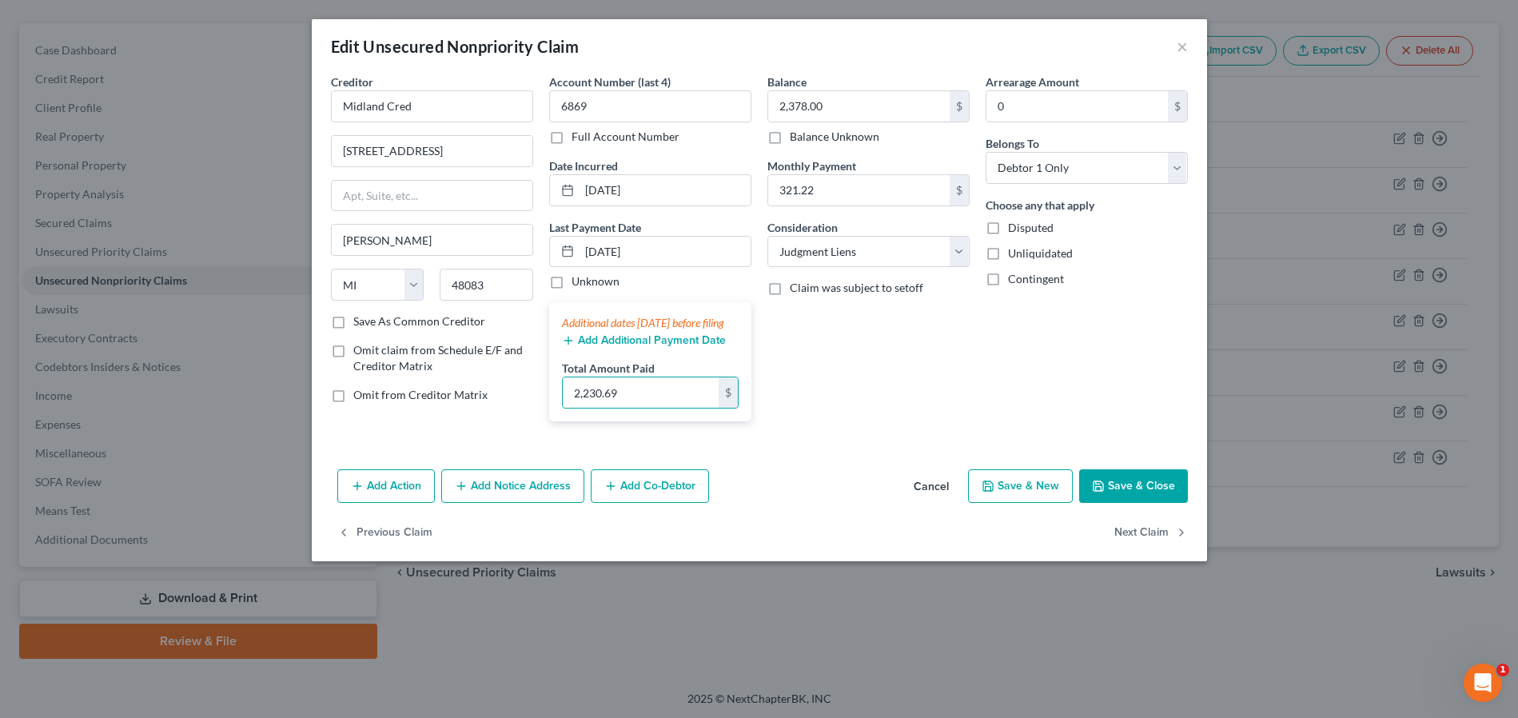
click at [891, 434] on div "Balance 2,378.00 $ Balance Unknown Balance Undetermined 2,378.00 $ Balance Unkn…" at bounding box center [869, 254] width 218 height 361
click at [365, 501] on button "Add Action" at bounding box center [386, 486] width 98 height 34
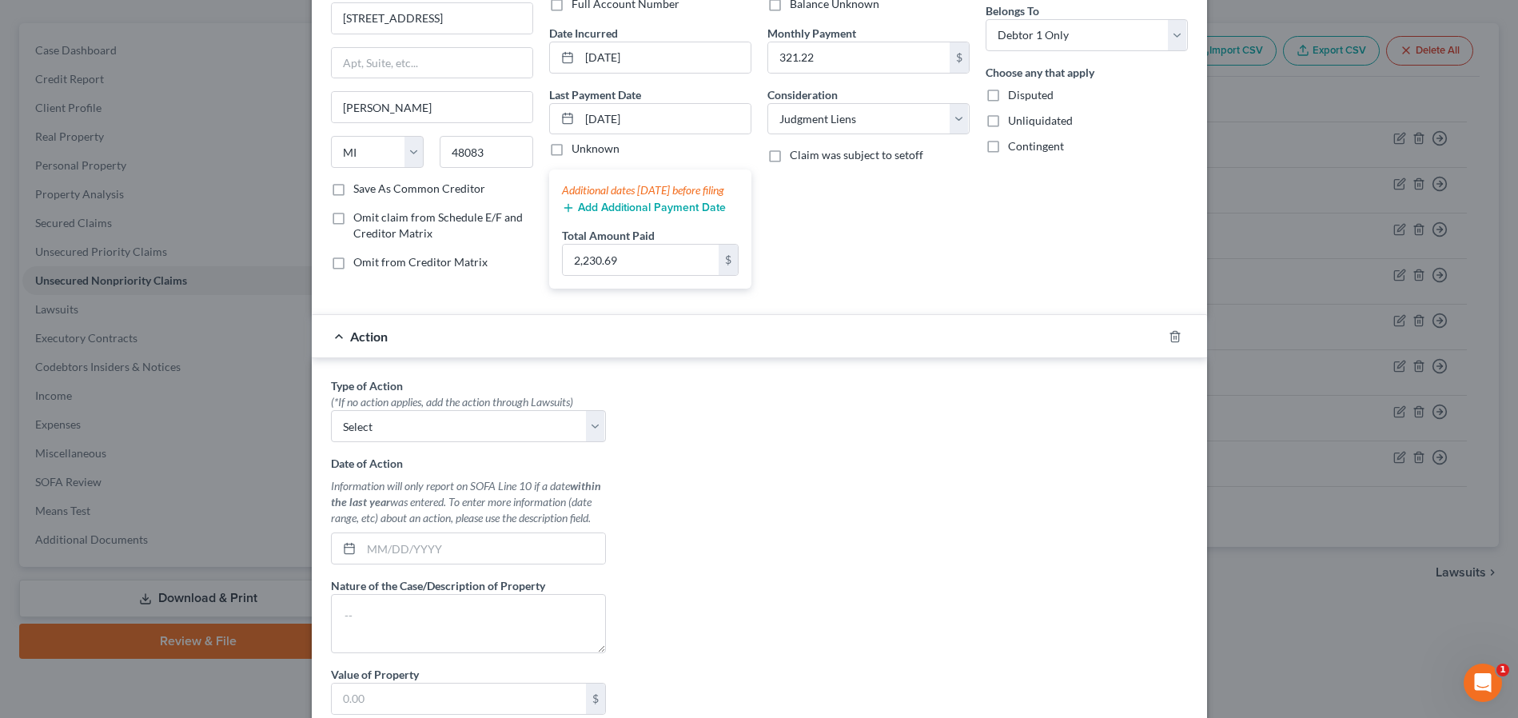
scroll to position [163, 0]
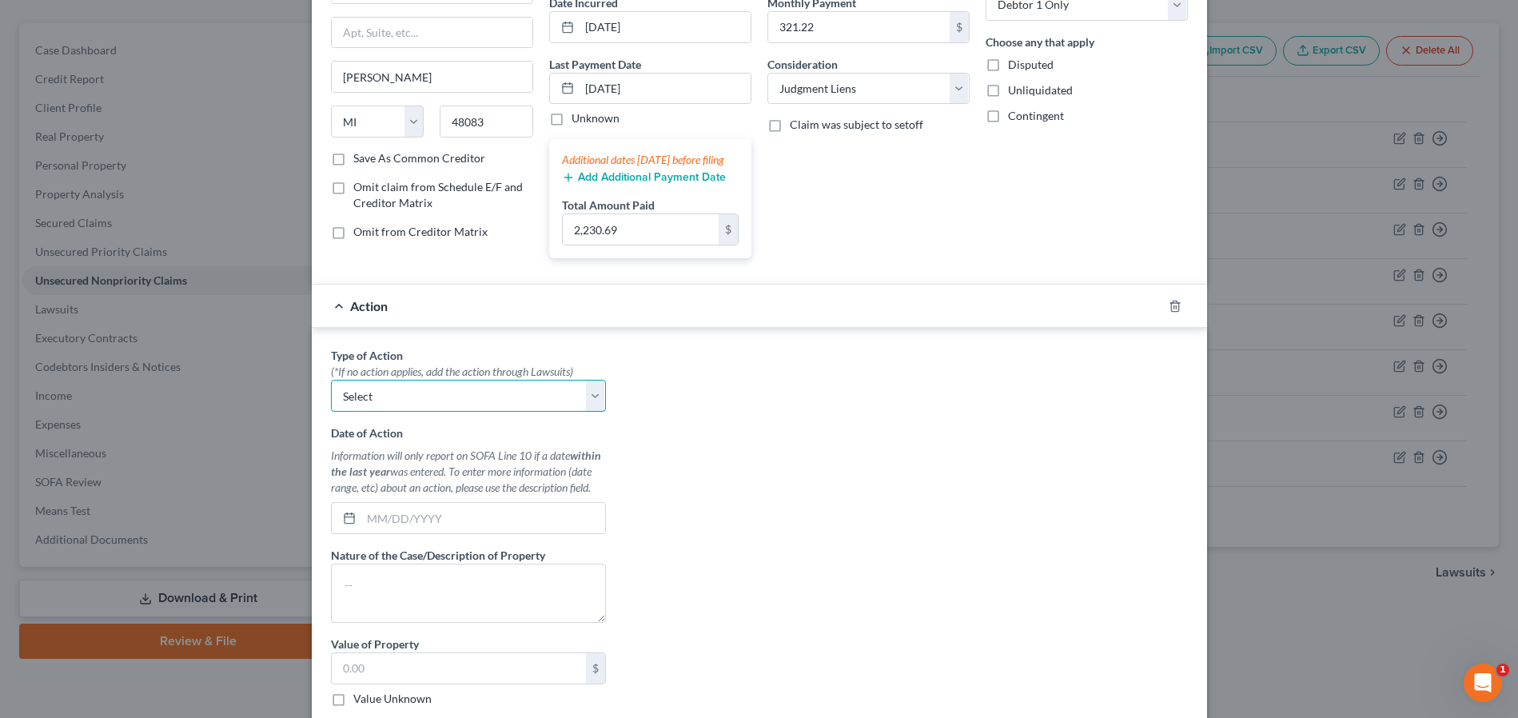
select select "1"
click option "Garnishment" at bounding box center [0, 0] width 0 height 0
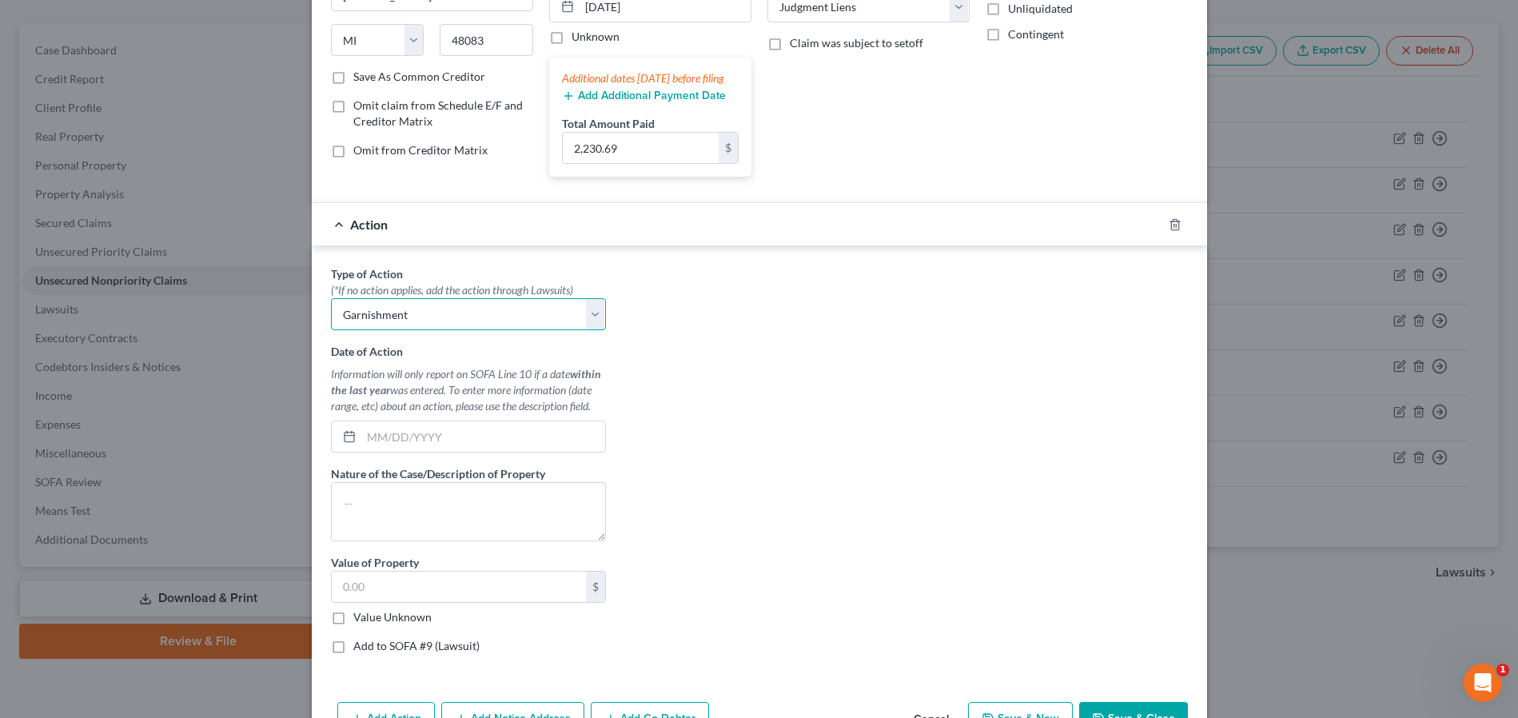
scroll to position [326, 0]
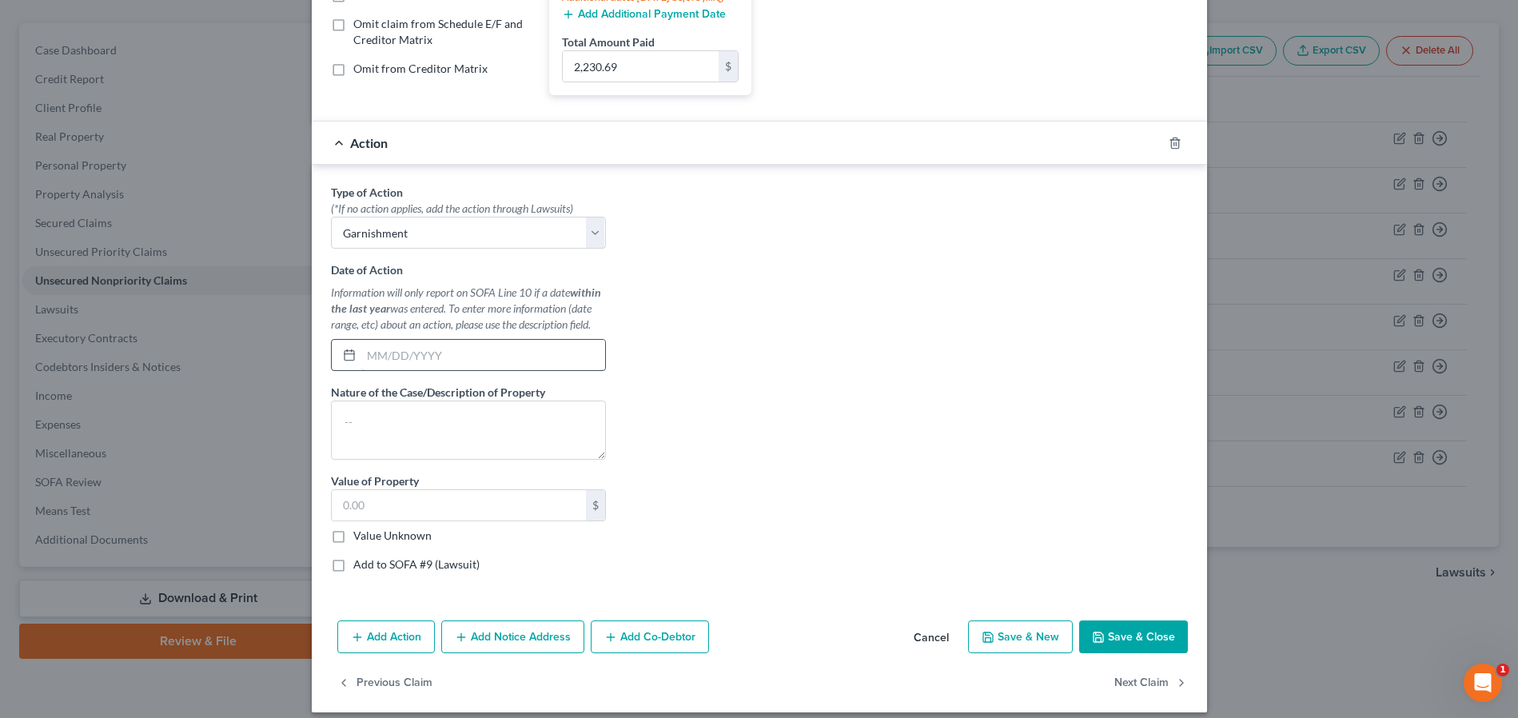
click at [469, 367] on input "text" at bounding box center [483, 355] width 244 height 30
type input "04/18/2025"
click at [464, 441] on textarea at bounding box center [468, 430] width 275 height 59
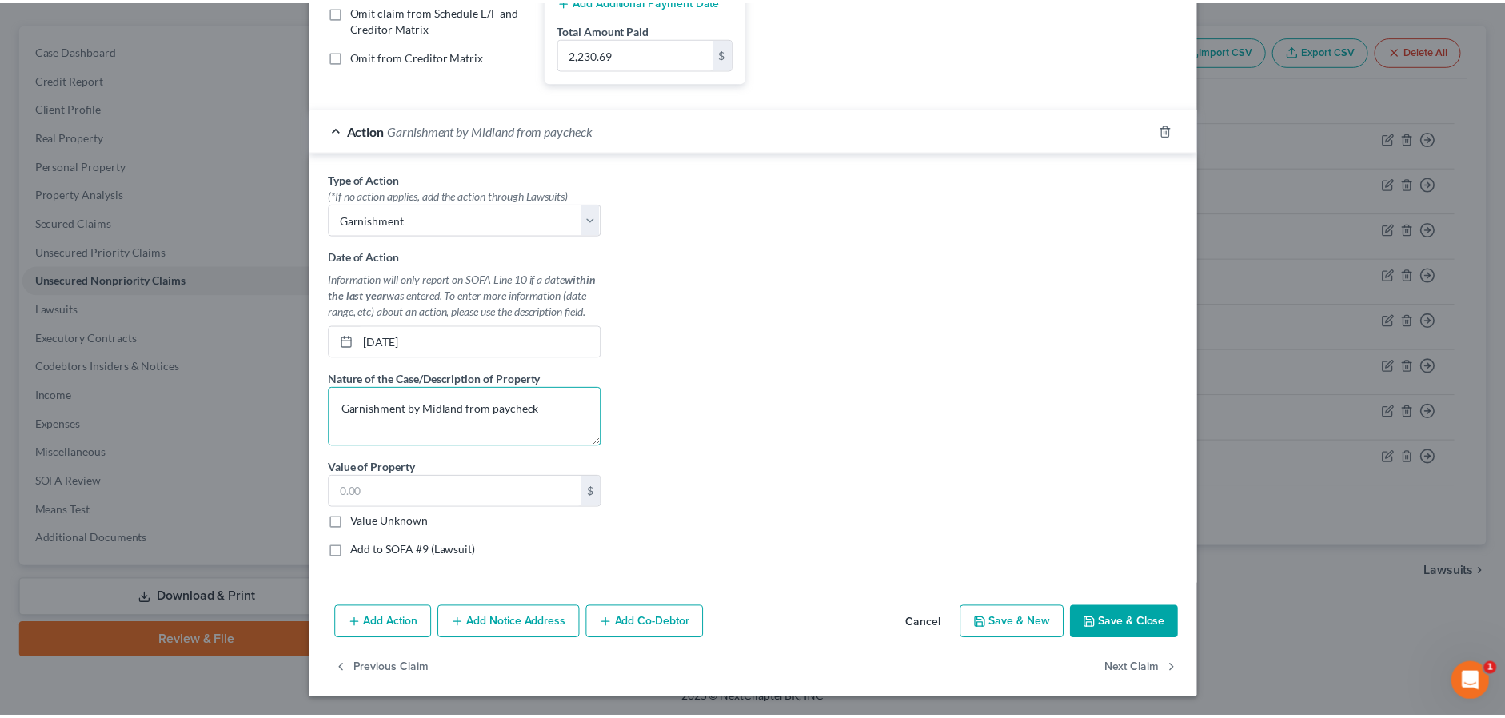
scroll to position [356, 0]
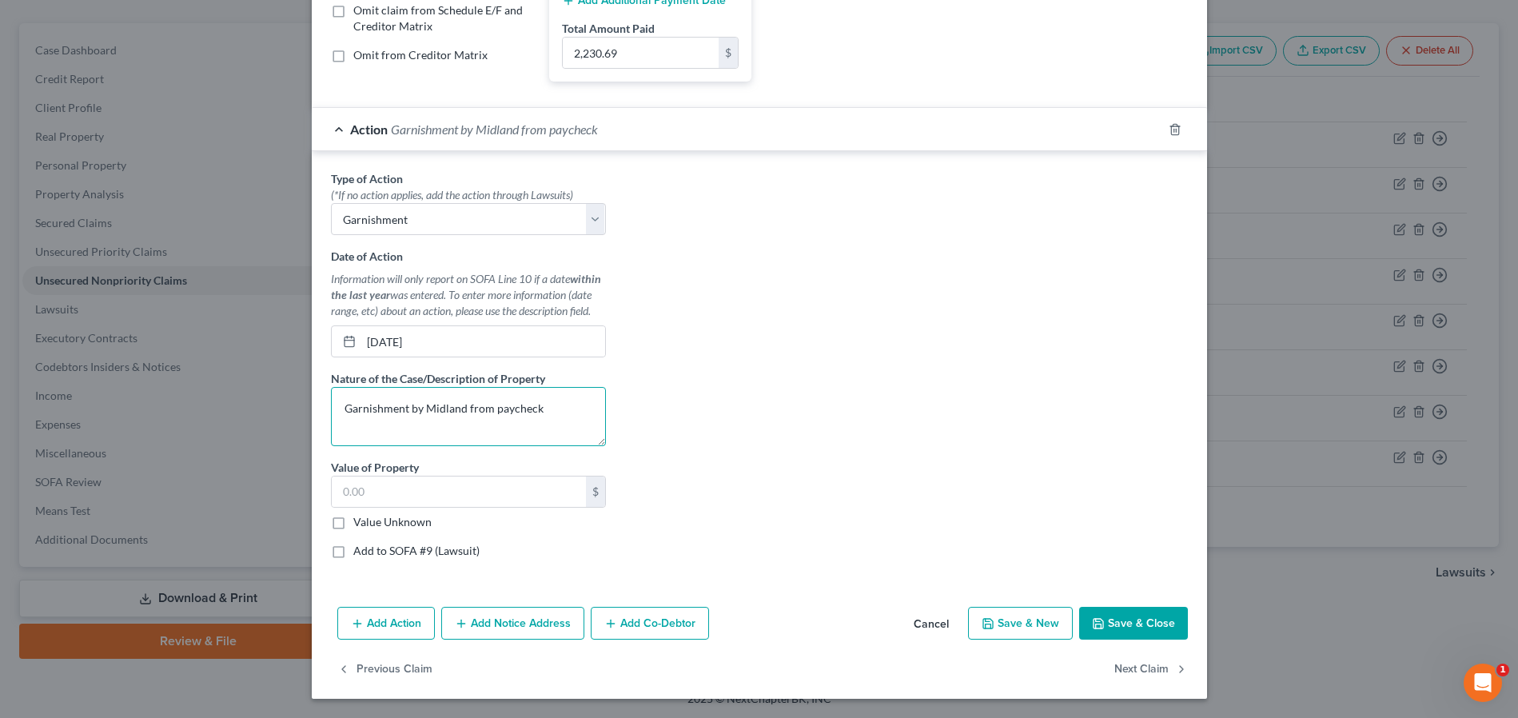
type textarea "Garnishment by Midland from paycheck"
click at [353, 524] on label "Value Unknown" at bounding box center [392, 522] width 78 height 16
click at [360, 524] on input "Value Unknown" at bounding box center [365, 519] width 10 height 10
checkbox input "true"
type input "0.00"
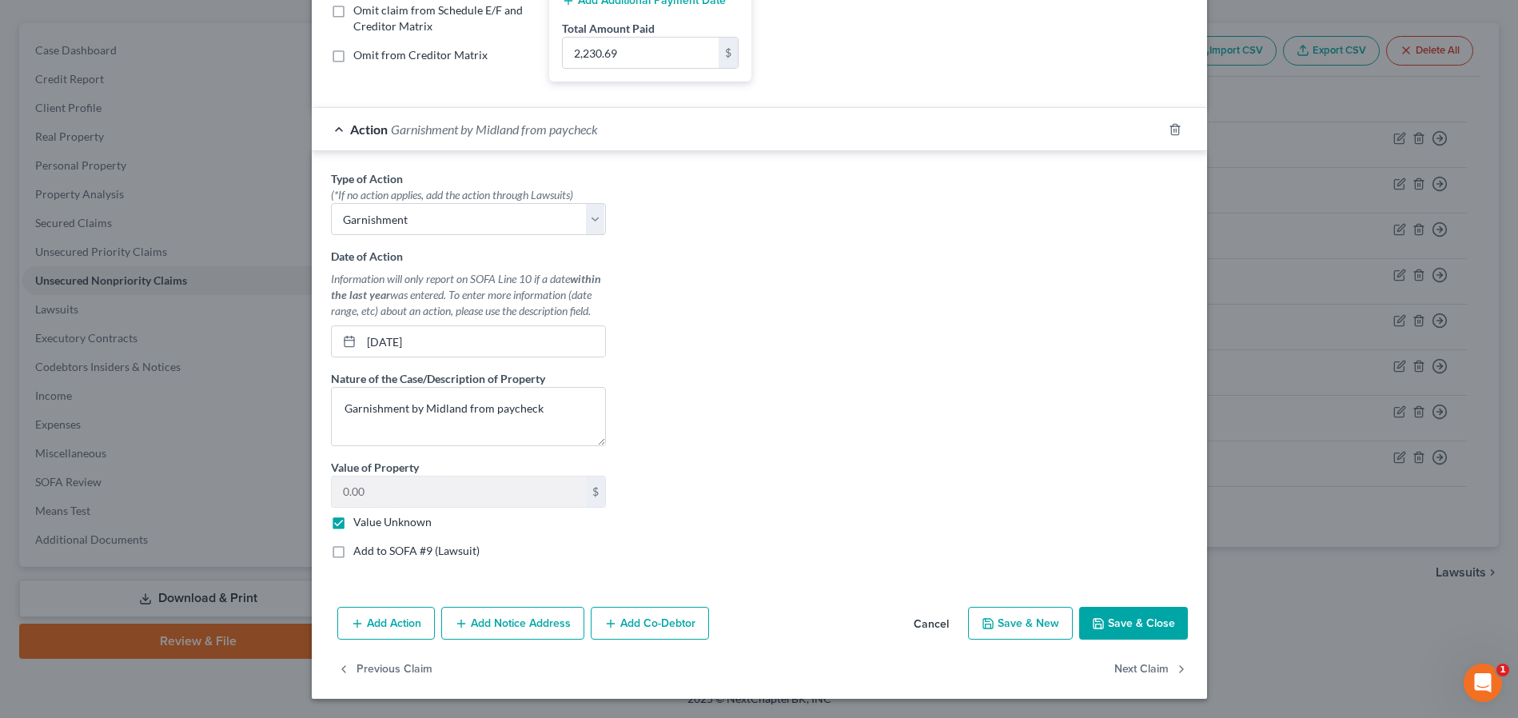
click at [1120, 623] on button "Save & Close" at bounding box center [1133, 624] width 109 height 34
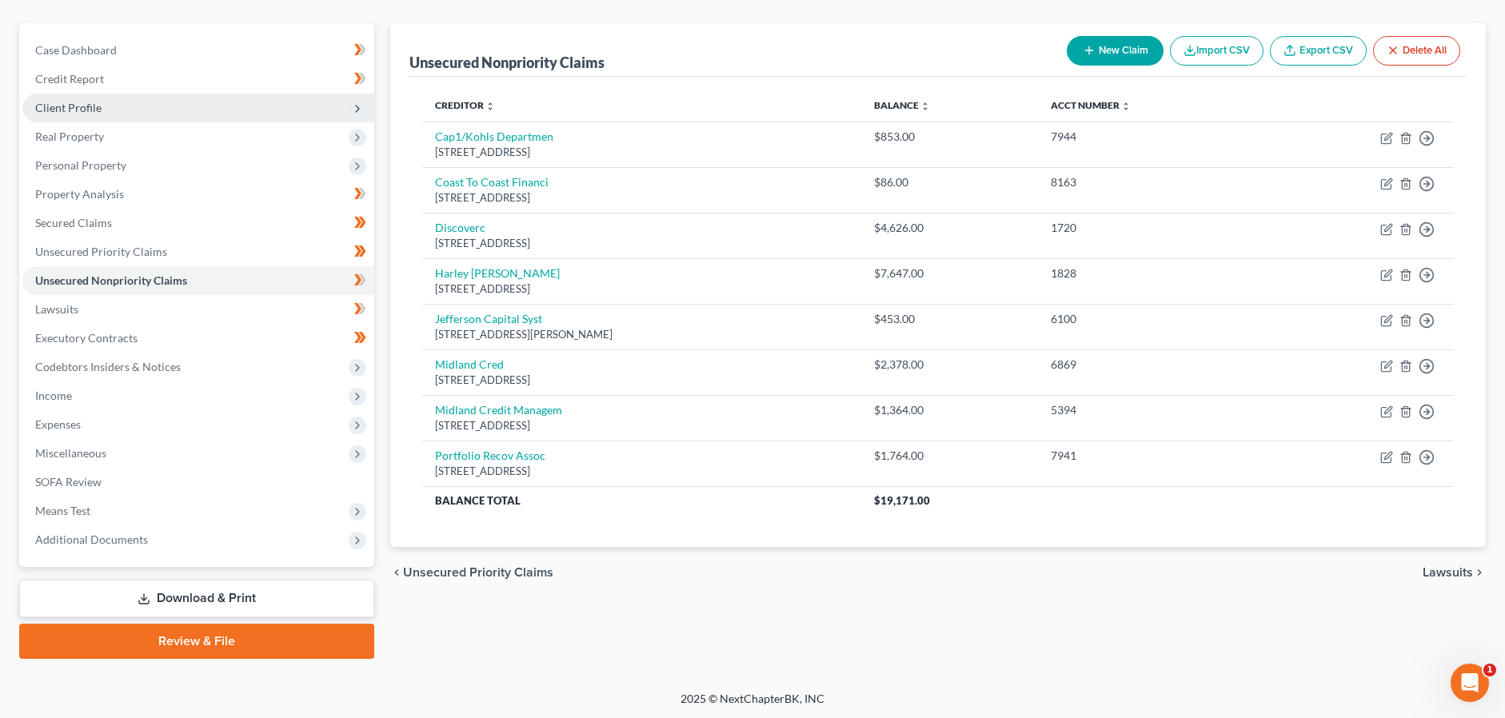
scroll to position [49, 0]
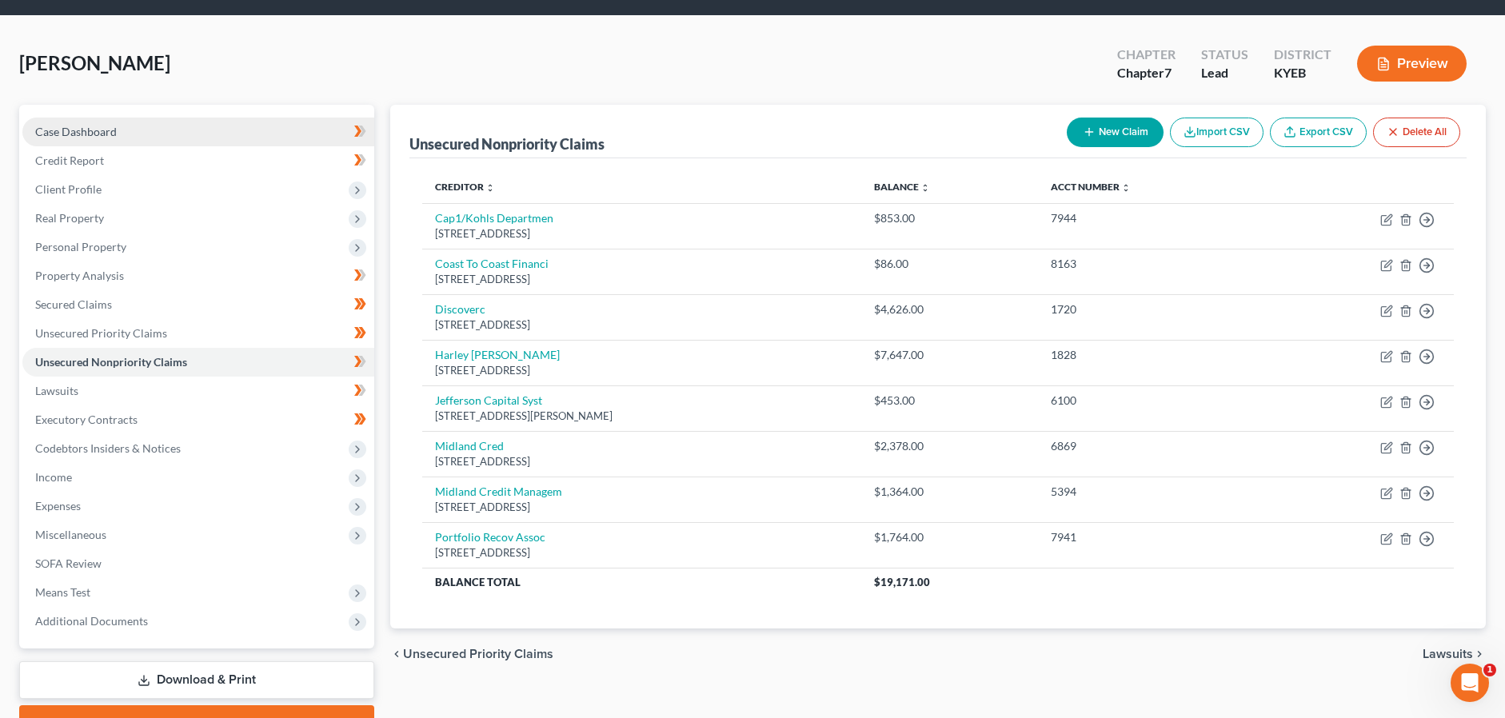
click at [95, 129] on span "Case Dashboard" at bounding box center [76, 132] width 82 height 14
